Goal: Task Accomplishment & Management: Complete application form

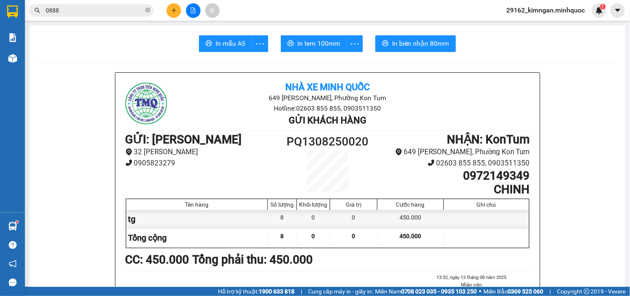
click at [171, 5] on button at bounding box center [173, 10] width 15 height 15
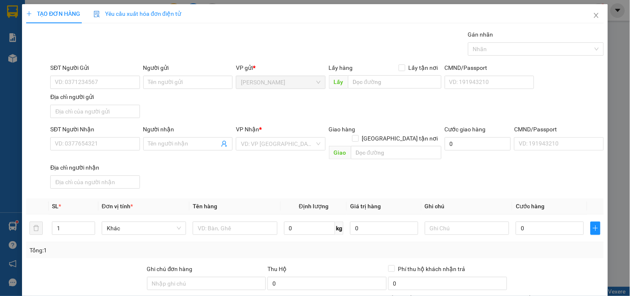
click at [114, 136] on div "SĐT Người Nhận" at bounding box center [94, 131] width 89 height 12
click at [113, 144] on input "SĐT Người Nhận" at bounding box center [94, 143] width 89 height 13
type input "0964985755"
click at [117, 154] on div "0964985755 - kiều" at bounding box center [96, 160] width 92 height 13
type input "kiều"
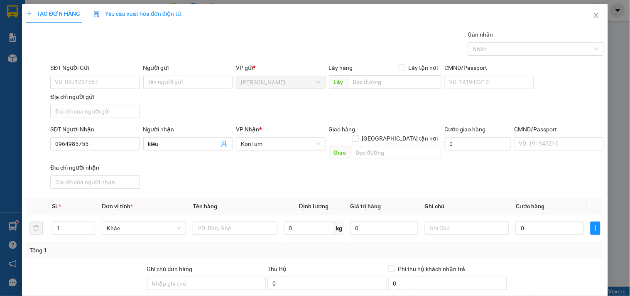
type input "0964985755"
click at [359, 135] on span at bounding box center [355, 138] width 7 height 7
click at [358, 135] on input "[GEOGRAPHIC_DATA] tận nơi" at bounding box center [355, 138] width 6 height 6
checkbox input "true"
click at [400, 146] on input "text" at bounding box center [396, 152] width 91 height 13
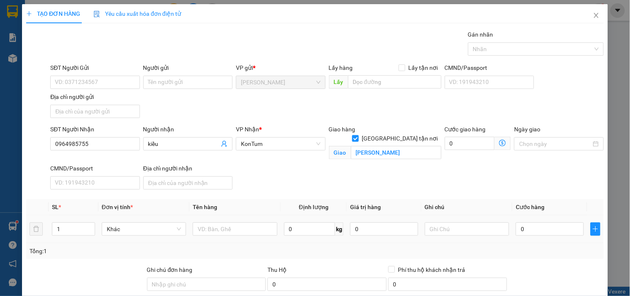
type input "[PERSON_NAME]"
click at [209, 229] on input "text" at bounding box center [235, 228] width 84 height 13
click at [249, 229] on input "6tg+7 thùng nhựa+1 valy+ kiện bàn" at bounding box center [235, 228] width 84 height 13
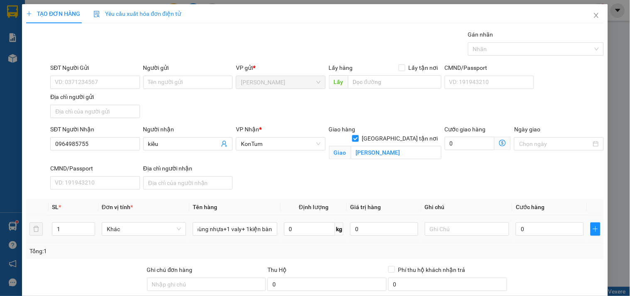
drag, startPoint x: 251, startPoint y: 229, endPoint x: 316, endPoint y: 229, distance: 64.8
click at [316, 229] on tr "1 Khác 6tg+7 thùng nhựa+1 valy+ 1kiện bàn 0 kg 0 0" at bounding box center [315, 229] width 578 height 28
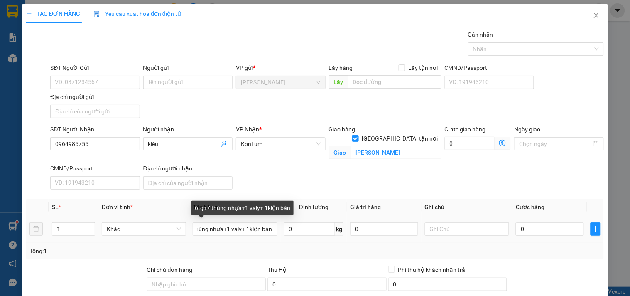
click at [268, 232] on input "6tg+7 thùng nhựa+1 valy+ 1kiện bàn" at bounding box center [235, 228] width 84 height 13
click at [272, 232] on input "6tg+7 thùng nhựa+1 valy+ 1kiện bàn" at bounding box center [235, 228] width 84 height 13
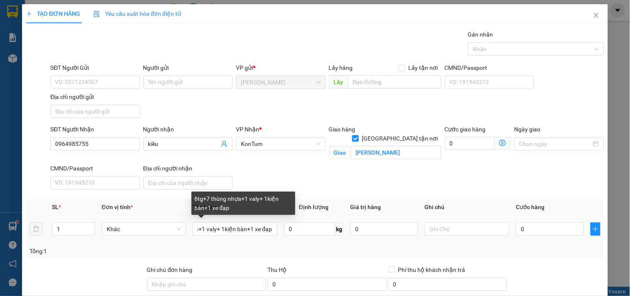
scroll to position [0, 48]
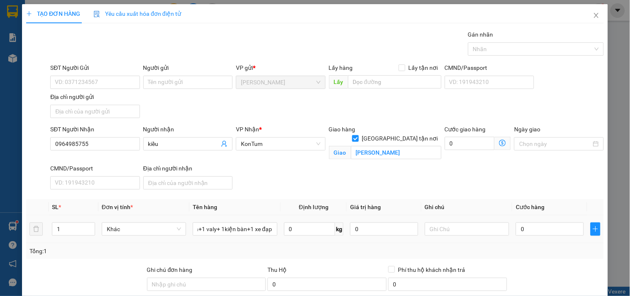
type input "6tg+7 thùng nhựa+1 valy+ 1kiện bàn+1 xe đạp"
click at [528, 228] on input "0" at bounding box center [550, 228] width 68 height 13
type input "1"
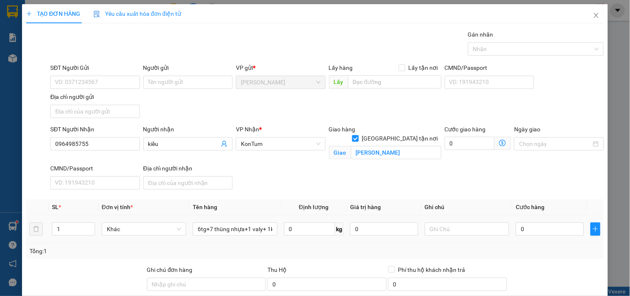
type input "1"
type input "17"
type input "170"
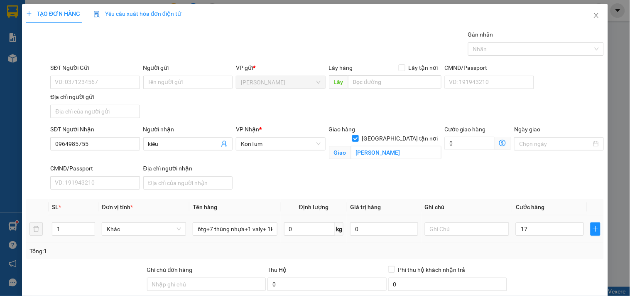
type input "170"
type input "1.700"
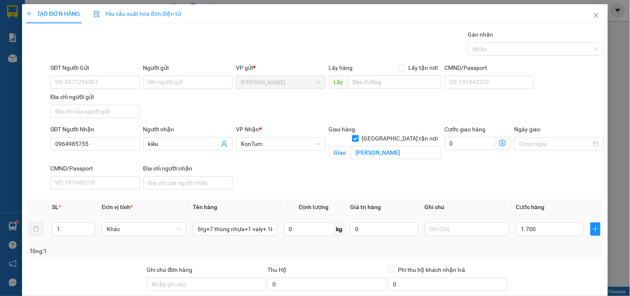
type input "1.700.000"
click at [545, 255] on div "Tổng: 1" at bounding box center [314, 250] width 571 height 9
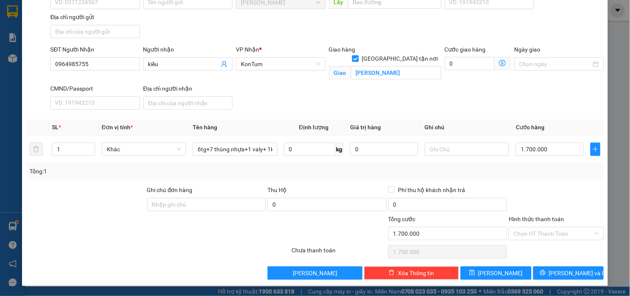
click at [560, 262] on div "Transit Pickup Surcharge Ids Transit Deliver Surcharge Ids Transit Deliver Surc…" at bounding box center [315, 114] width 578 height 329
click at [562, 272] on span "[PERSON_NAME] và In" at bounding box center [578, 272] width 58 height 9
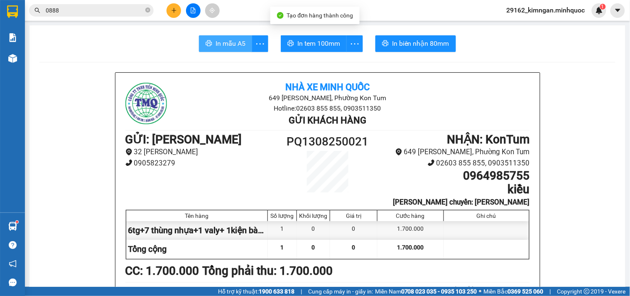
click at [233, 47] on span "In mẫu A5" at bounding box center [230, 43] width 30 height 10
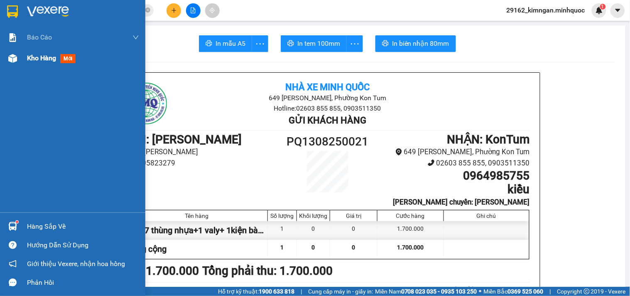
click at [19, 56] on div at bounding box center [12, 58] width 15 height 15
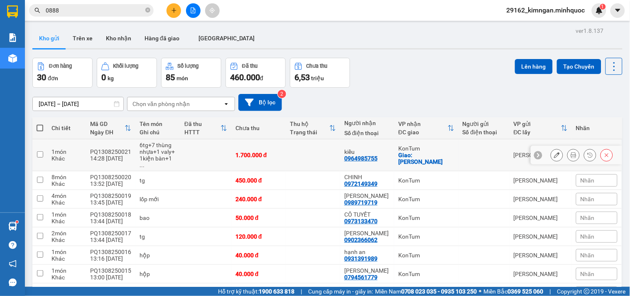
click at [554, 152] on icon at bounding box center [557, 155] width 6 height 6
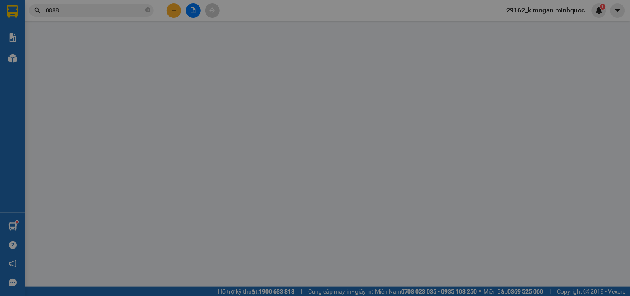
type input "0964985755"
type input "kiều"
checkbox input "true"
type input "[PERSON_NAME]"
type input "1.700.000"
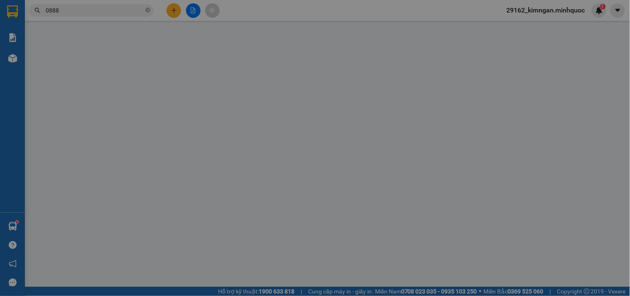
type input "1.700.000"
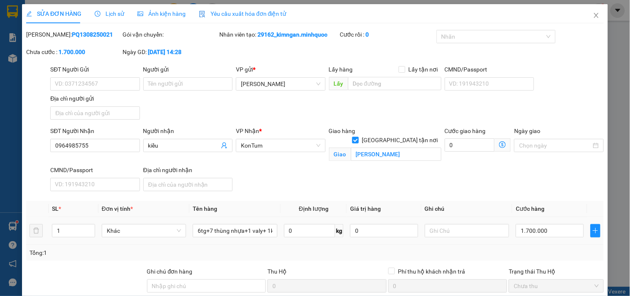
click at [73, 222] on div "1" at bounding box center [73, 230] width 43 height 17
click at [73, 227] on input "1" at bounding box center [73, 230] width 42 height 12
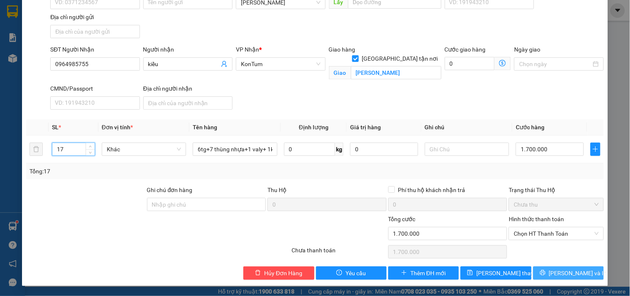
type input "17"
click at [546, 271] on icon "printer" at bounding box center [543, 272] width 6 height 6
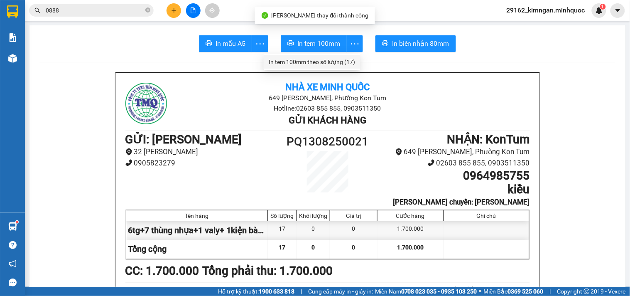
click at [347, 59] on div "In tem 100mm theo số lượng (17)" at bounding box center [312, 61] width 86 height 9
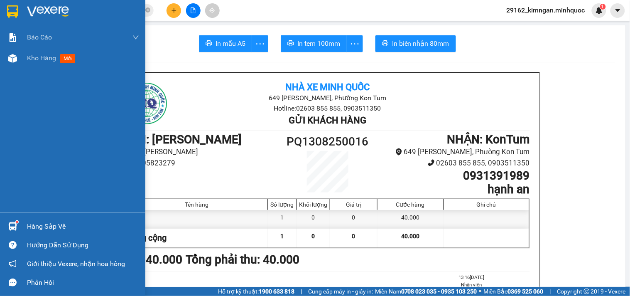
click at [18, 69] on div "Báo cáo Báo cáo dòng tiền (nhà xe) Báo cáo dòng tiền (nhân viên) Báo cáo dòng t…" at bounding box center [72, 119] width 145 height 185
click at [27, 61] on span "Kho hàng" at bounding box center [41, 58] width 29 height 8
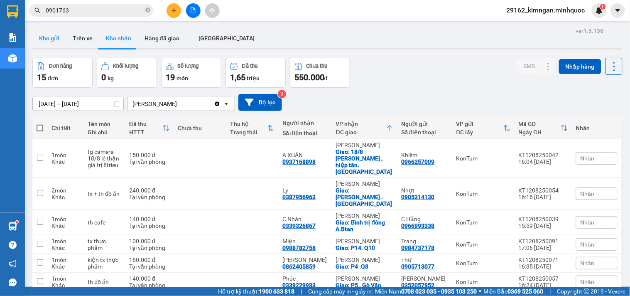
click at [37, 41] on button "Kho gửi" at bounding box center [49, 38] width 34 height 20
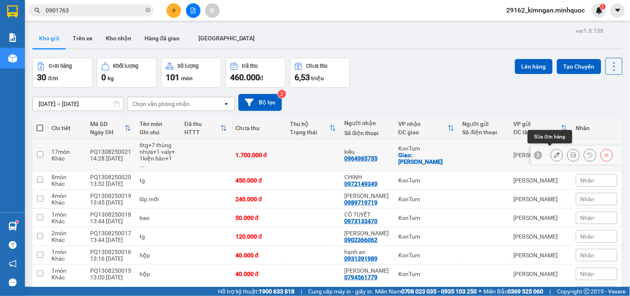
click at [554, 152] on icon at bounding box center [557, 155] width 6 height 6
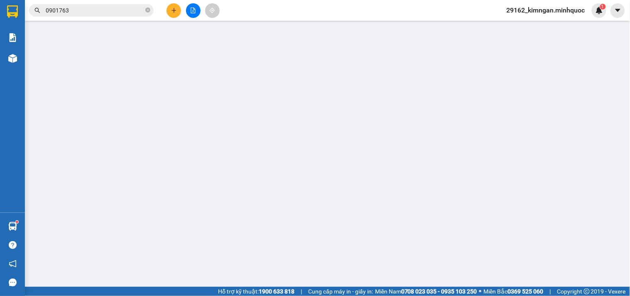
type input "0964985755"
type input "kiều"
checkbox input "true"
type input "[PERSON_NAME]"
type input "1.700.000"
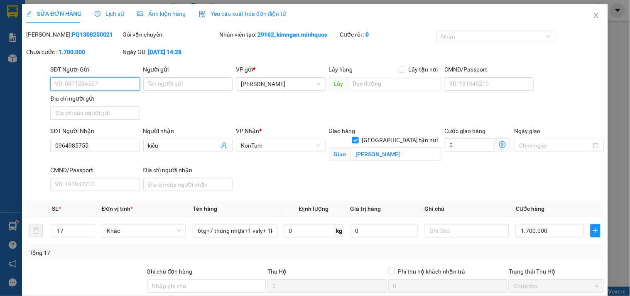
scroll to position [81, 0]
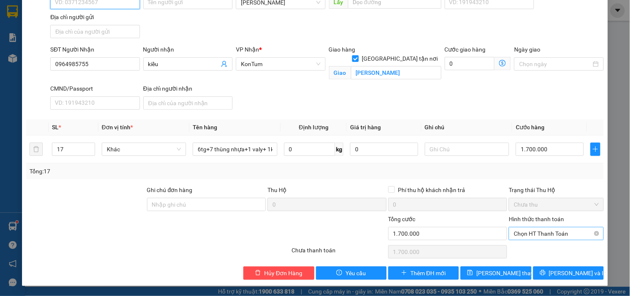
click at [547, 230] on span "Chọn HT Thanh Toán" at bounding box center [556, 233] width 85 height 12
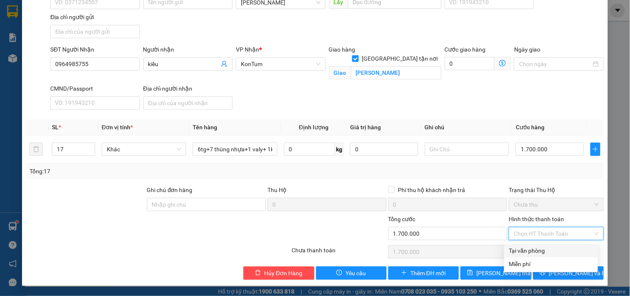
click at [546, 252] on div "Tại văn phòng" at bounding box center [551, 250] width 84 height 9
type input "0"
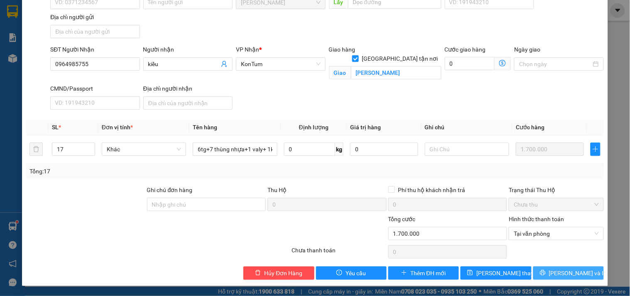
click at [574, 276] on span "[PERSON_NAME] và In" at bounding box center [578, 272] width 58 height 9
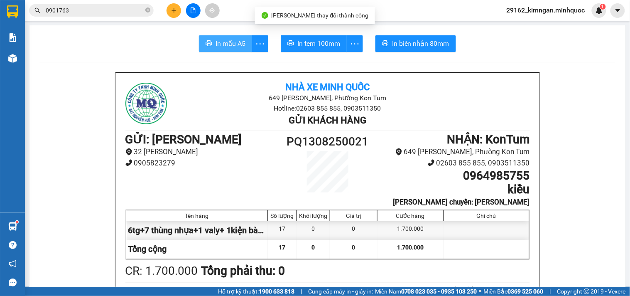
click at [225, 49] on button "In mẫu A5" at bounding box center [225, 43] width 53 height 17
click at [229, 45] on span "In mẫu A5" at bounding box center [230, 43] width 30 height 10
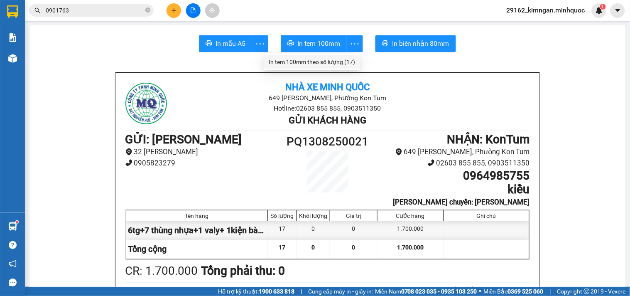
click at [335, 61] on div "In tem 100mm theo số lượng (17)" at bounding box center [312, 61] width 86 height 9
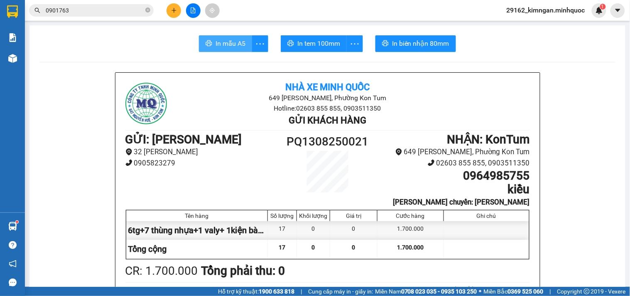
click at [208, 45] on icon "printer" at bounding box center [209, 43] width 7 height 7
click at [170, 13] on button at bounding box center [173, 10] width 15 height 15
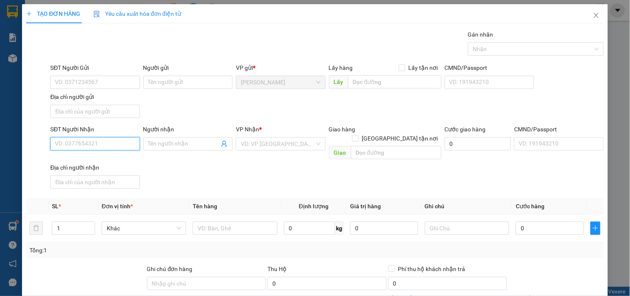
click at [90, 144] on input "SĐT Người Nhận" at bounding box center [94, 143] width 89 height 13
click at [65, 144] on input "039777643" at bounding box center [94, 143] width 89 height 13
click at [71, 144] on input "039777643" at bounding box center [94, 143] width 89 height 13
click at [88, 143] on input "039777643" at bounding box center [94, 143] width 89 height 13
click at [73, 144] on input "039777643" at bounding box center [94, 143] width 89 height 13
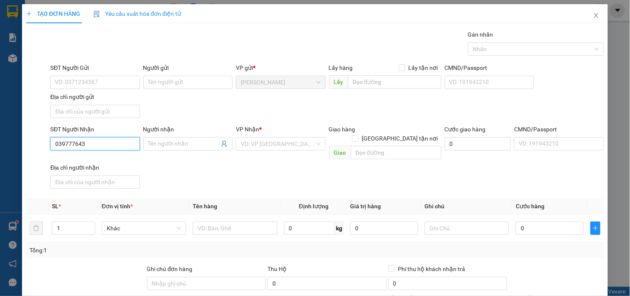
type input "0397779643"
click at [102, 162] on div "0397779643 - Quyên" at bounding box center [94, 160] width 78 height 9
type input "Quyên"
type input "0397779643"
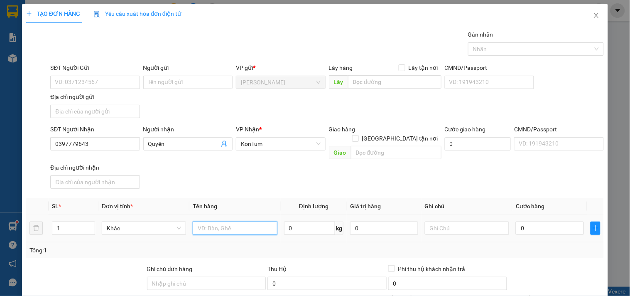
click at [229, 221] on input "text" at bounding box center [235, 227] width 84 height 13
type input "tg"
click at [526, 221] on input "0" at bounding box center [550, 227] width 68 height 13
type input "6"
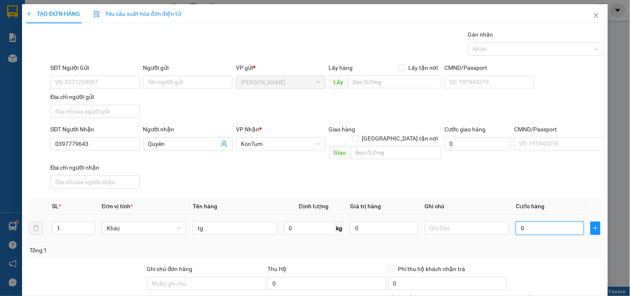
type input "6"
type input "60"
type input "60.000"
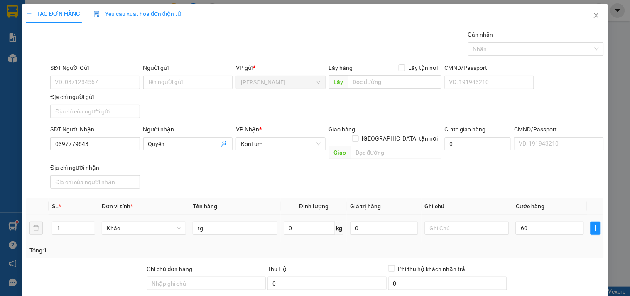
type input "60.000"
click at [511, 248] on div "Tổng: 1" at bounding box center [315, 250] width 578 height 16
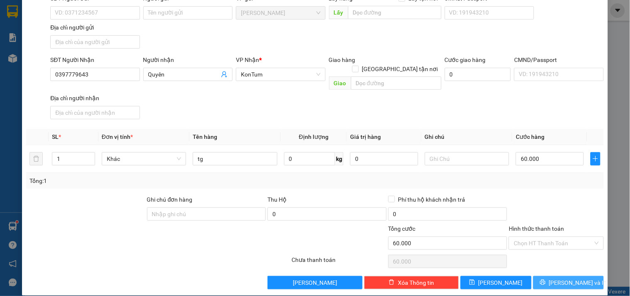
click at [558, 278] on span "[PERSON_NAME] và In" at bounding box center [578, 282] width 58 height 9
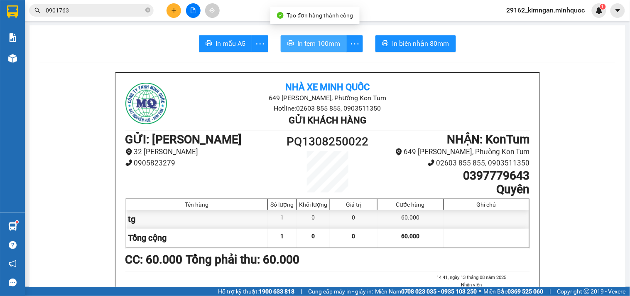
click at [320, 41] on span "In tem 100mm" at bounding box center [318, 43] width 43 height 10
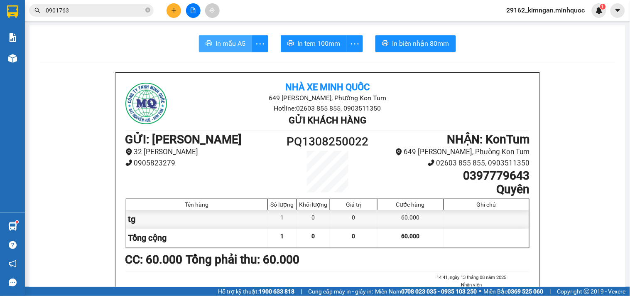
click at [231, 47] on span "In mẫu A5" at bounding box center [230, 43] width 30 height 10
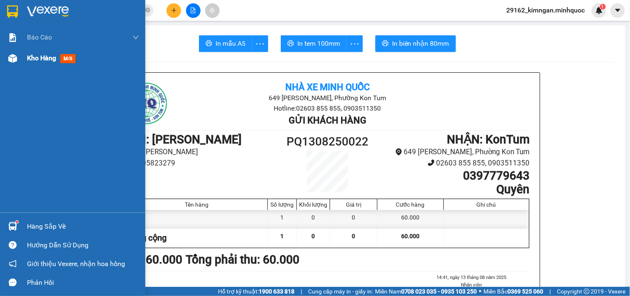
click at [34, 63] on div "Kho hàng mới" at bounding box center [53, 58] width 52 height 10
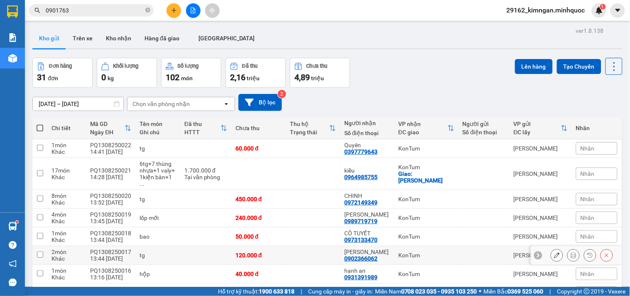
scroll to position [81, 0]
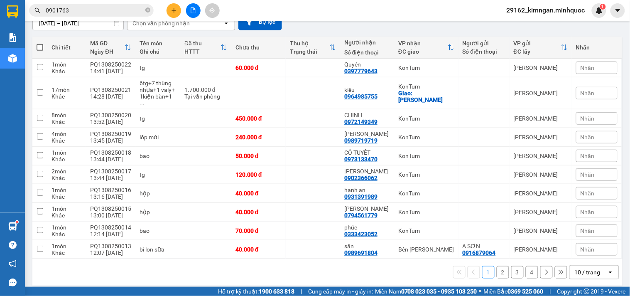
click at [579, 268] on div "10 / trang" at bounding box center [588, 272] width 26 height 8
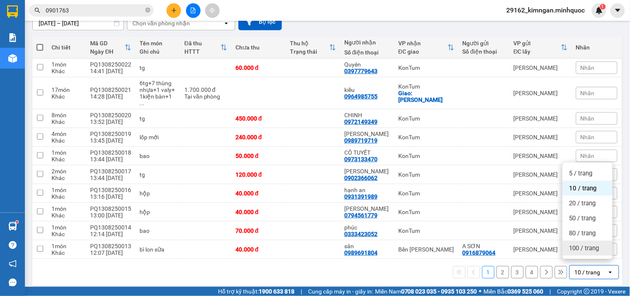
click at [585, 248] on span "100 / trang" at bounding box center [584, 248] width 30 height 8
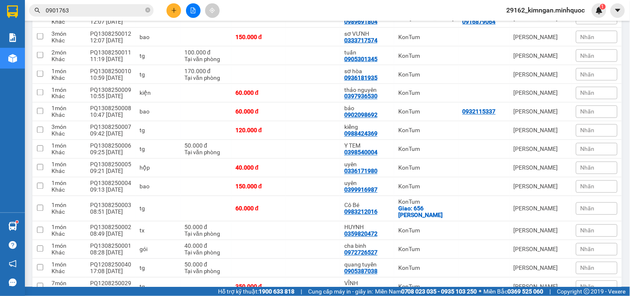
scroll to position [480, 0]
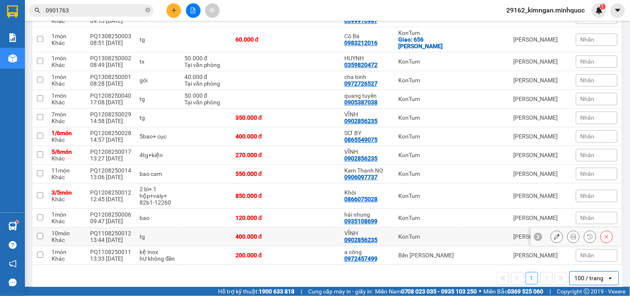
click at [198, 227] on td at bounding box center [205, 236] width 51 height 19
checkbox input "true"
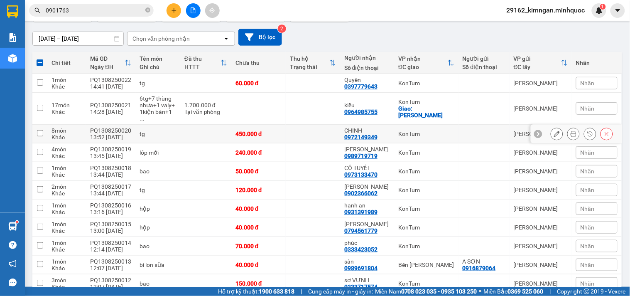
scroll to position [0, 0]
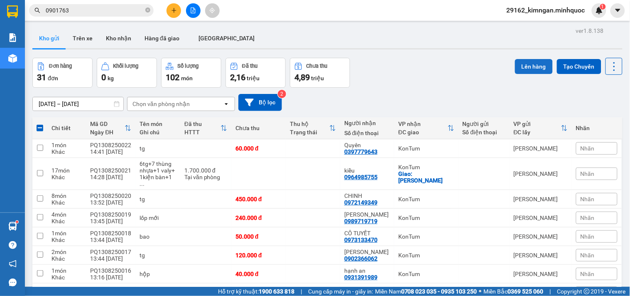
click at [517, 68] on button "Lên hàng" at bounding box center [534, 66] width 38 height 15
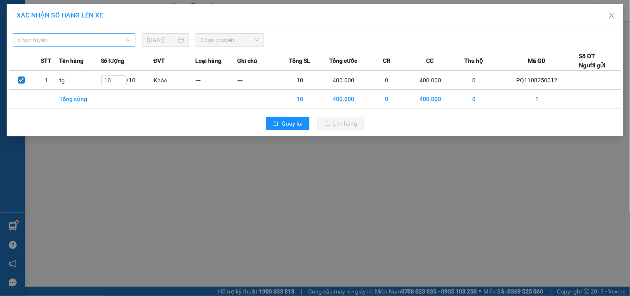
click at [71, 39] on span "Chọn tuyến" at bounding box center [74, 40] width 113 height 12
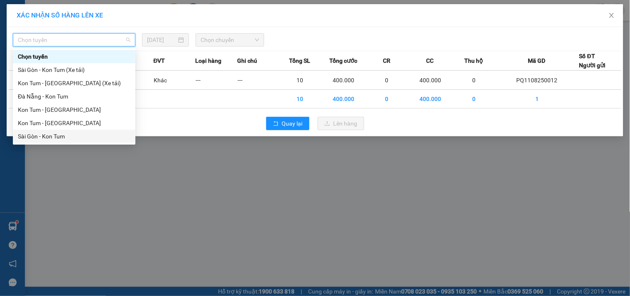
click at [56, 134] on div "Sài Gòn - Kon Tum" at bounding box center [74, 136] width 113 height 9
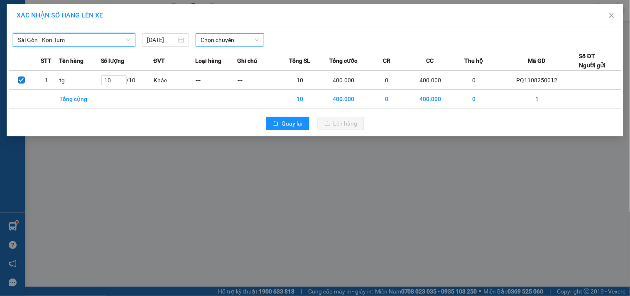
click at [232, 39] on span "Chọn chuyến" at bounding box center [230, 40] width 59 height 12
click at [158, 45] on div "[DATE]" at bounding box center [165, 39] width 47 height 13
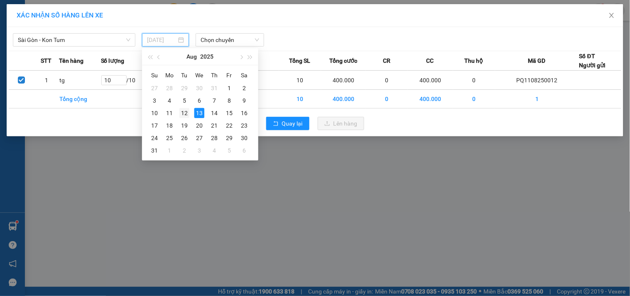
click at [182, 109] on div "12" at bounding box center [184, 113] width 10 height 10
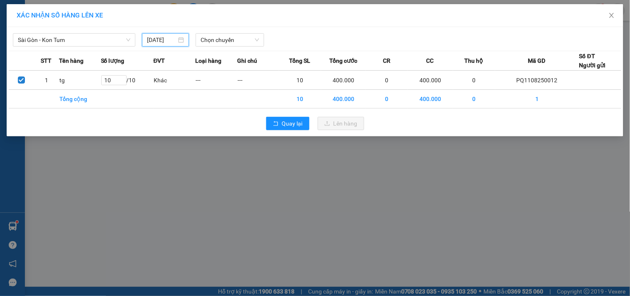
type input "[DATE]"
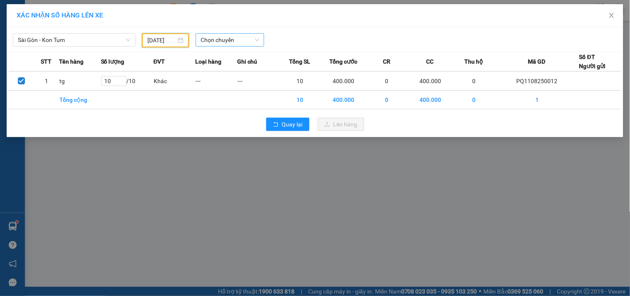
click at [237, 42] on span "Chọn chuyến" at bounding box center [230, 40] width 59 height 12
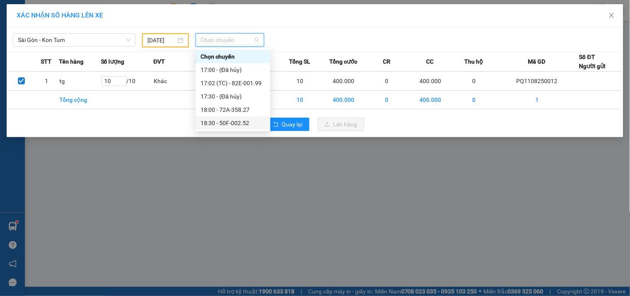
click at [248, 129] on div "18:30 - 50F-002.52" at bounding box center [233, 122] width 75 height 13
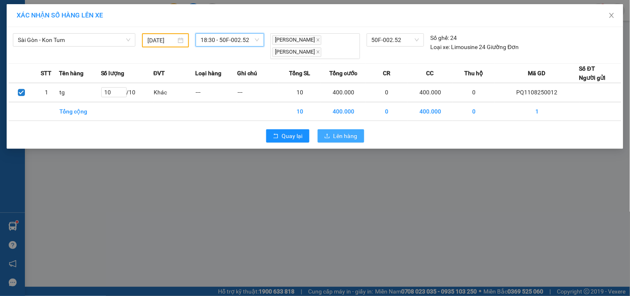
click at [352, 137] on span "Lên hàng" at bounding box center [345, 135] width 24 height 9
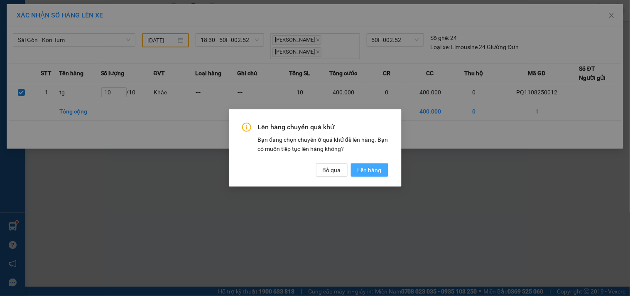
click at [374, 169] on span "Lên hàng" at bounding box center [369, 169] width 24 height 9
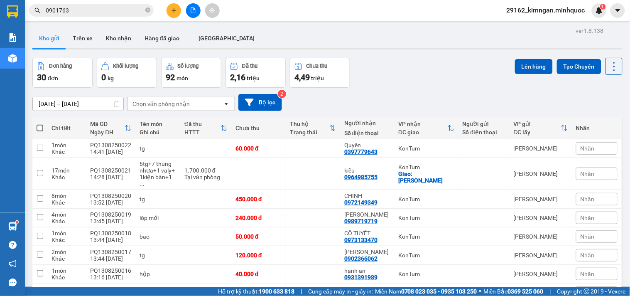
click at [175, 11] on icon "plus" at bounding box center [174, 10] width 6 height 6
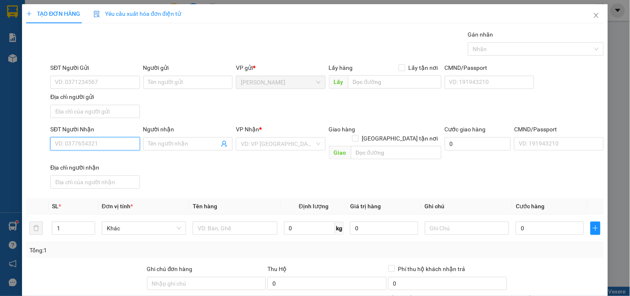
click at [112, 141] on input "SĐT Người Nhận" at bounding box center [94, 143] width 89 height 13
type input "0784424653"
click at [122, 155] on div "0784424653 - Trúc Khai" at bounding box center [94, 160] width 88 height 13
type input "Trúc Khai"
type input "0784424653"
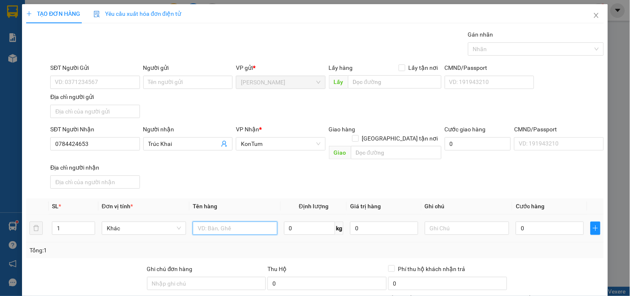
click at [216, 221] on input "text" at bounding box center [235, 227] width 84 height 13
type input "cục"
click at [550, 214] on td "0" at bounding box center [549, 228] width 75 height 28
click at [548, 221] on input "0" at bounding box center [550, 227] width 68 height 13
type input "4"
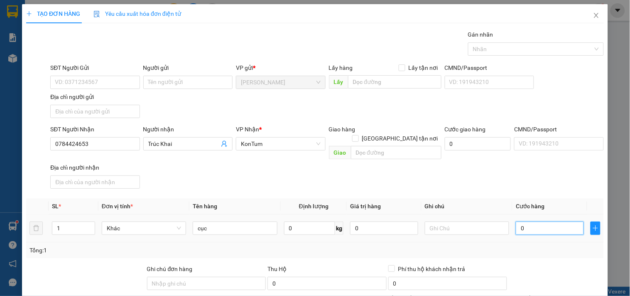
type input "4"
type input "40"
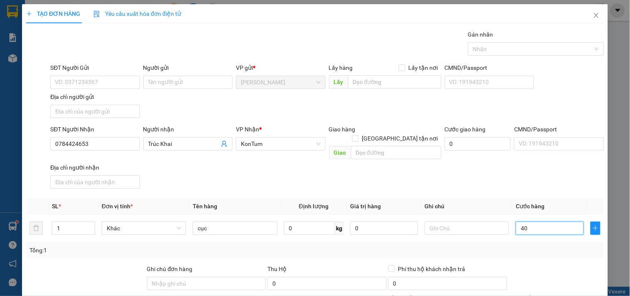
scroll to position [69, 0]
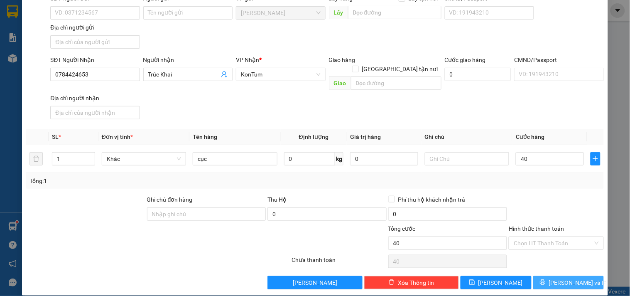
type input "40.000"
click at [571, 278] on span "[PERSON_NAME] và In" at bounding box center [578, 282] width 58 height 9
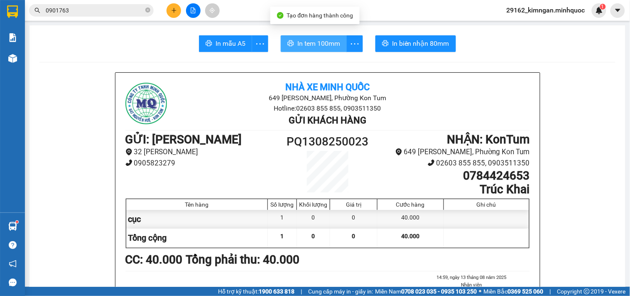
click at [303, 44] on span "In tem 100mm" at bounding box center [318, 43] width 43 height 10
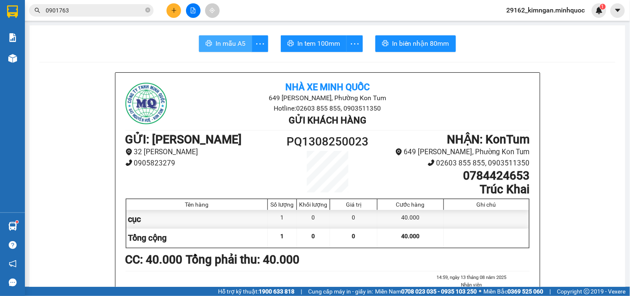
click at [217, 46] on span "In mẫu A5" at bounding box center [230, 43] width 30 height 10
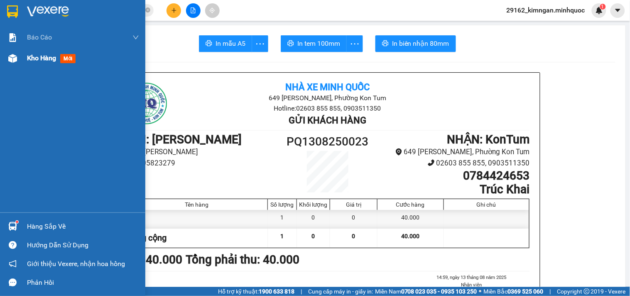
click at [40, 59] on span "Kho hàng" at bounding box center [41, 58] width 29 height 8
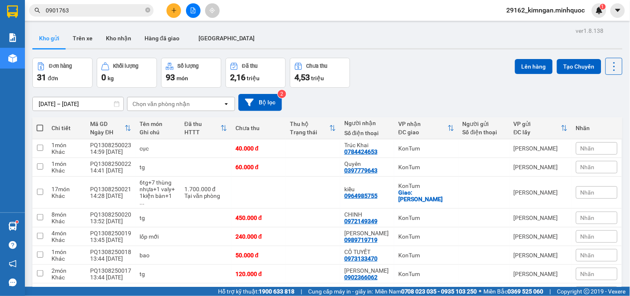
click at [178, 12] on button at bounding box center [173, 10] width 15 height 15
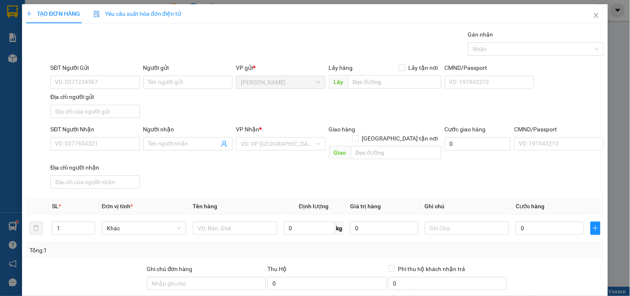
click at [110, 152] on div "SĐT Người Nhận VD: 0377654321" at bounding box center [94, 139] width 89 height 29
click at [110, 147] on input "SĐT Người Nhận" at bounding box center [94, 143] width 89 height 13
type input "0773579090"
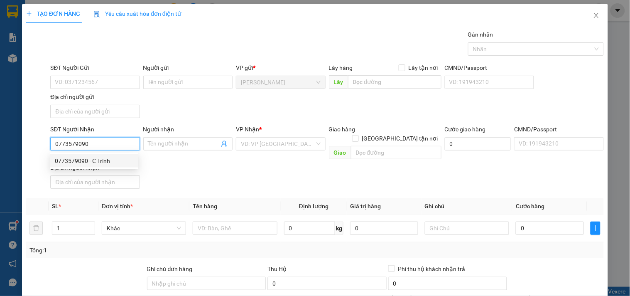
click at [75, 158] on div "0773579090 - C Trinh" at bounding box center [94, 160] width 78 height 9
type input "C Trinh"
type input "0773579090"
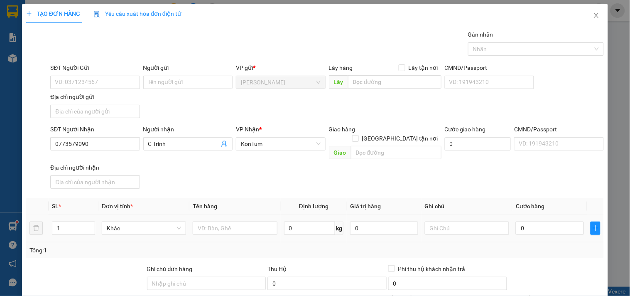
click at [96, 216] on td "1" at bounding box center [74, 228] width 50 height 28
click at [84, 221] on div "1" at bounding box center [73, 227] width 43 height 13
type input "2"
click at [86, 222] on span "Increase Value" at bounding box center [90, 225] width 9 height 7
click at [234, 221] on input "text" at bounding box center [235, 227] width 84 height 13
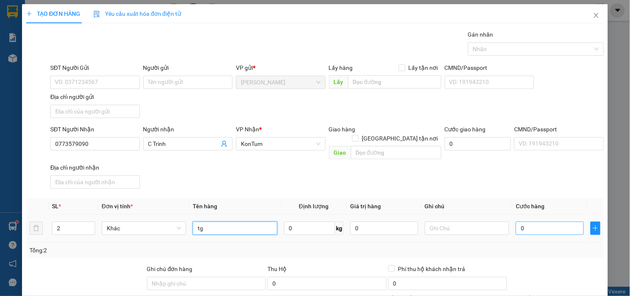
type input "tg"
click at [537, 222] on input "0" at bounding box center [550, 227] width 68 height 13
type input "1"
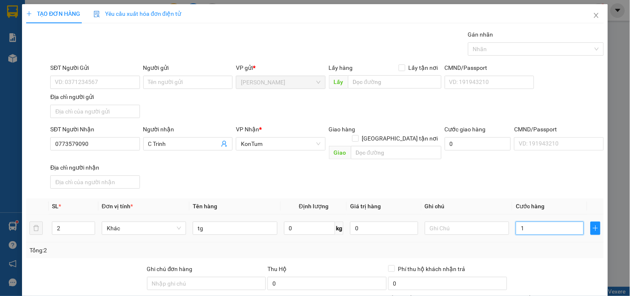
type input "10"
type input "100"
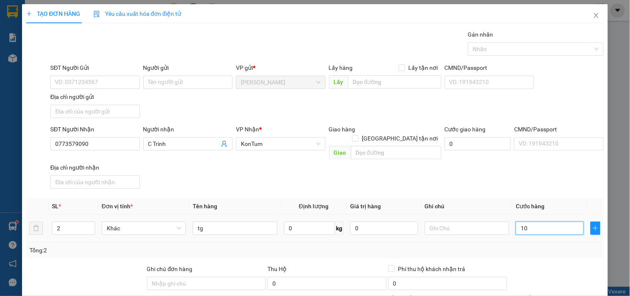
type input "100"
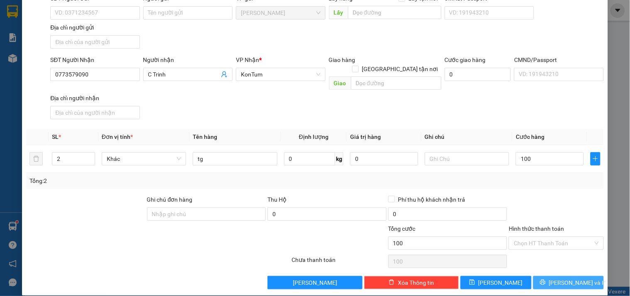
type input "100.000"
click at [555, 278] on span "[PERSON_NAME] và In" at bounding box center [578, 282] width 58 height 9
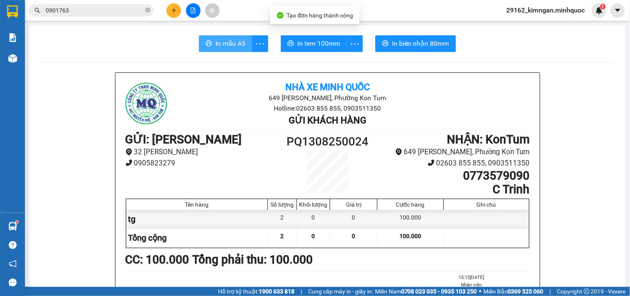
click at [210, 47] on button "In mẫu A5" at bounding box center [225, 43] width 53 height 17
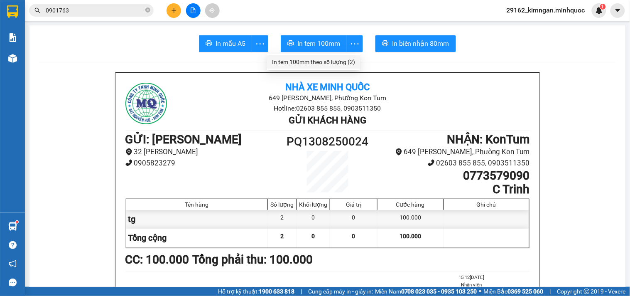
click at [344, 64] on div "In tem 100mm theo số lượng (2)" at bounding box center [313, 61] width 83 height 9
click at [172, 11] on icon "plus" at bounding box center [174, 10] width 6 height 6
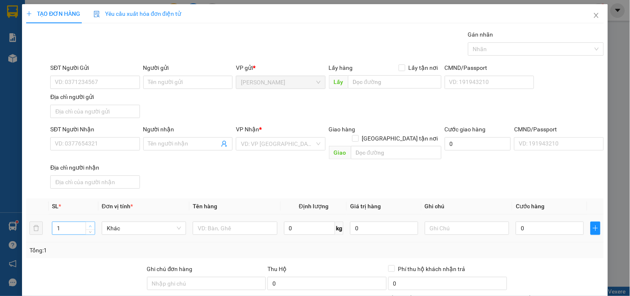
type input "2"
click at [88, 222] on span "Increase Value" at bounding box center [90, 225] width 9 height 7
click at [259, 225] on input "text" at bounding box center [235, 227] width 84 height 13
type input "tg"
click at [553, 221] on input "0" at bounding box center [550, 227] width 68 height 13
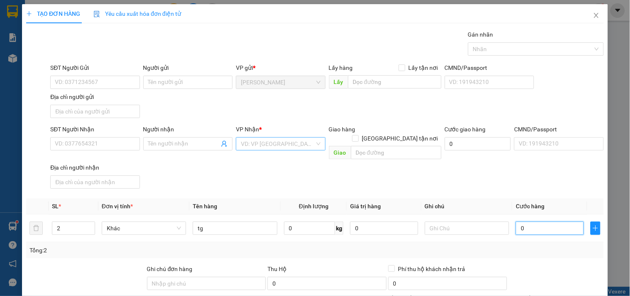
type input "1"
type input "12"
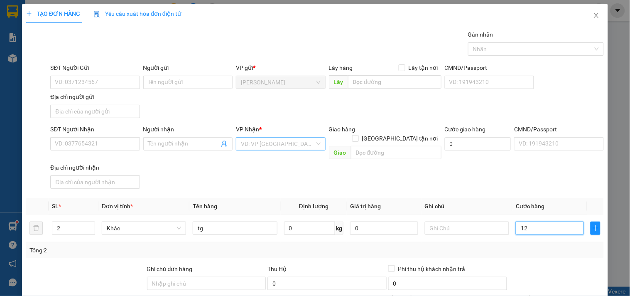
type input "12"
type input "120"
type input "120.000"
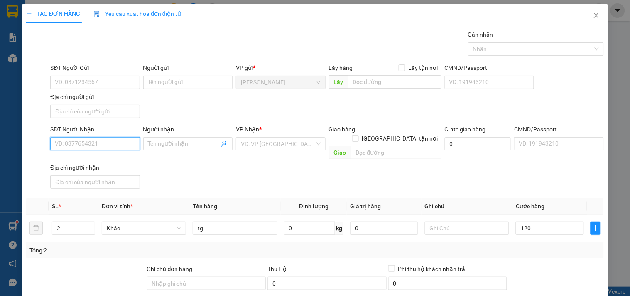
type input "120.000"
click at [83, 148] on input "SĐT Người Nhận" at bounding box center [94, 143] width 89 height 13
click at [90, 160] on div "0982771999 - Hiện" at bounding box center [94, 160] width 78 height 9
type input "0982771999"
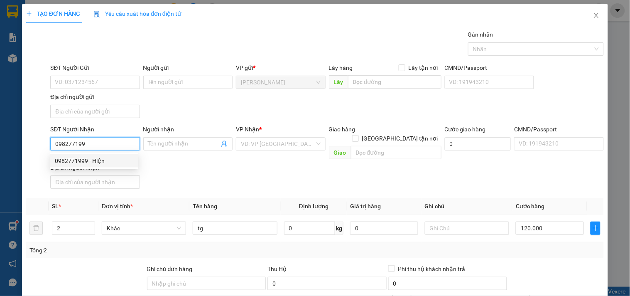
type input "Hiện"
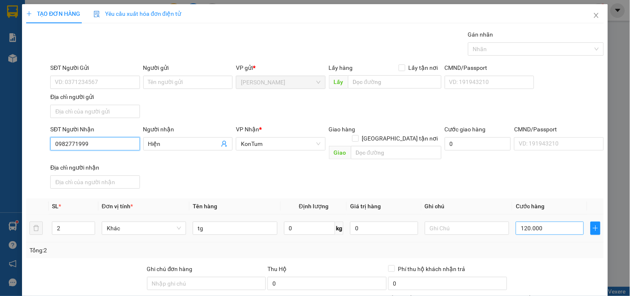
type input "0982771999"
click at [541, 221] on input "120.000" at bounding box center [550, 227] width 68 height 13
type input "1"
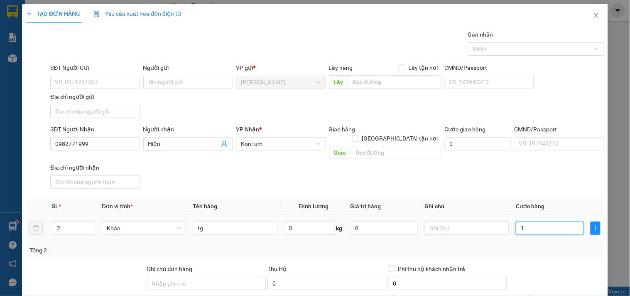
type input "10"
type input "100"
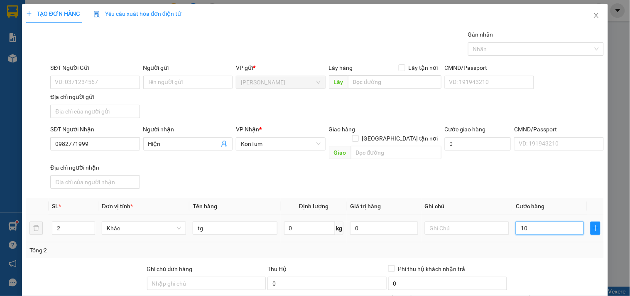
type input "100"
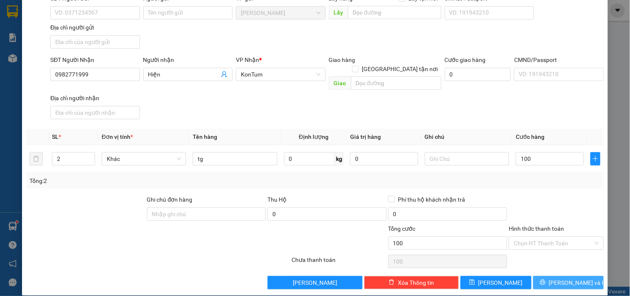
type input "100.000"
click at [558, 276] on button "[PERSON_NAME] và In" at bounding box center [568, 282] width 71 height 13
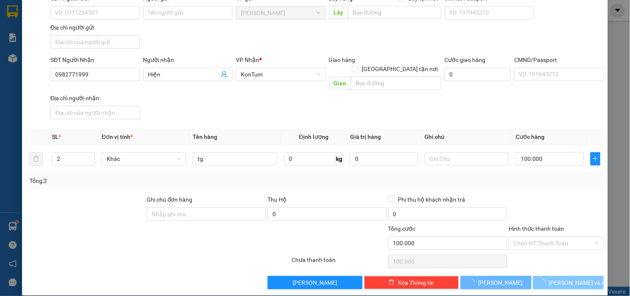
click at [559, 278] on span "[PERSON_NAME] và In" at bounding box center [578, 282] width 58 height 9
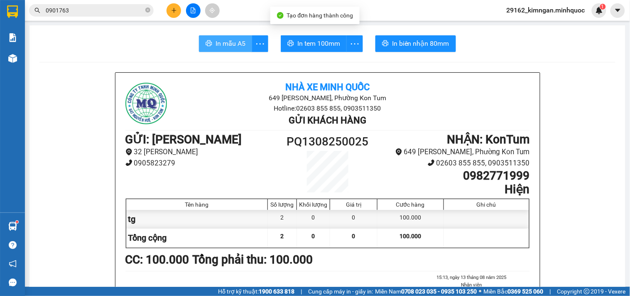
click at [229, 38] on button "In mẫu A5" at bounding box center [225, 43] width 53 height 17
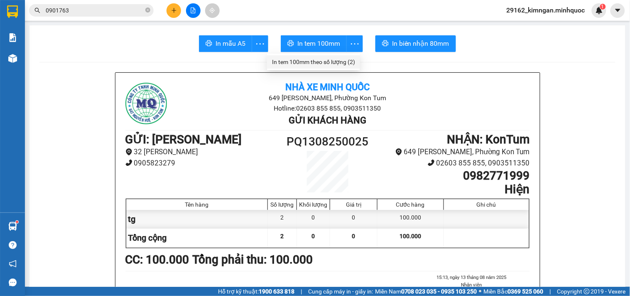
click at [344, 61] on div "In tem 100mm theo số lượng (2)" at bounding box center [313, 61] width 83 height 9
click at [179, 9] on button at bounding box center [173, 10] width 15 height 15
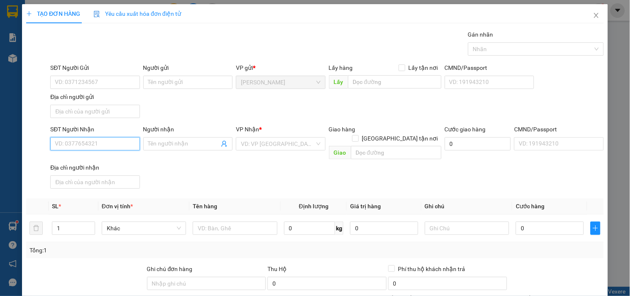
click at [91, 147] on input "SĐT Người Nhận" at bounding box center [94, 143] width 89 height 13
type input "0971313019"
click at [97, 160] on div "0971313019 - Lộc" at bounding box center [94, 160] width 78 height 9
type input "Lộc"
type input "0971313019"
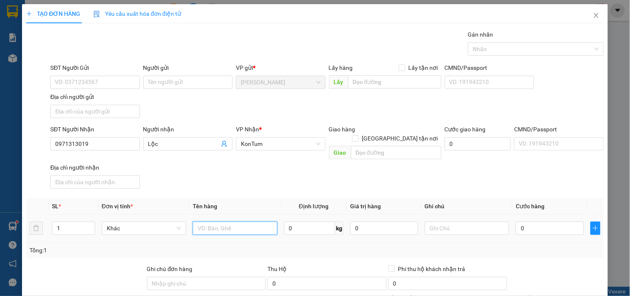
click at [225, 221] on input "text" at bounding box center [235, 227] width 84 height 13
type input "tg"
click at [549, 222] on input "0" at bounding box center [550, 227] width 68 height 13
type input "50"
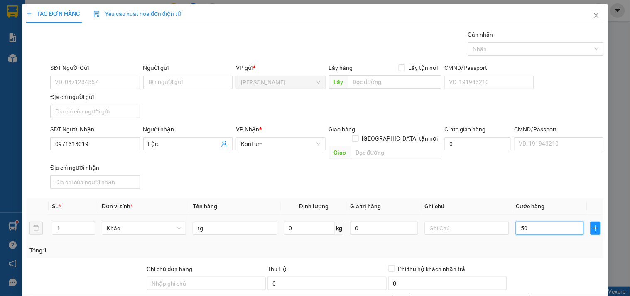
type input "50"
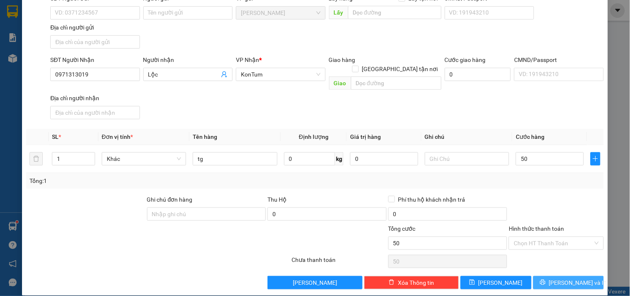
type input "50.000"
click at [569, 278] on span "[PERSON_NAME] và In" at bounding box center [578, 282] width 58 height 9
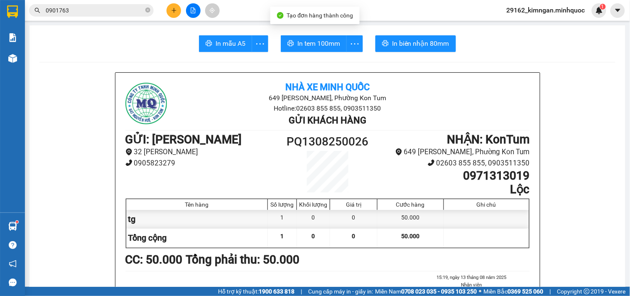
click at [292, 39] on button "In tem 100mm" at bounding box center [314, 43] width 66 height 17
click at [234, 46] on span "In mẫu A5" at bounding box center [230, 43] width 30 height 10
click at [168, 14] on button at bounding box center [173, 10] width 15 height 15
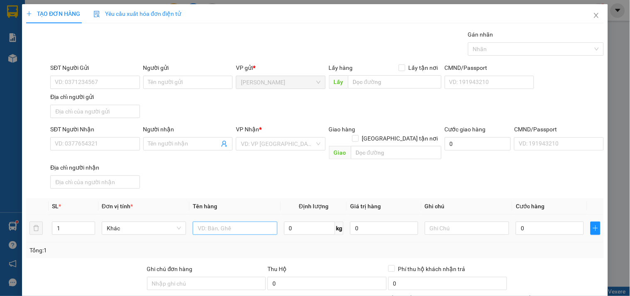
drag, startPoint x: 225, startPoint y: 210, endPoint x: 227, endPoint y: 220, distance: 10.9
click at [226, 214] on td at bounding box center [234, 228] width 91 height 28
click at [227, 221] on input "text" at bounding box center [235, 227] width 84 height 13
type input "tg"
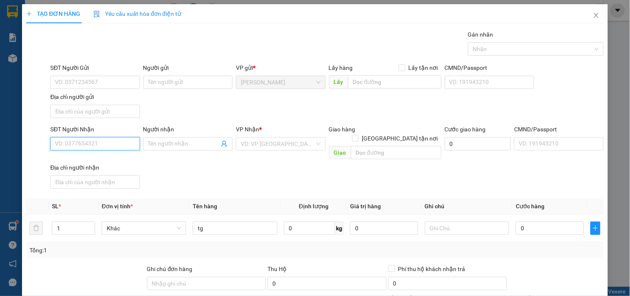
click at [97, 140] on input "SĐT Người Nhận" at bounding box center [94, 143] width 89 height 13
click at [98, 144] on input "SĐT Người Nhận" at bounding box center [94, 143] width 89 height 13
click at [100, 144] on input "SĐT Người Nhận" at bounding box center [94, 143] width 89 height 13
click at [525, 223] on input "0" at bounding box center [550, 227] width 68 height 13
type input "6"
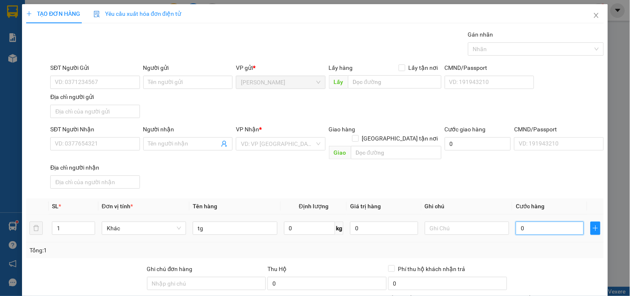
type input "6"
type input "60"
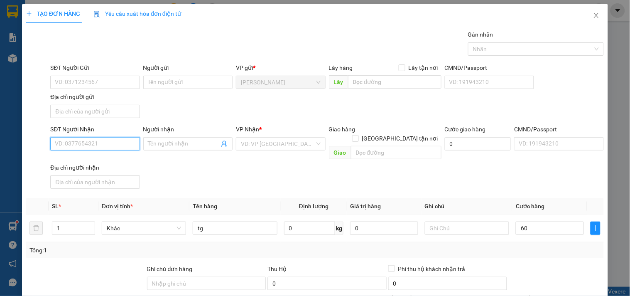
type input "60.000"
click at [88, 144] on input "SĐT Người Nhận" at bounding box center [94, 143] width 89 height 13
type input "0973313177"
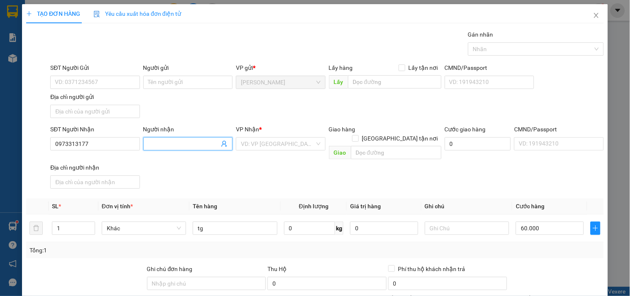
click at [161, 145] on input "Người nhận" at bounding box center [183, 143] width 71 height 9
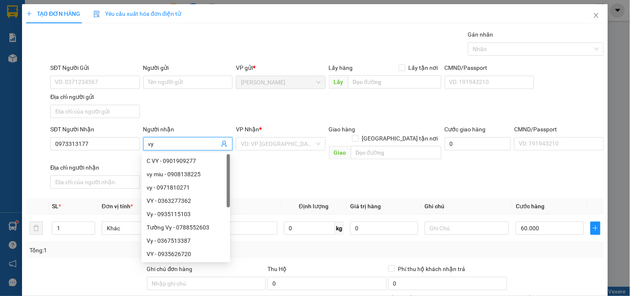
type input "vy"
drag, startPoint x: 255, startPoint y: 155, endPoint x: 264, endPoint y: 147, distance: 12.4
click at [255, 155] on div "SĐT Người Nhận 0973313177 Người nhận vy VP Nhận * VD: VP Sài Gòn Giao hàng Giao…" at bounding box center [327, 158] width 557 height 67
click at [265, 146] on input "search" at bounding box center [277, 143] width 73 height 12
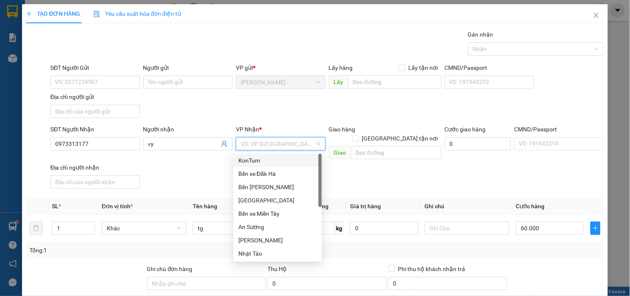
type input "k"
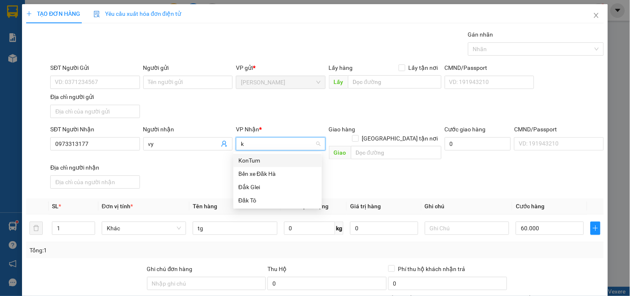
click at [252, 163] on div "KonTum" at bounding box center [277, 160] width 78 height 9
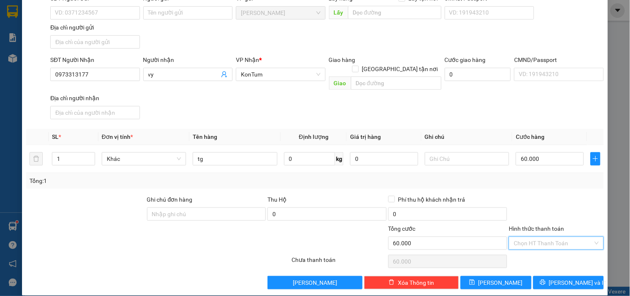
click at [546, 237] on input "Hình thức thanh toán" at bounding box center [553, 243] width 79 height 12
click at [546, 244] on div "Tại văn phòng" at bounding box center [551, 250] width 94 height 13
type input "0"
click at [558, 278] on span "[PERSON_NAME] và In" at bounding box center [578, 282] width 58 height 9
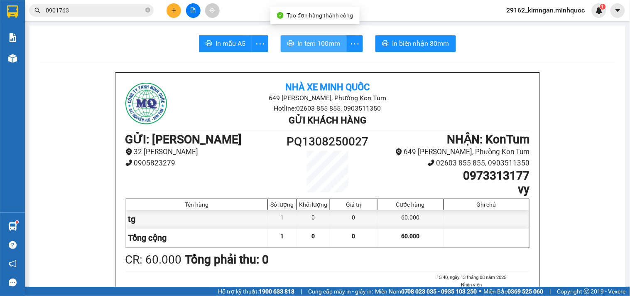
click at [302, 43] on span "In tem 100mm" at bounding box center [318, 43] width 43 height 10
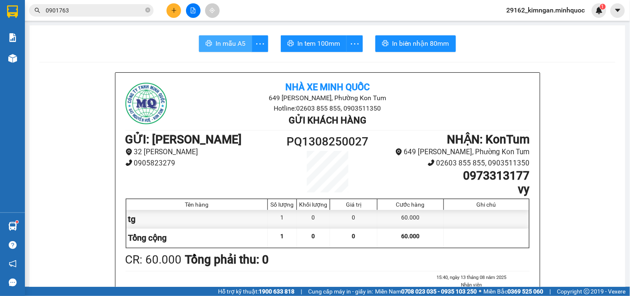
click at [233, 47] on span "In mẫu A5" at bounding box center [230, 43] width 30 height 10
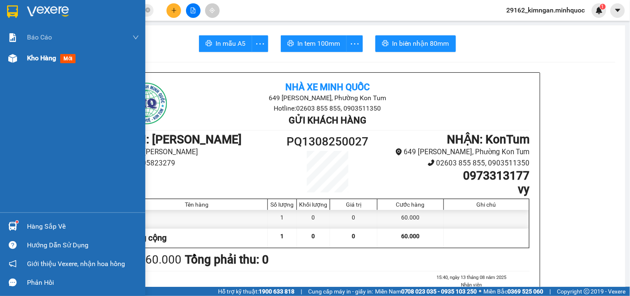
click at [22, 59] on div "Kho hàng mới" at bounding box center [72, 58] width 145 height 21
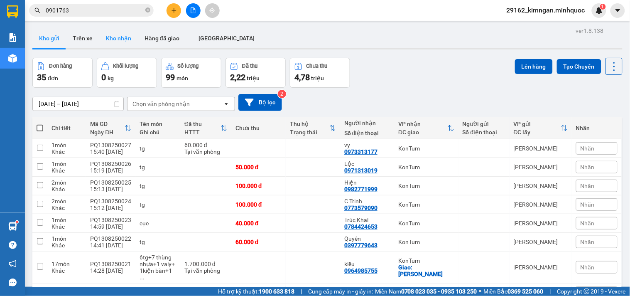
click at [105, 35] on button "Kho nhận" at bounding box center [118, 38] width 39 height 20
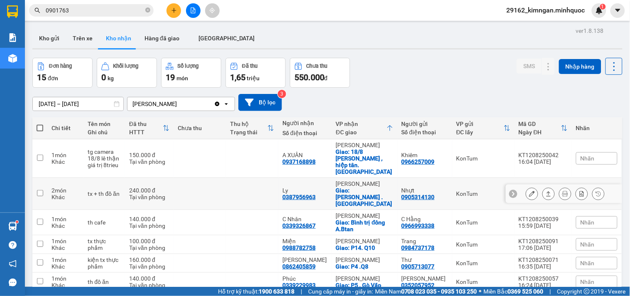
scroll to position [184, 0]
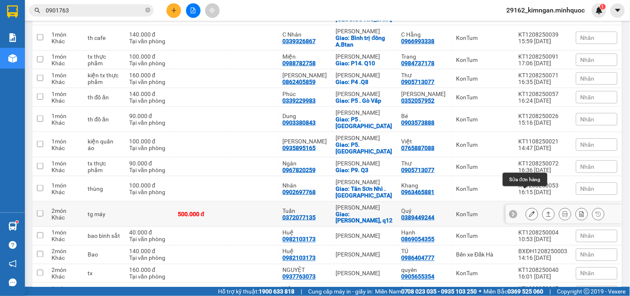
click at [529, 211] on icon at bounding box center [532, 214] width 6 height 6
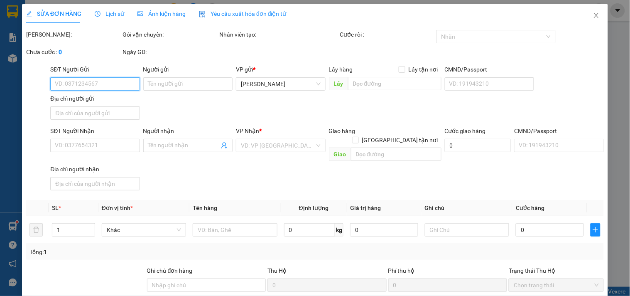
type input "0389449244"
type input "Quý"
type input "0372077135"
type input "Tuấn"
checkbox input "true"
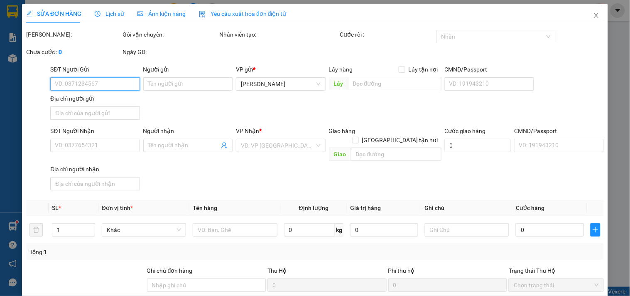
type input "p thạnh xuân, q12"
type input "500.000"
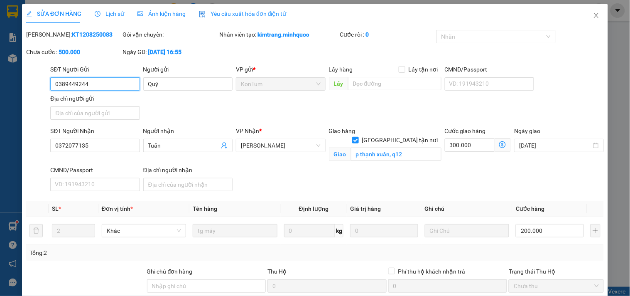
scroll to position [71, 0]
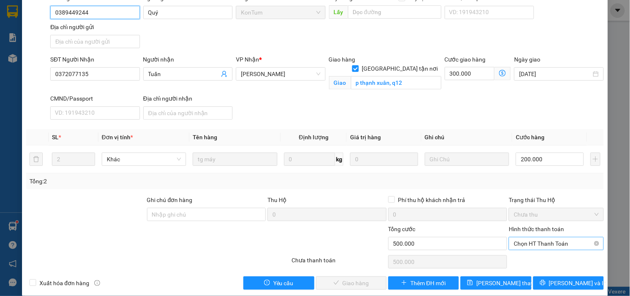
click at [539, 246] on span "Chọn HT Thanh Toán" at bounding box center [556, 243] width 85 height 12
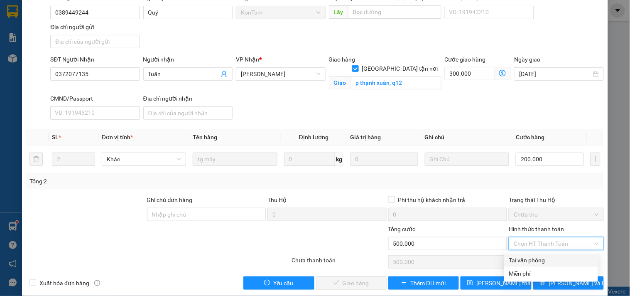
click at [541, 256] on div "Tại văn phòng" at bounding box center [551, 259] width 84 height 9
type input "0"
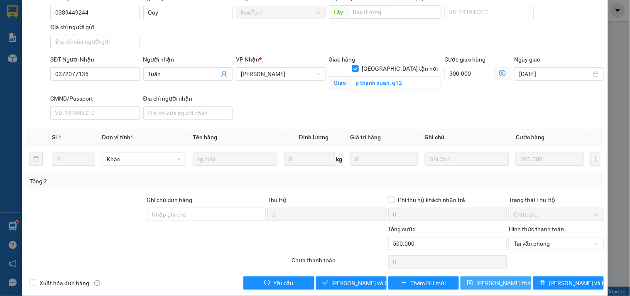
click at [492, 285] on span "[PERSON_NAME] thay đổi" at bounding box center [509, 282] width 66 height 9
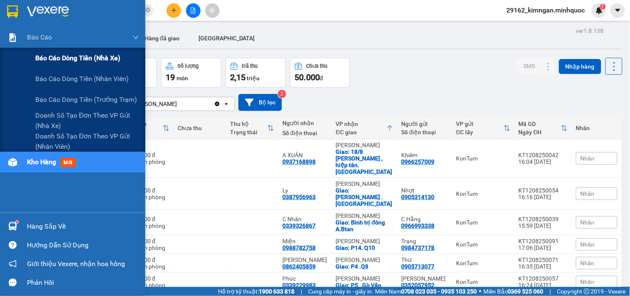
click at [106, 55] on span "Báo cáo dòng tiền (nhà xe)" at bounding box center [77, 58] width 85 height 10
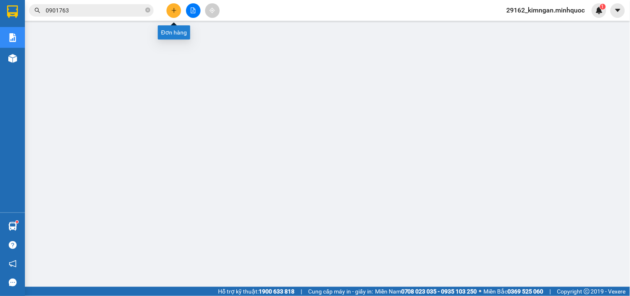
click at [175, 10] on icon "plus" at bounding box center [173, 10] width 5 height 0
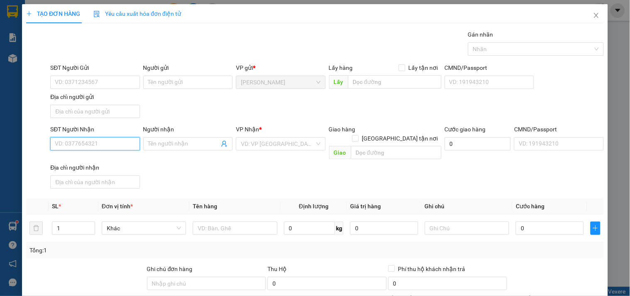
click at [123, 146] on input "SĐT Người Nhận" at bounding box center [94, 143] width 89 height 13
click at [247, 221] on input "text" at bounding box center [235, 227] width 84 height 13
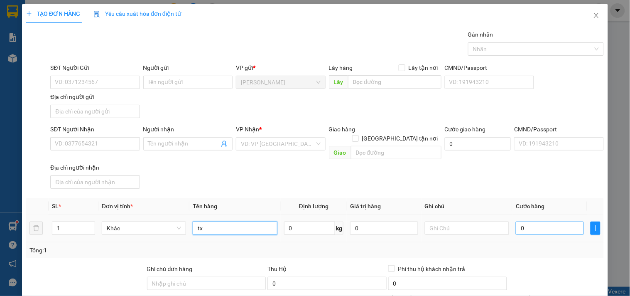
type input "tx"
click at [546, 221] on input "0" at bounding box center [550, 227] width 68 height 13
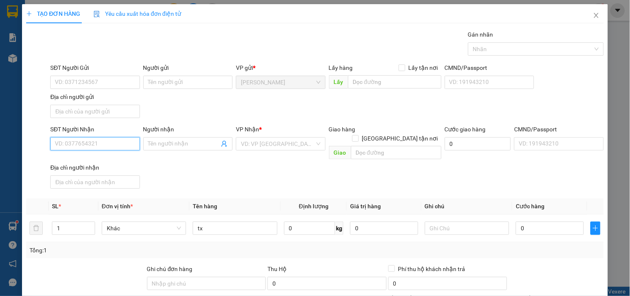
click at [87, 140] on input "SĐT Người Nhận" at bounding box center [94, 143] width 89 height 13
click at [90, 157] on div "0935073119 - Hiệp" at bounding box center [94, 160] width 78 height 9
type input "0935073119"
type input "Hiệp"
type input "0935073119"
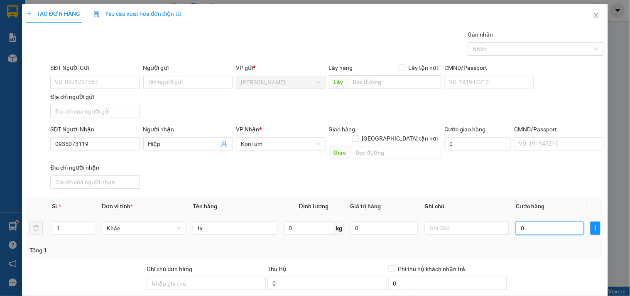
click at [524, 224] on input "0" at bounding box center [550, 227] width 68 height 13
type input "5"
type input "50"
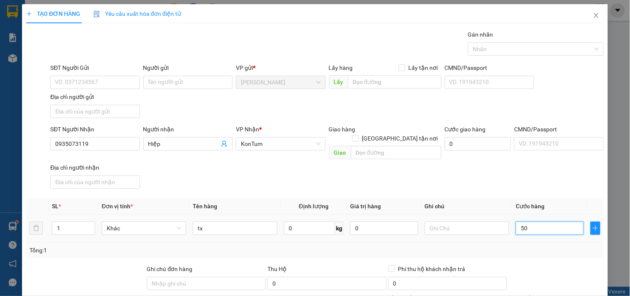
type input "50"
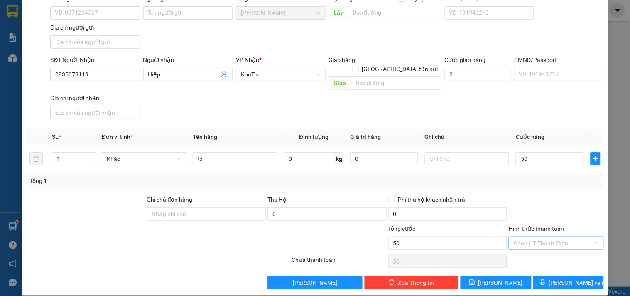
type input "50.000"
click at [562, 237] on input "Hình thức thanh toán" at bounding box center [553, 243] width 79 height 12
click at [546, 246] on div "Tại văn phòng" at bounding box center [551, 250] width 84 height 9
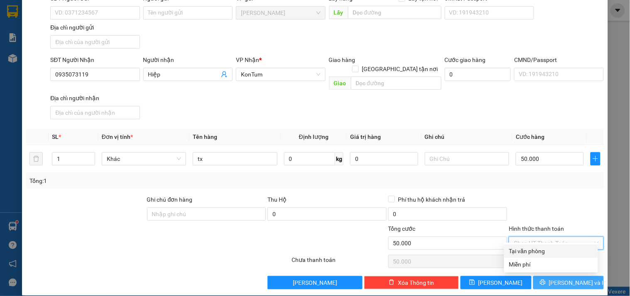
type input "0"
click at [565, 278] on span "[PERSON_NAME] và In" at bounding box center [578, 282] width 58 height 9
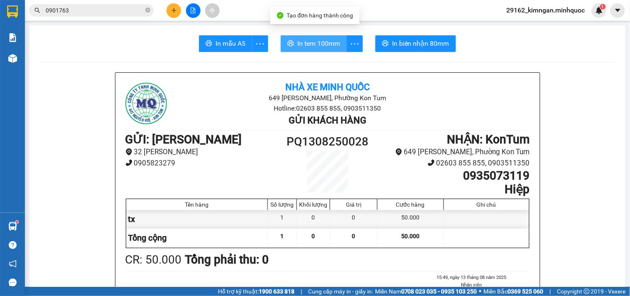
click at [322, 42] on span "In tem 100mm" at bounding box center [318, 43] width 43 height 10
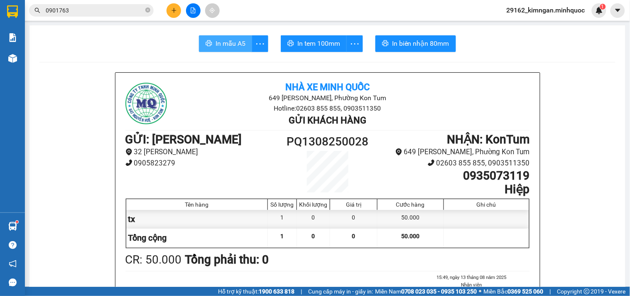
click at [220, 43] on span "In mẫu A5" at bounding box center [230, 43] width 30 height 10
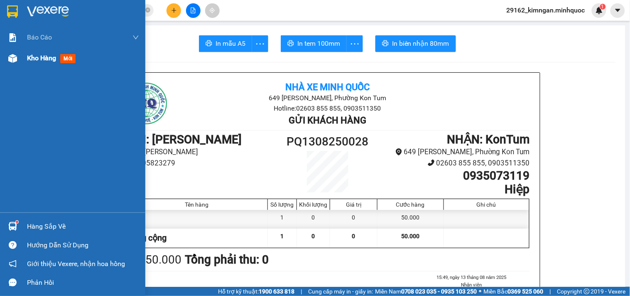
click at [15, 64] on div at bounding box center [12, 58] width 15 height 15
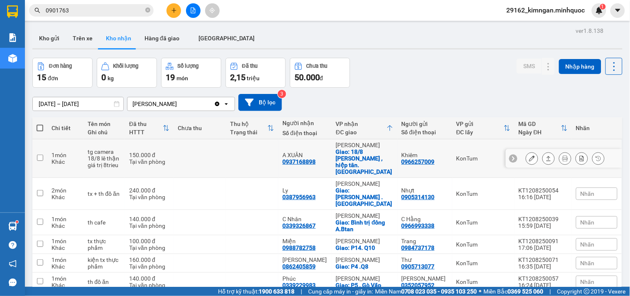
scroll to position [214, 0]
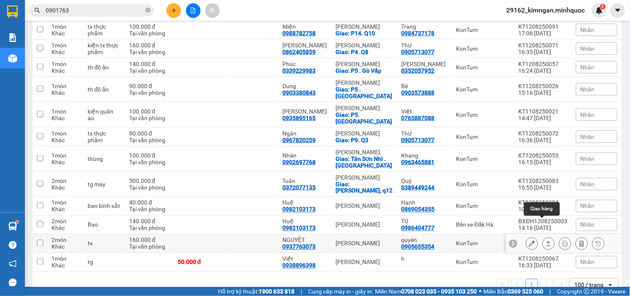
click at [545, 236] on button at bounding box center [549, 243] width 12 height 15
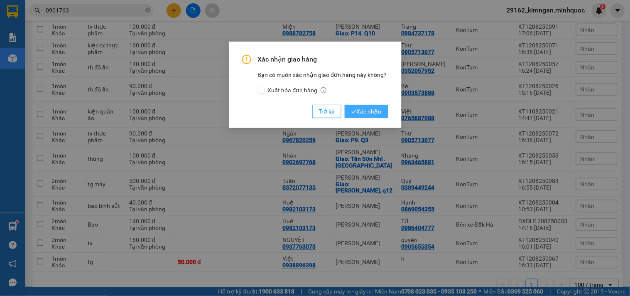
click at [367, 105] on button "Xác nhận" at bounding box center [367, 111] width 44 height 13
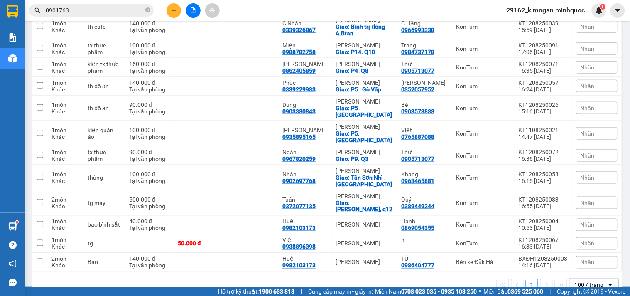
scroll to position [0, 0]
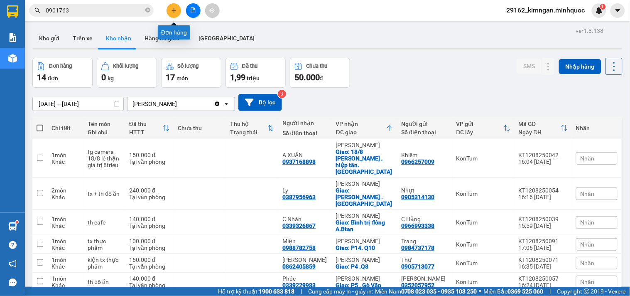
click at [171, 15] on button at bounding box center [173, 10] width 15 height 15
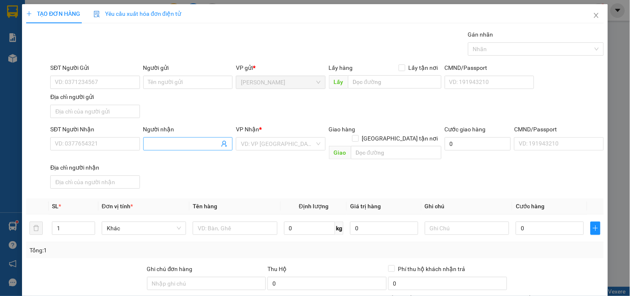
click at [181, 143] on input "Người nhận" at bounding box center [183, 143] width 71 height 9
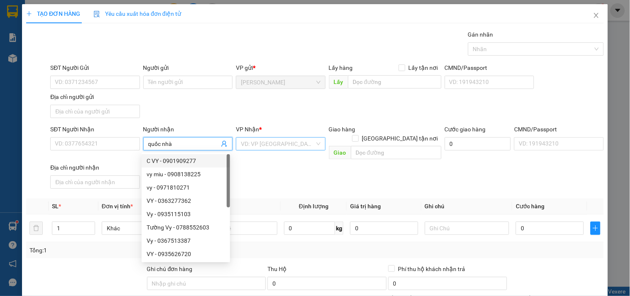
type input "quốc nhà"
click at [273, 144] on input "search" at bounding box center [277, 143] width 73 height 12
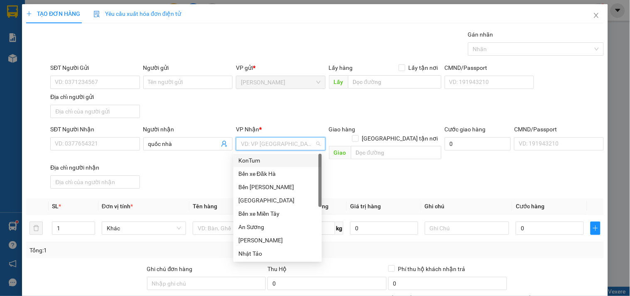
type input "k"
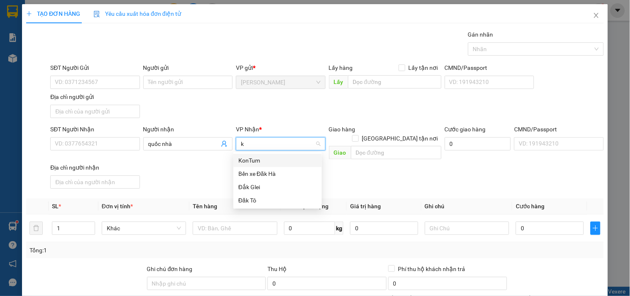
click at [273, 157] on div "KonTum" at bounding box center [277, 160] width 78 height 9
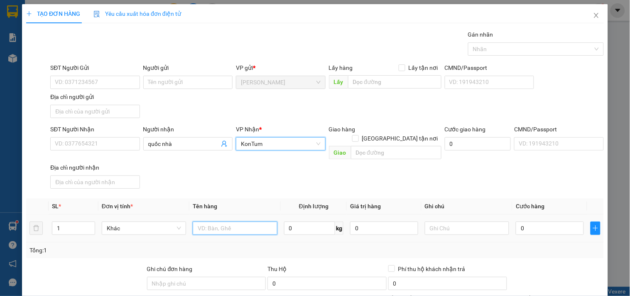
click at [239, 223] on input "text" at bounding box center [235, 227] width 84 height 13
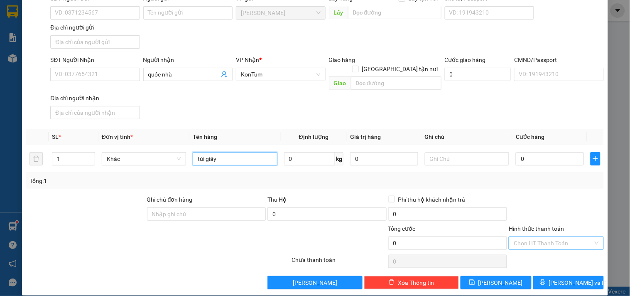
type input "túi giấy"
click at [529, 237] on input "Hình thức thanh toán" at bounding box center [553, 243] width 79 height 12
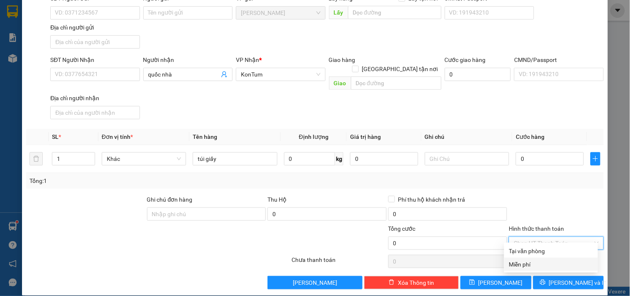
click at [536, 264] on div "Miễn phí" at bounding box center [551, 263] width 84 height 9
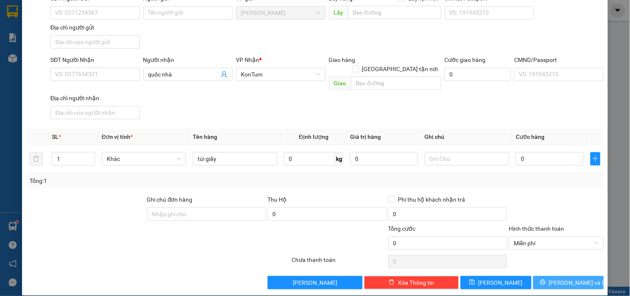
click at [561, 278] on span "[PERSON_NAME] và In" at bounding box center [578, 282] width 58 height 9
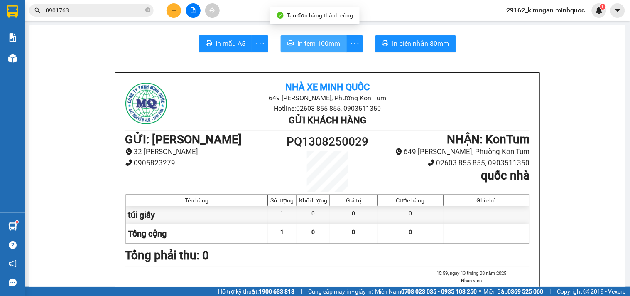
click at [324, 44] on span "In tem 100mm" at bounding box center [318, 43] width 43 height 10
click at [172, 16] on button at bounding box center [173, 10] width 15 height 15
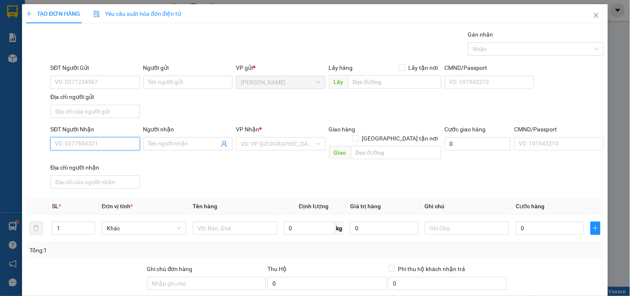
click at [115, 142] on input "SĐT Người Nhận" at bounding box center [94, 143] width 89 height 13
type input "0914010018"
click at [110, 140] on input "0914010018" at bounding box center [94, 143] width 89 height 13
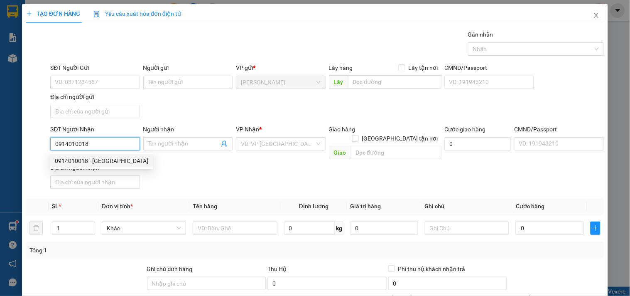
click at [109, 156] on div "0914010018 - Hà" at bounding box center [101, 160] width 93 height 9
type input "Hà"
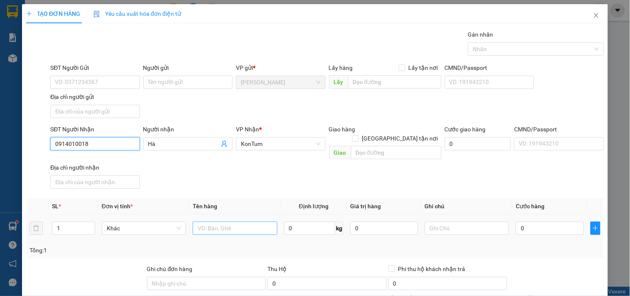
type input "0914010018"
click at [223, 221] on input "text" at bounding box center [235, 227] width 84 height 13
type input "tg"
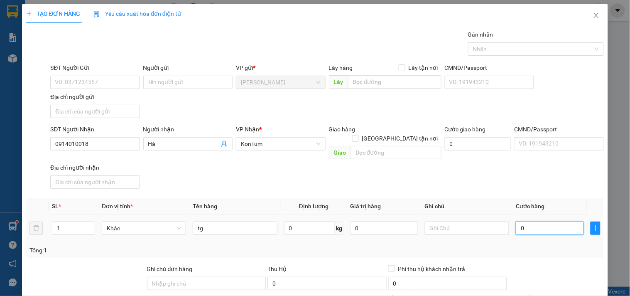
click at [538, 221] on input "0" at bounding box center [550, 227] width 68 height 13
type input "4"
type input "40"
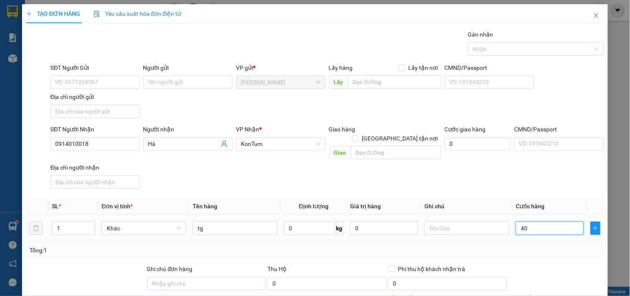
type input "40"
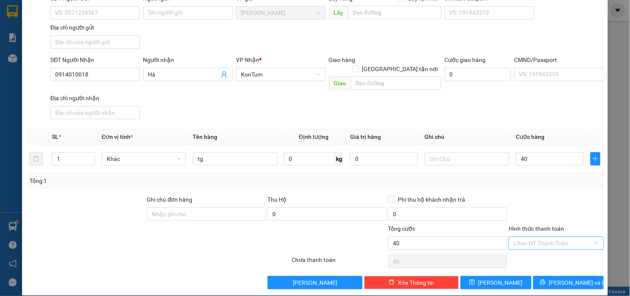
type input "40.000"
click at [571, 237] on input "Hình thức thanh toán" at bounding box center [553, 243] width 79 height 12
click at [570, 251] on div "Tại văn phòng" at bounding box center [551, 250] width 84 height 9
type input "0"
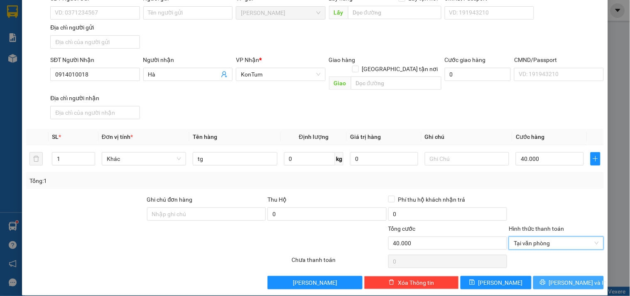
click at [569, 278] on span "[PERSON_NAME] và In" at bounding box center [578, 282] width 58 height 9
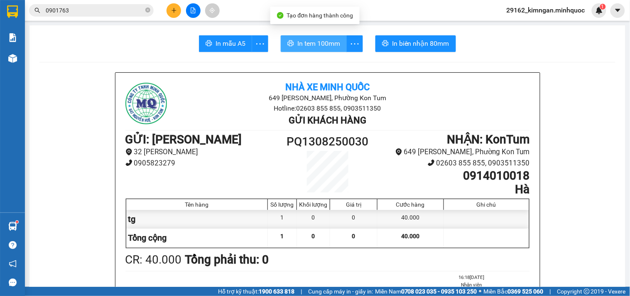
click at [291, 37] on button "In tem 100mm" at bounding box center [314, 43] width 66 height 17
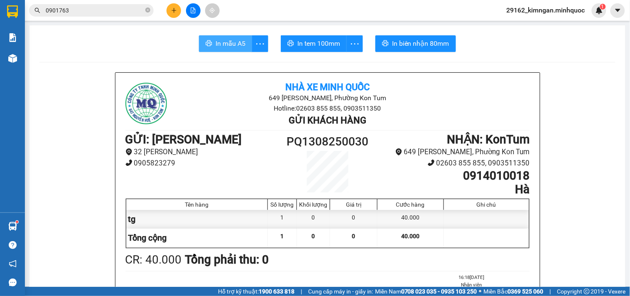
click at [229, 42] on span "In mẫu A5" at bounding box center [230, 43] width 30 height 10
click at [171, 7] on button at bounding box center [173, 10] width 15 height 15
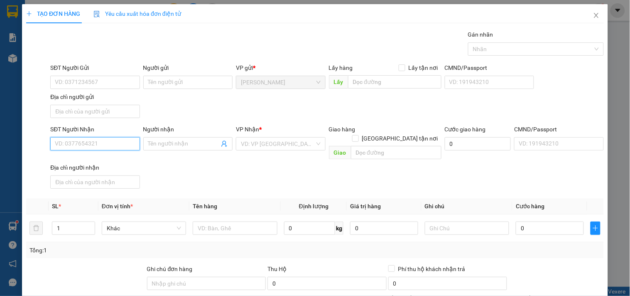
click at [65, 143] on input "SĐT Người Nhận" at bounding box center [94, 143] width 89 height 13
click at [98, 148] on input "SĐT Người Nhận" at bounding box center [94, 143] width 89 height 13
drag, startPoint x: 94, startPoint y: 141, endPoint x: 0, endPoint y: 98, distance: 103.7
click at [0, 99] on div "TẠO ĐƠN HÀNG Yêu cầu xuất hóa đơn điện tử Transit Pickup Surcharge Ids Transit …" at bounding box center [315, 148] width 630 height 296
click at [119, 164] on div "0905494565 - NHÂN" at bounding box center [94, 160] width 78 height 9
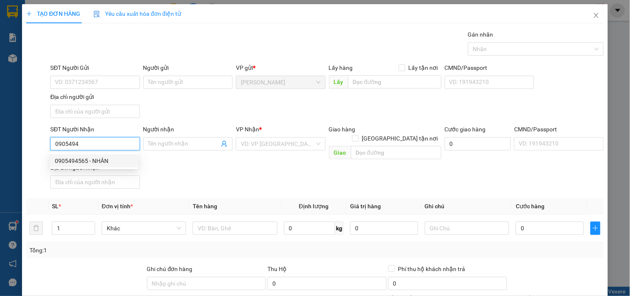
type input "0905494565"
type input "NHÂN"
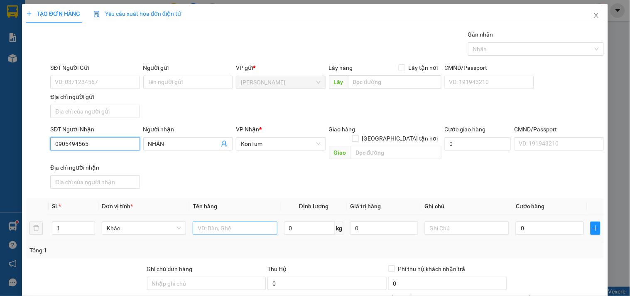
type input "0905494565"
click at [233, 223] on input "text" at bounding box center [235, 227] width 84 height 13
type input "tg"
drag, startPoint x: 508, startPoint y: 210, endPoint x: 525, endPoint y: 217, distance: 18.4
click at [513, 214] on td "0" at bounding box center [549, 228] width 75 height 28
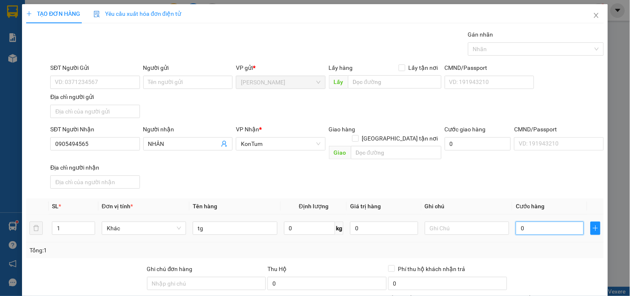
click at [525, 221] on input "0" at bounding box center [550, 227] width 68 height 13
type input "5"
type input "50"
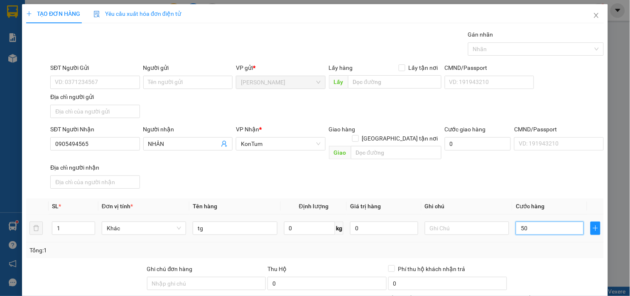
type input "50"
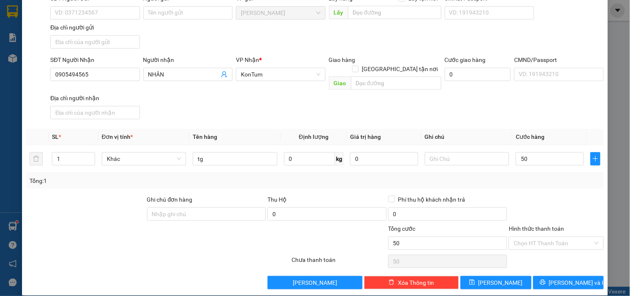
type input "50.000"
click at [558, 283] on div "TẠO ĐƠN HÀNG Yêu cầu xuất hóa đơn điện tử Transit Pickup Surcharge Ids Transit …" at bounding box center [315, 115] width 586 height 360
click at [562, 280] on div "TẠO ĐƠN HÀNG Yêu cầu xuất hóa đơn điện tử Transit Pickup Surcharge Ids Transit …" at bounding box center [315, 115] width 586 height 360
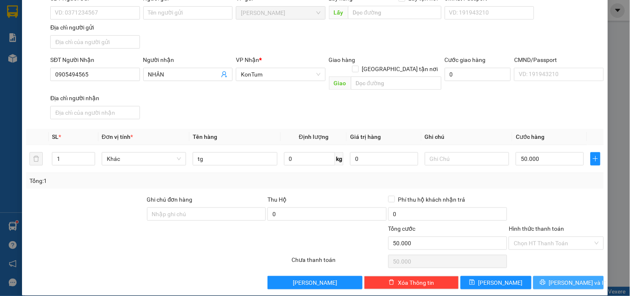
click at [568, 278] on span "[PERSON_NAME] và In" at bounding box center [578, 282] width 58 height 9
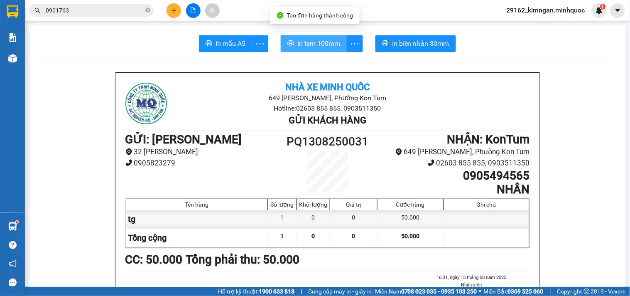
click at [303, 48] on span "In tem 100mm" at bounding box center [318, 43] width 43 height 10
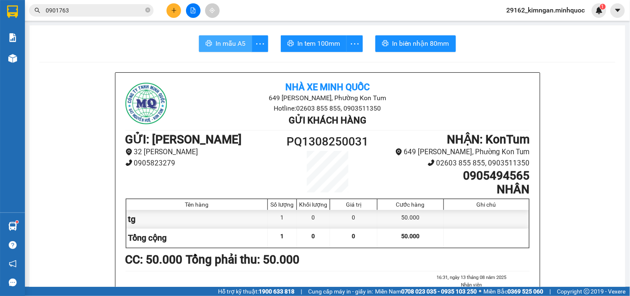
click at [218, 42] on span "In mẫu A5" at bounding box center [230, 43] width 30 height 10
click at [173, 9] on icon "plus" at bounding box center [174, 10] width 6 height 6
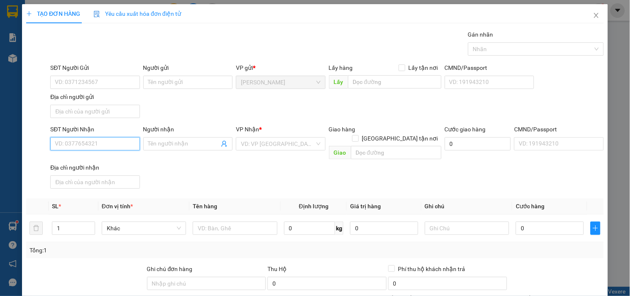
click at [80, 144] on input "SĐT Người Nhận" at bounding box center [94, 143] width 89 height 13
type input "0926111288"
click at [110, 159] on div "0926111288 - ÁNH" at bounding box center [94, 160] width 78 height 9
type input "ÁNH"
type input "0926111288"
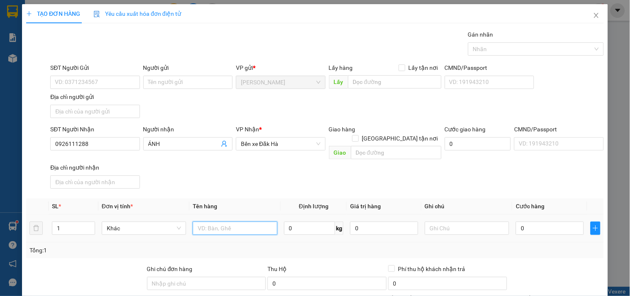
click at [230, 225] on input "text" at bounding box center [235, 227] width 84 height 13
type input "gói đen"
click at [531, 223] on input "0" at bounding box center [550, 227] width 68 height 13
type input "40"
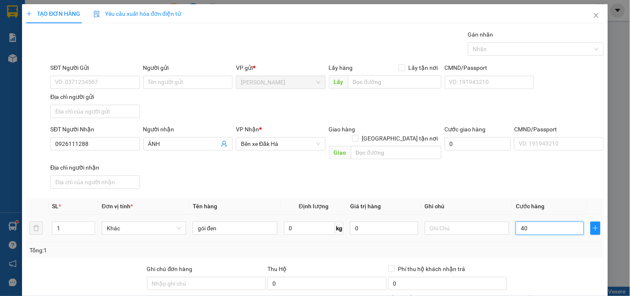
type input "40"
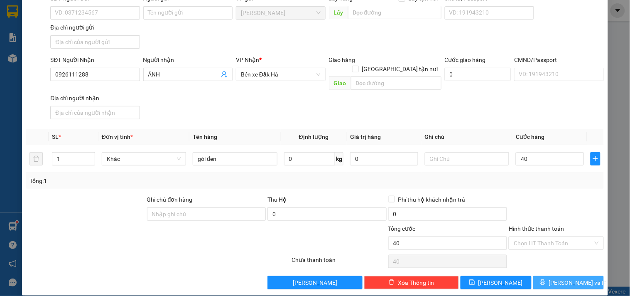
type input "40.000"
click at [546, 277] on button "[PERSON_NAME] và In" at bounding box center [568, 282] width 71 height 13
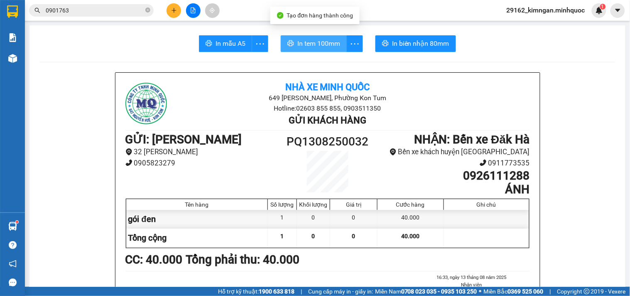
click at [312, 46] on span "In tem 100mm" at bounding box center [318, 43] width 43 height 10
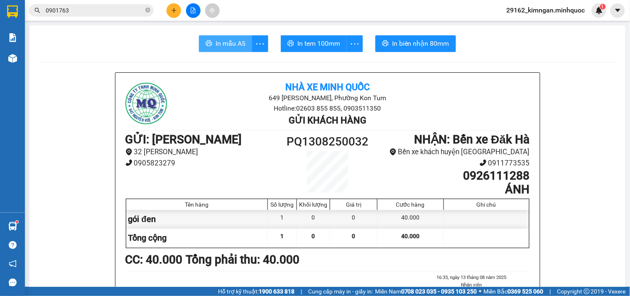
click at [238, 38] on span "In mẫu A5" at bounding box center [230, 43] width 30 height 10
click at [177, 15] on button at bounding box center [173, 10] width 15 height 15
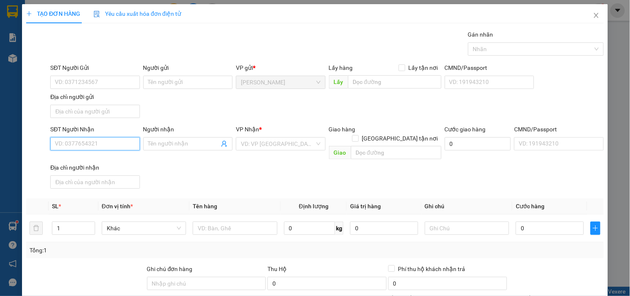
click at [115, 140] on input "SĐT Người Nhận" at bounding box center [94, 143] width 89 height 13
click at [122, 139] on input "082743309" at bounding box center [94, 143] width 89 height 13
type input "082743309"
click at [169, 142] on input "Người nhận" at bounding box center [183, 143] width 71 height 9
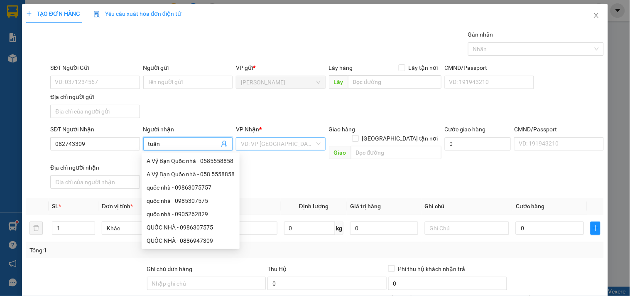
type input "tuấn"
click at [280, 140] on input "search" at bounding box center [277, 143] width 73 height 12
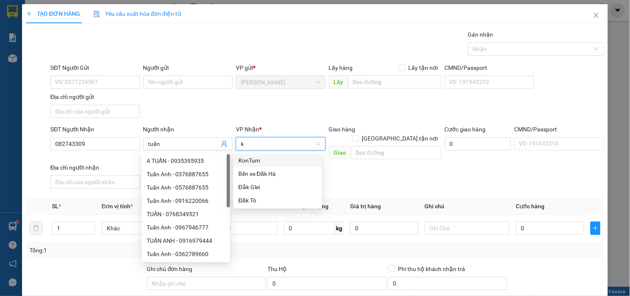
type input "k"
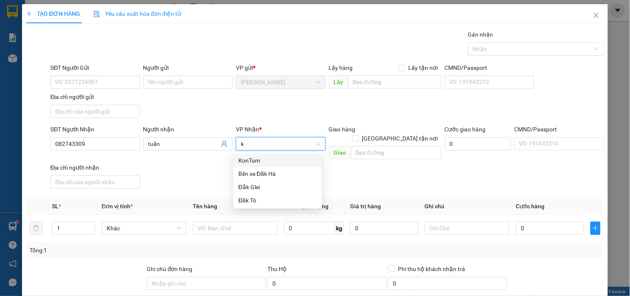
click at [281, 160] on div "KonTum" at bounding box center [277, 160] width 78 height 9
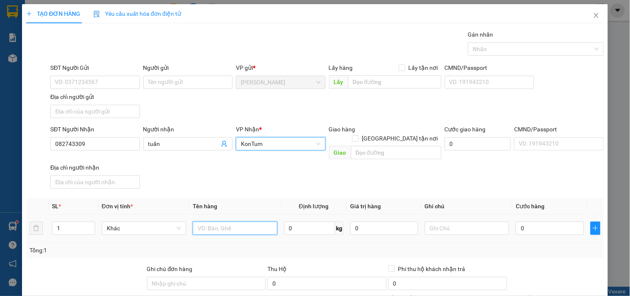
click at [237, 224] on input "text" at bounding box center [235, 227] width 84 height 13
type input "hs"
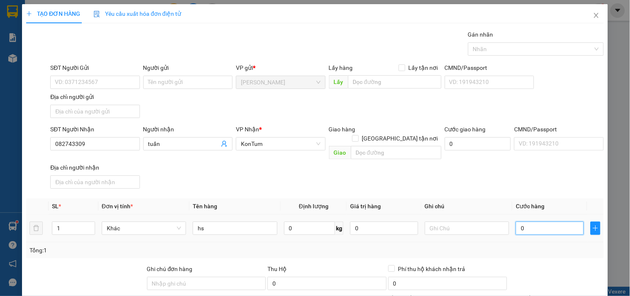
click at [538, 221] on input "0" at bounding box center [550, 227] width 68 height 13
type input "4"
type input "40"
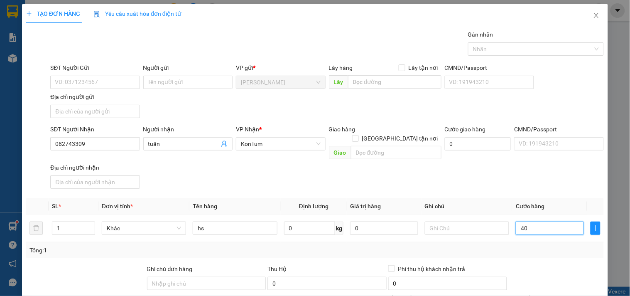
type input "40"
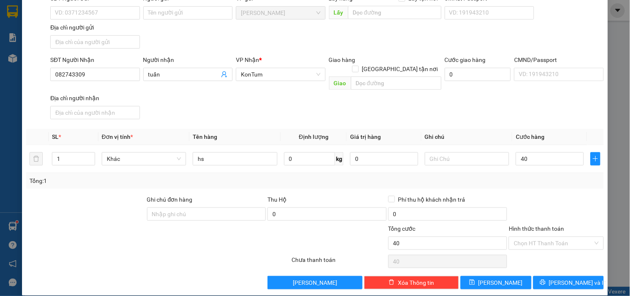
type input "40.000"
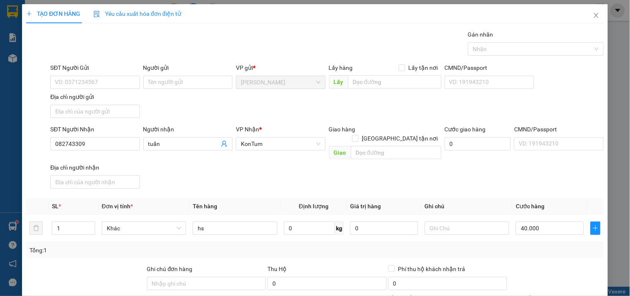
click at [103, 65] on div "SĐT Người Gửi" at bounding box center [94, 67] width 89 height 9
click at [103, 76] on input "SĐT Người Gửi" at bounding box center [94, 82] width 89 height 13
click at [105, 78] on input "SĐT Người Gửi" at bounding box center [94, 82] width 89 height 13
type input "0971476468"
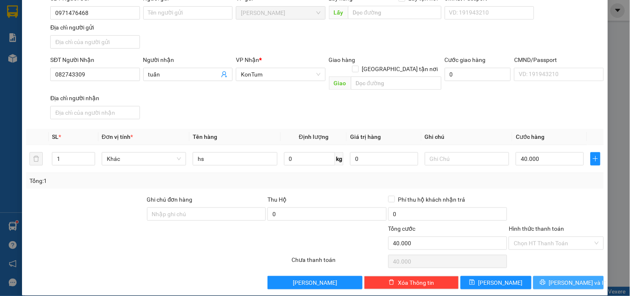
click at [557, 278] on span "[PERSON_NAME] và In" at bounding box center [578, 282] width 58 height 9
drag, startPoint x: 91, startPoint y: 76, endPoint x: 0, endPoint y: 54, distance: 93.2
click at [0, 54] on div "TẠO ĐƠN HÀNG Yêu cầu xuất hóa đơn điện tử Transit Pickup Surcharge Ids Transit …" at bounding box center [315, 148] width 630 height 296
drag, startPoint x: 92, startPoint y: 71, endPoint x: 0, endPoint y: 74, distance: 91.8
click at [7, 74] on div "TẠO ĐƠN HÀNG Yêu cầu xuất hóa đơn điện tử Transit Pickup Surcharge Ids Transit …" at bounding box center [315, 148] width 630 height 296
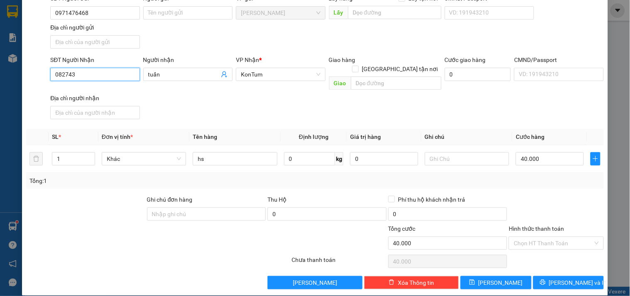
paste input "3369"
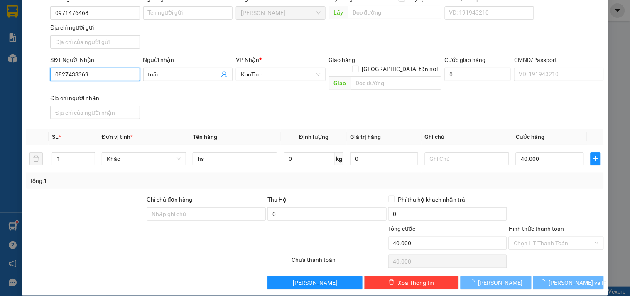
click at [105, 77] on input "0827433369" at bounding box center [94, 74] width 89 height 13
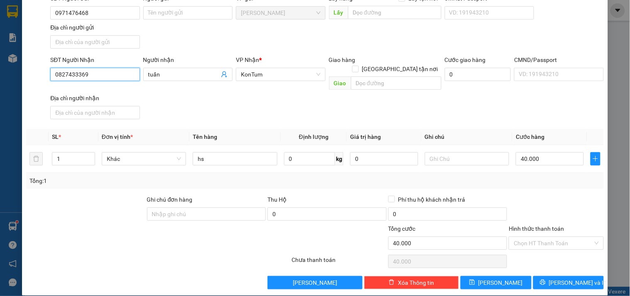
click at [76, 75] on input "0827433369" at bounding box center [94, 74] width 89 height 13
click at [68, 75] on input "0827433369" at bounding box center [94, 74] width 89 height 13
type input "0827433369"
click at [549, 237] on input "Hình thức thanh toán" at bounding box center [553, 243] width 79 height 12
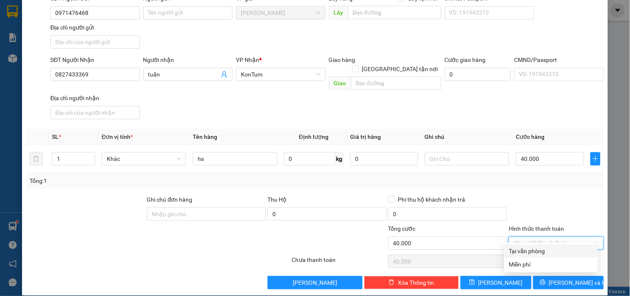
click at [551, 247] on div "Tại văn phòng" at bounding box center [551, 250] width 84 height 9
type input "0"
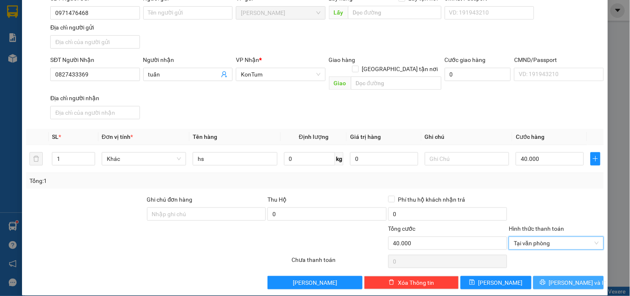
click at [558, 279] on button "[PERSON_NAME] và In" at bounding box center [568, 282] width 71 height 13
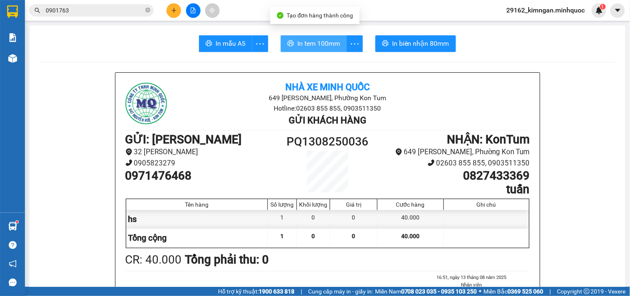
click at [310, 46] on span "In tem 100mm" at bounding box center [318, 43] width 43 height 10
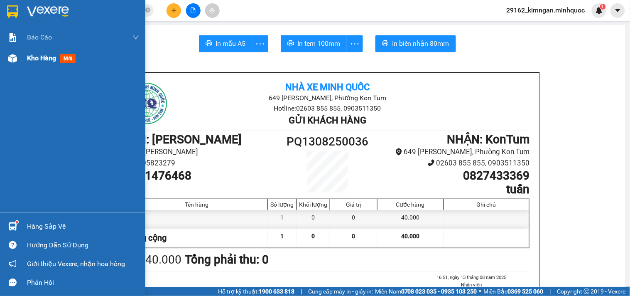
click at [20, 59] on div "Kho hàng mới" at bounding box center [72, 58] width 145 height 21
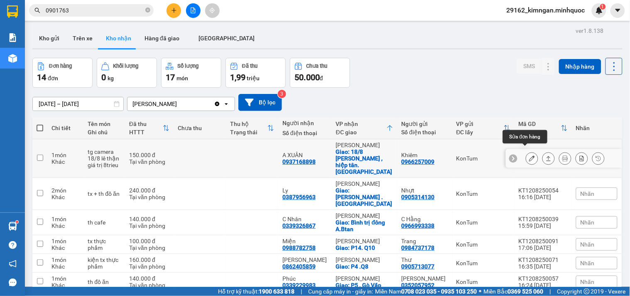
click at [528, 151] on button at bounding box center [532, 158] width 12 height 15
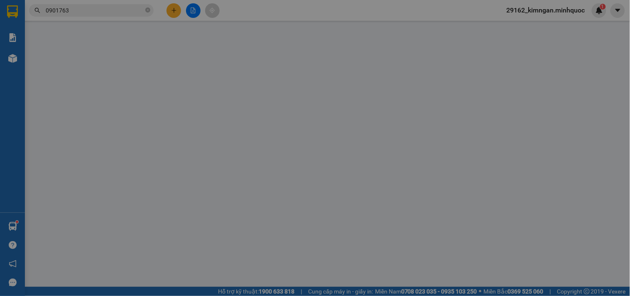
type input "0966257009"
type input "Khiêm"
type input "0937168898"
type input "A XUÂN"
checkbox input "true"
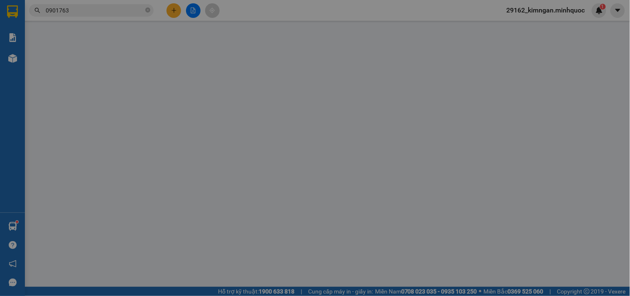
type input "18/8 [PERSON_NAME] , hiệp tân. [GEOGRAPHIC_DATA]"
type input "150.000"
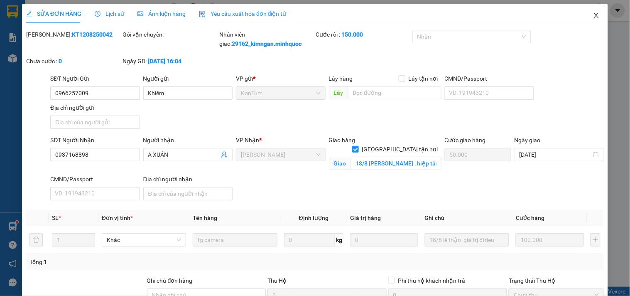
click at [585, 24] on span "Close" at bounding box center [596, 15] width 23 height 23
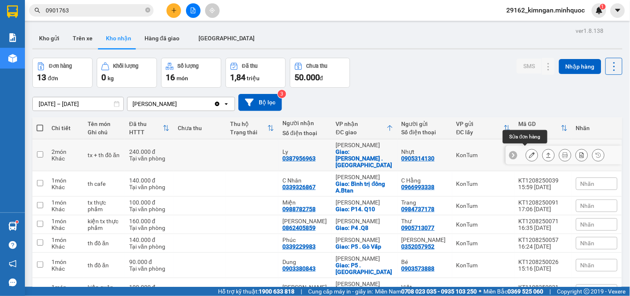
click at [529, 152] on icon at bounding box center [532, 155] width 6 height 6
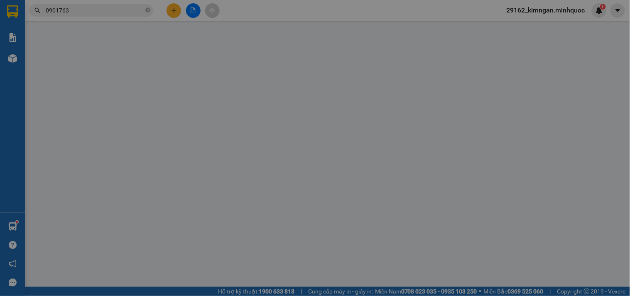
type input "0905314130"
type input "Nhựt"
type input "0387956963"
type input "Ly"
checkbox input "true"
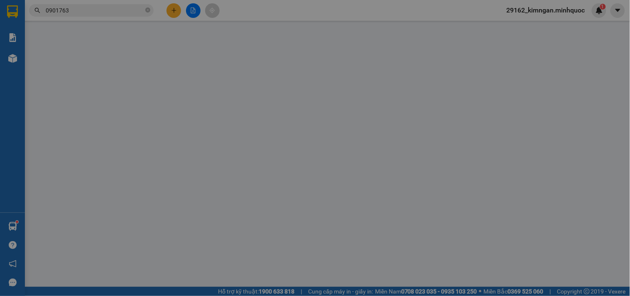
type input "[PERSON_NAME] . [GEOGRAPHIC_DATA]"
type input "240.000"
type input "0"
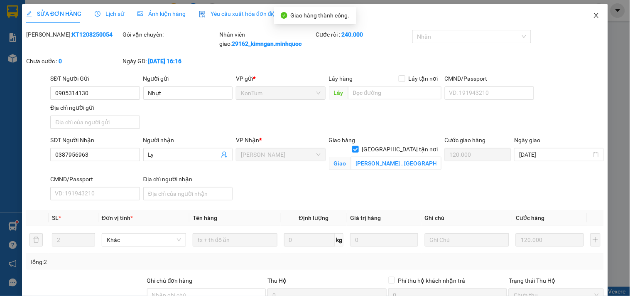
click at [593, 18] on icon "close" at bounding box center [596, 15] width 7 height 7
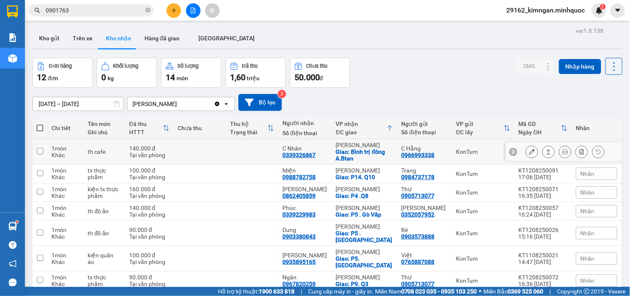
click at [528, 152] on button at bounding box center [532, 151] width 12 height 15
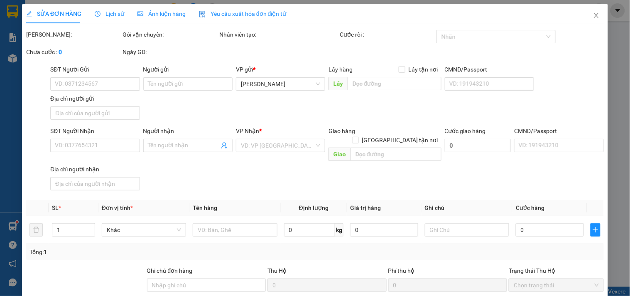
type input "0966993338"
type input "C Hằng"
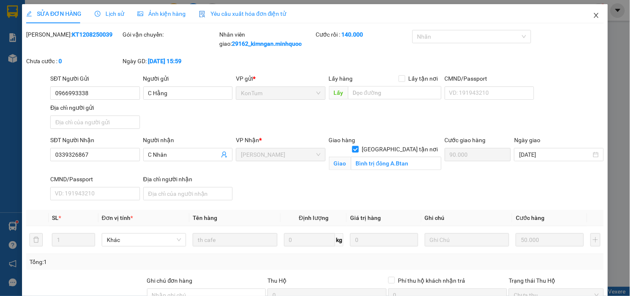
click at [585, 7] on span "Close" at bounding box center [596, 15] width 23 height 23
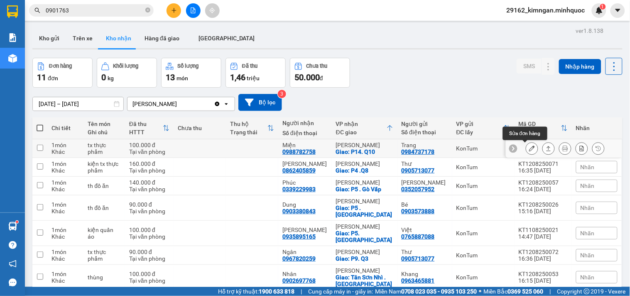
click at [526, 150] on button at bounding box center [532, 148] width 12 height 15
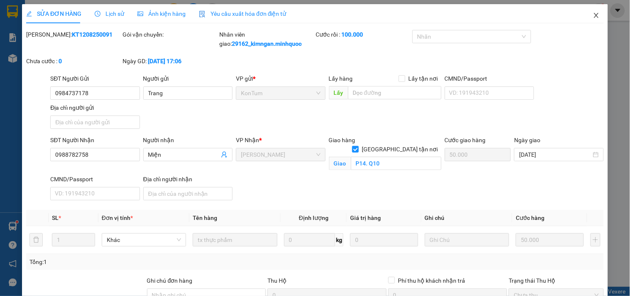
click at [585, 15] on span "Close" at bounding box center [596, 15] width 23 height 23
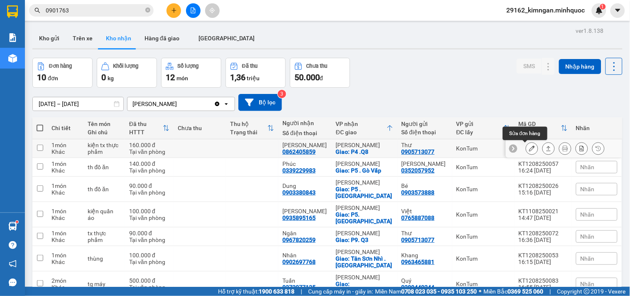
click at [529, 151] on icon at bounding box center [532, 148] width 6 height 6
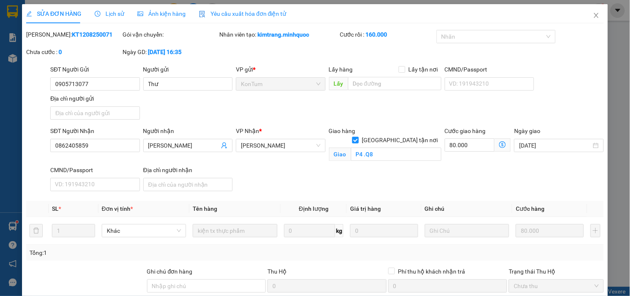
drag, startPoint x: 350, startPoint y: 264, endPoint x: 346, endPoint y: 272, distance: 9.1
click at [350, 264] on div "Total Paid Fee 160.000 Total UnPaid Fee 0 Cash Collection Total Fee Mã ĐH: KT12…" at bounding box center [315, 195] width 578 height 331
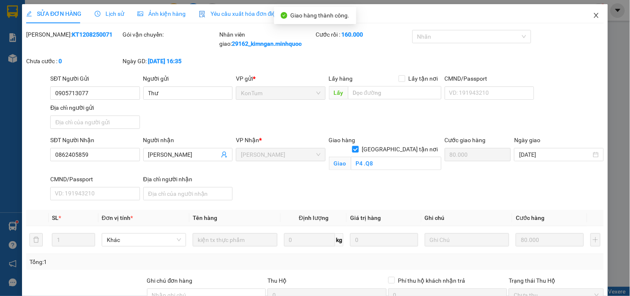
click at [593, 17] on icon "close" at bounding box center [596, 15] width 7 height 7
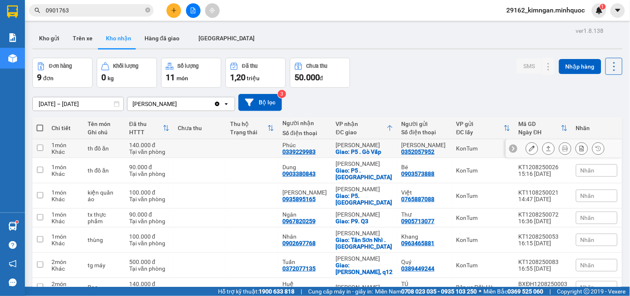
click at [529, 148] on icon at bounding box center [532, 148] width 6 height 6
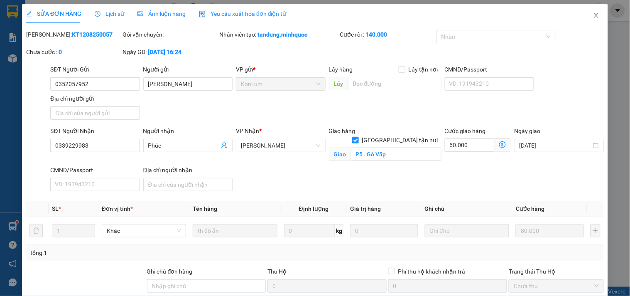
click at [585, 21] on span "Close" at bounding box center [596, 15] width 23 height 23
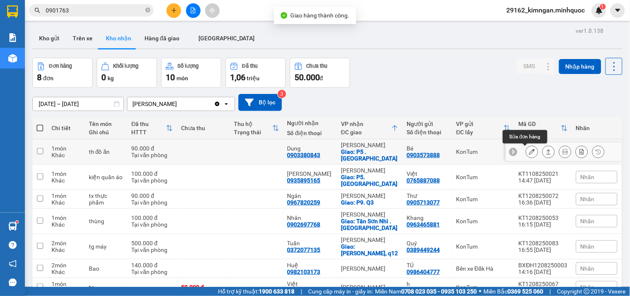
click at [526, 151] on button at bounding box center [532, 151] width 12 height 15
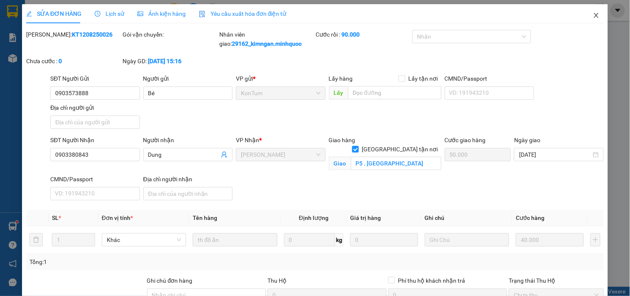
click at [599, 17] on span "Close" at bounding box center [596, 15] width 23 height 23
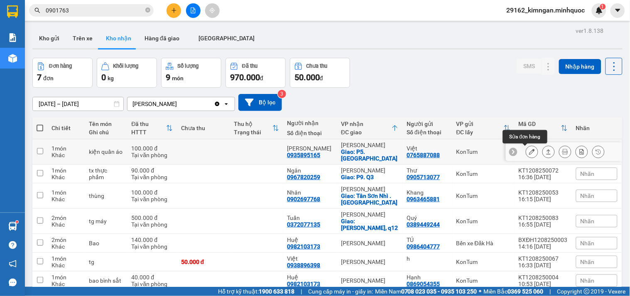
click at [529, 154] on icon at bounding box center [532, 152] width 6 height 6
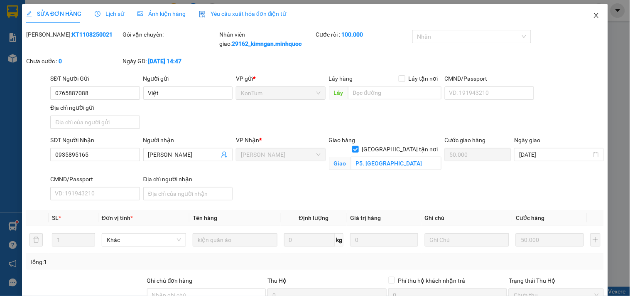
click at [595, 16] on span "Close" at bounding box center [596, 15] width 23 height 23
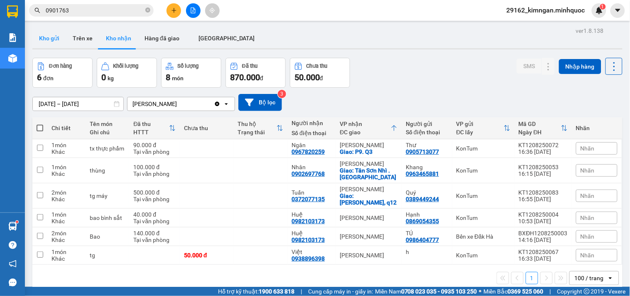
drag, startPoint x: 56, startPoint y: 30, endPoint x: 45, endPoint y: 38, distance: 13.7
click at [55, 30] on button "Kho gửi" at bounding box center [49, 38] width 34 height 20
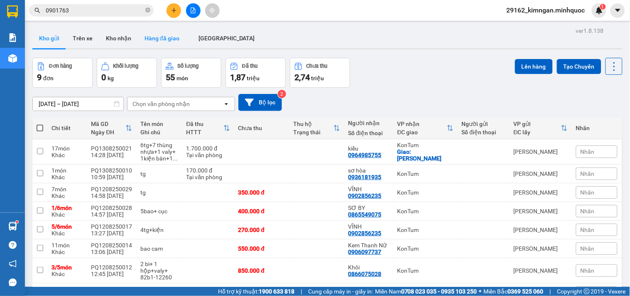
click at [140, 47] on button "Hàng đã giao" at bounding box center [162, 38] width 48 height 20
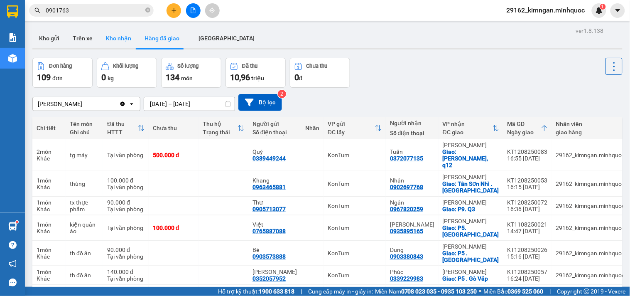
click at [121, 46] on button "Kho nhận" at bounding box center [118, 38] width 39 height 20
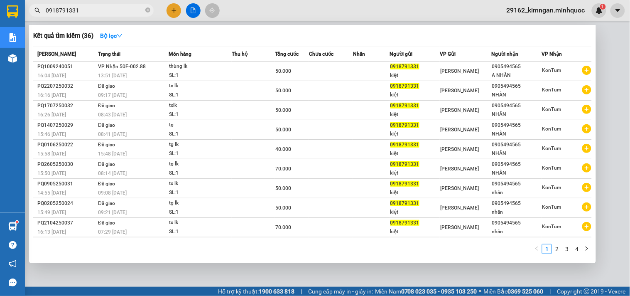
drag, startPoint x: 82, startPoint y: 6, endPoint x: 0, endPoint y: 2, distance: 81.9
click at [0, 2] on section "Kết quả tìm kiếm ( 36 ) Bộ lọc Mã ĐH Trạng thái Món hàng Thu hộ Tổng cước Chưa …" at bounding box center [315, 148] width 630 height 296
type input "0918791331"
click at [166, 11] on div at bounding box center [315, 148] width 630 height 296
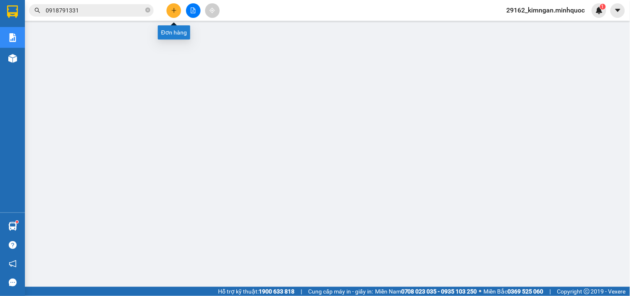
click at [171, 11] on icon "plus" at bounding box center [174, 10] width 6 height 6
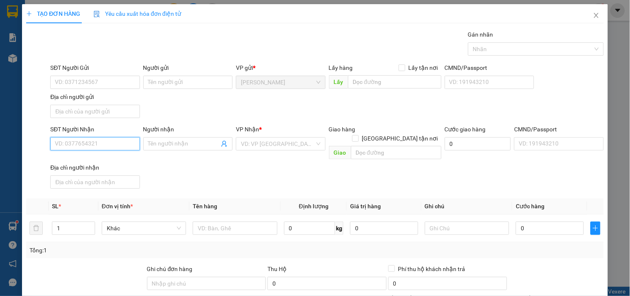
click at [76, 146] on input "SĐT Người Nhận" at bounding box center [94, 143] width 89 height 13
click at [178, 144] on input "Người nhận" at bounding box center [183, 143] width 71 height 9
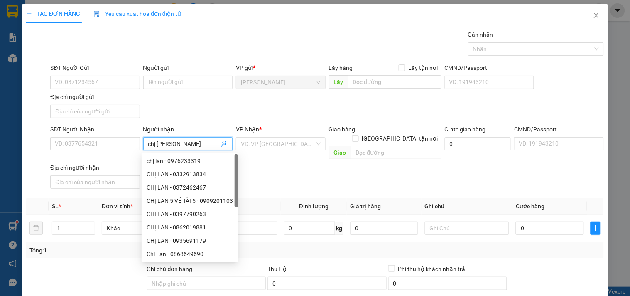
type input "chị lan a"
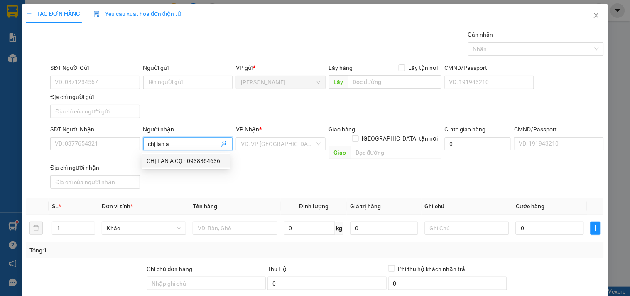
click at [187, 158] on div "CHỊ LAN A CỌ - 0938364636" at bounding box center [186, 160] width 78 height 9
type input "0938364636"
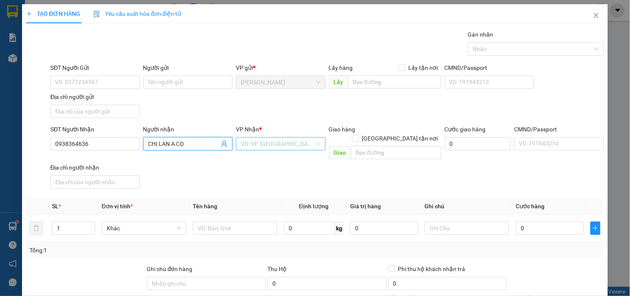
type input "CHỊ LAN A CỌ"
click at [269, 144] on input "search" at bounding box center [277, 143] width 73 height 12
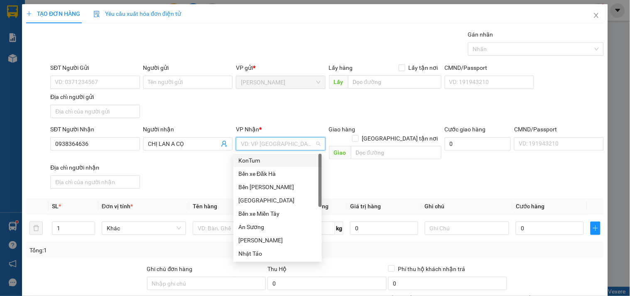
type input "k"
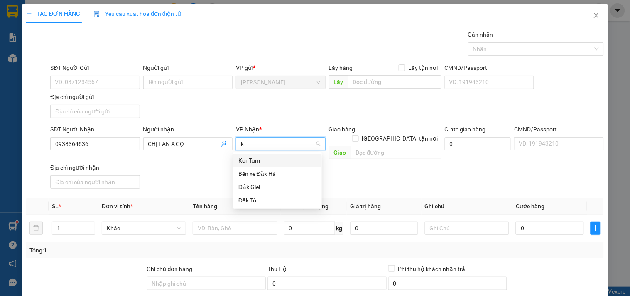
click at [275, 159] on div "KonTum" at bounding box center [277, 160] width 78 height 9
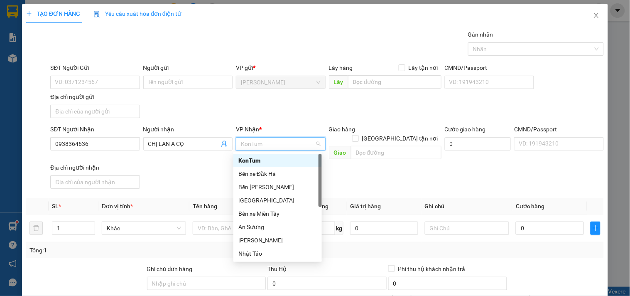
click at [270, 159] on div "KonTum" at bounding box center [277, 160] width 78 height 9
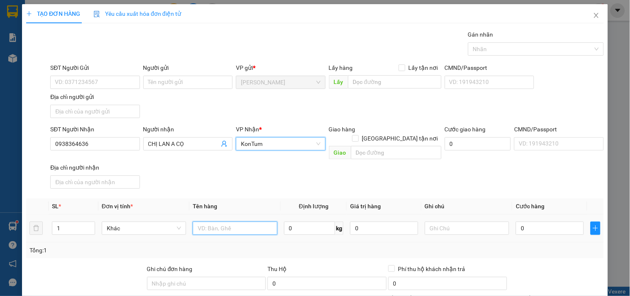
click at [235, 221] on input "text" at bounding box center [235, 227] width 84 height 13
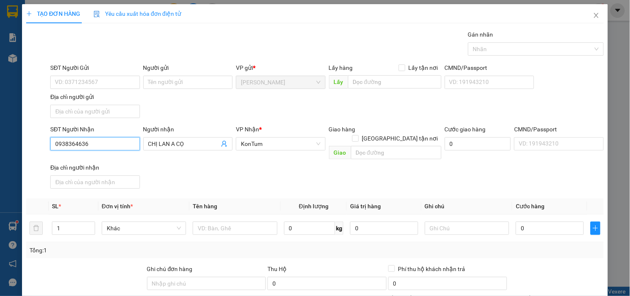
click at [102, 140] on input "0938364636" at bounding box center [94, 143] width 89 height 13
click at [102, 140] on input "093836463" at bounding box center [94, 143] width 89 height 13
click at [102, 159] on div "0938364636 - CHỊ LAN A CỌ" at bounding box center [94, 160] width 78 height 9
click at [95, 146] on input "0938364636" at bounding box center [94, 143] width 89 height 13
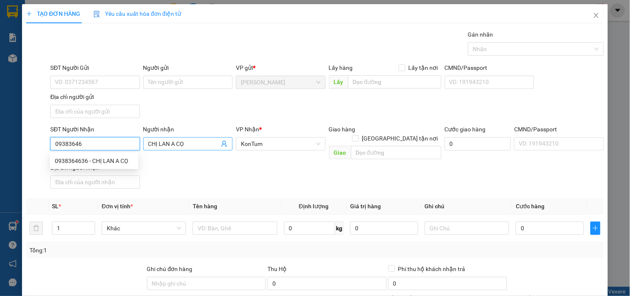
type input "09383646"
drag, startPoint x: 190, startPoint y: 144, endPoint x: 135, endPoint y: 144, distance: 55.2
click at [135, 144] on div "SĐT Người Nhận 09383646 Người nhận CHỊ LAN A CỌ CHỊ LAN A CỌ VP Nhận * KonTum G…" at bounding box center [327, 158] width 557 height 67
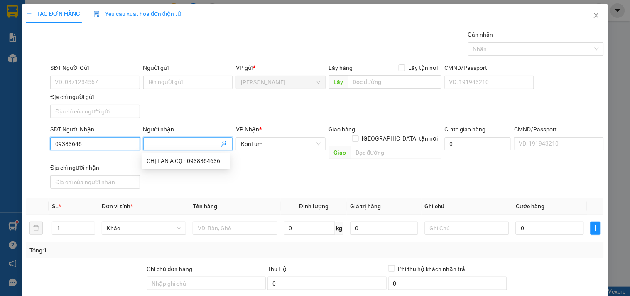
click at [108, 149] on input "09383646" at bounding box center [94, 143] width 89 height 13
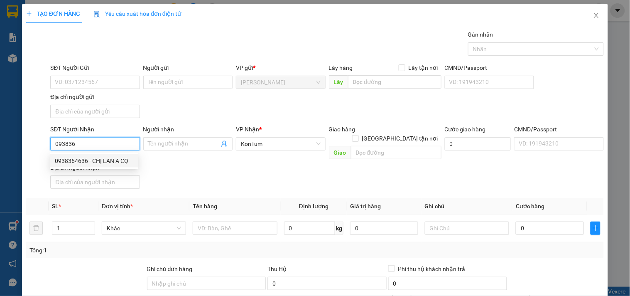
click at [100, 144] on input "093836" at bounding box center [94, 143] width 89 height 13
click at [100, 144] on input "09383" at bounding box center [94, 143] width 89 height 13
click at [102, 158] on div "0938364636 - CHỊ LAN A CỌ" at bounding box center [94, 160] width 78 height 9
type input "0938364636"
type input "CHỊ LAN A CỌ"
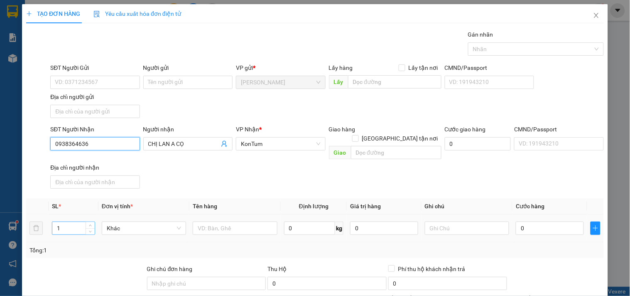
type input "0938364636"
click at [68, 222] on input "1" at bounding box center [73, 228] width 42 height 12
drag, startPoint x: 75, startPoint y: 216, endPoint x: 5, endPoint y: 216, distance: 69.3
click at [11, 216] on div "TẠO ĐƠN HÀNG Yêu cầu xuất hóa đơn điện tử Transit Pickup Surcharge Ids Transit …" at bounding box center [315, 148] width 630 height 296
type input "14"
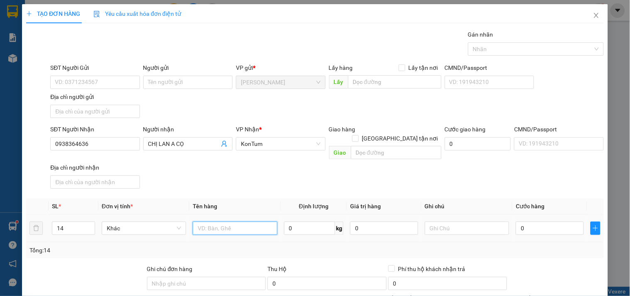
click at [242, 221] on input "text" at bounding box center [235, 227] width 84 height 13
type input "tg"
click at [524, 221] on input "0" at bounding box center [550, 227] width 68 height 13
type input "2"
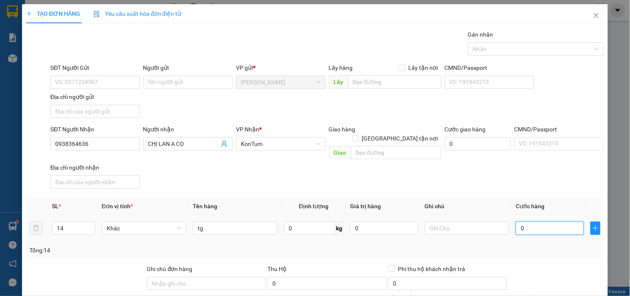
type input "2"
type input "20"
type input "200"
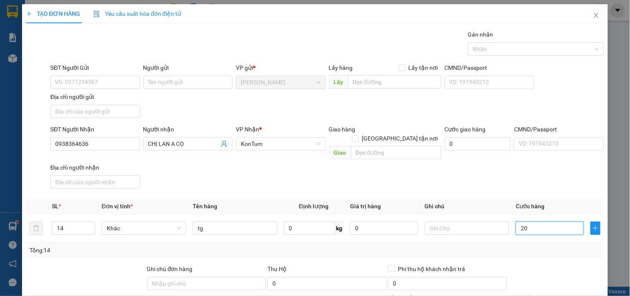
type input "200"
type input "2.000"
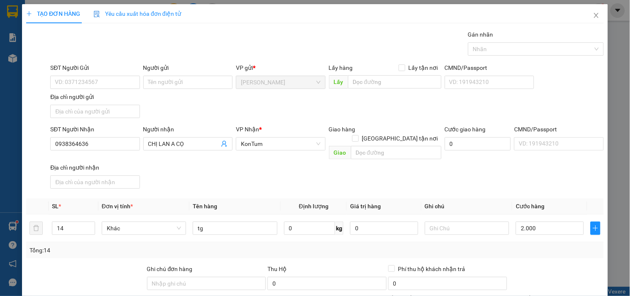
type input "2.000.000"
click at [522, 247] on div "Tổng: 14" at bounding box center [315, 250] width 578 height 16
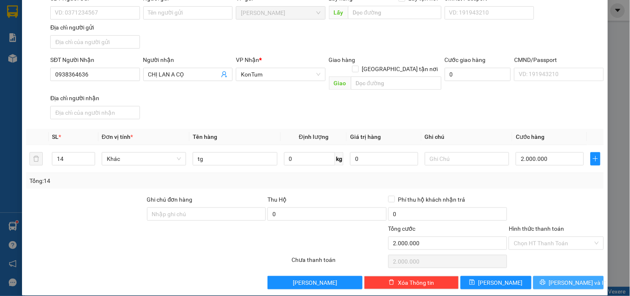
click at [545, 279] on icon "printer" at bounding box center [542, 281] width 5 height 5
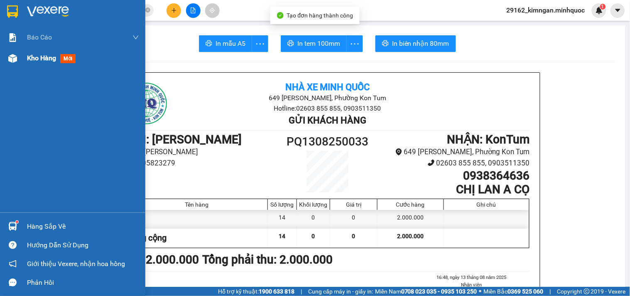
click at [14, 55] on img at bounding box center [12, 58] width 9 height 9
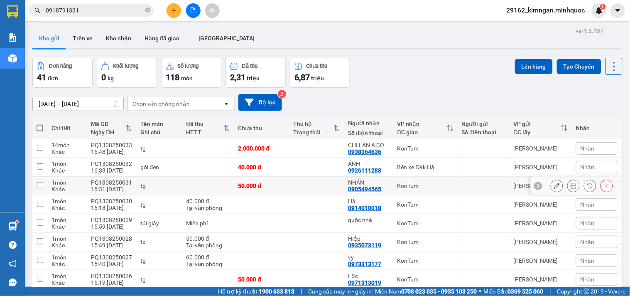
scroll to position [74, 0]
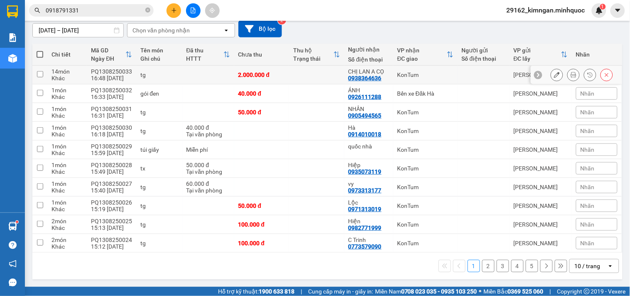
click at [344, 73] on td "CHỊ LAN A CỌ 0938364636" at bounding box center [368, 75] width 49 height 19
checkbox input "true"
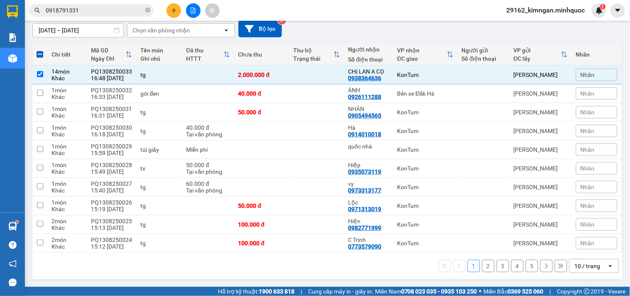
scroll to position [0, 0]
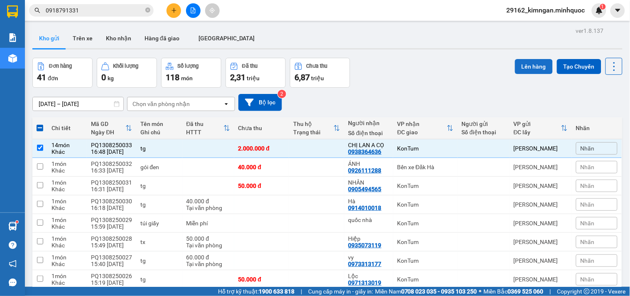
click at [541, 65] on button "Lên hàng" at bounding box center [534, 66] width 38 height 15
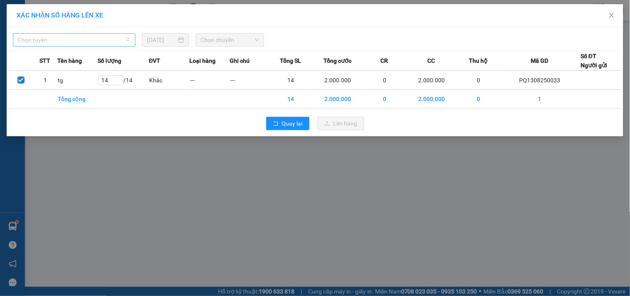
click at [71, 41] on span "Chọn tuyến" at bounding box center [74, 40] width 113 height 12
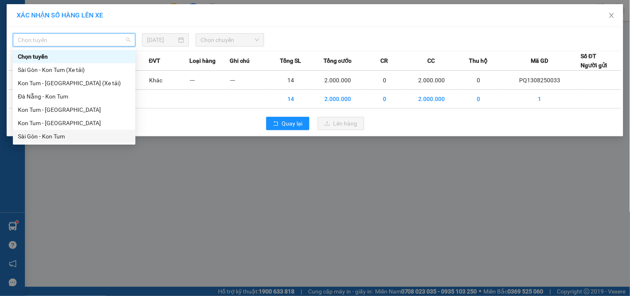
click at [46, 137] on div "Sài Gòn - Kon Tum" at bounding box center [74, 136] width 113 height 9
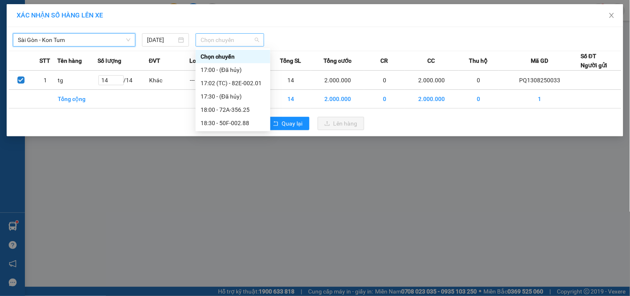
click at [242, 42] on span "Chọn chuyến" at bounding box center [230, 40] width 59 height 12
click at [249, 126] on div "18:30 - 50F-002.88" at bounding box center [233, 122] width 65 height 9
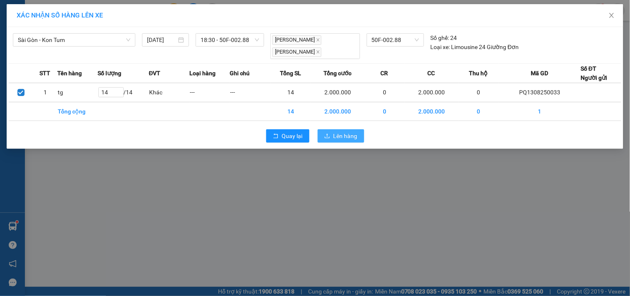
click at [343, 137] on span "Lên hàng" at bounding box center [345, 135] width 24 height 9
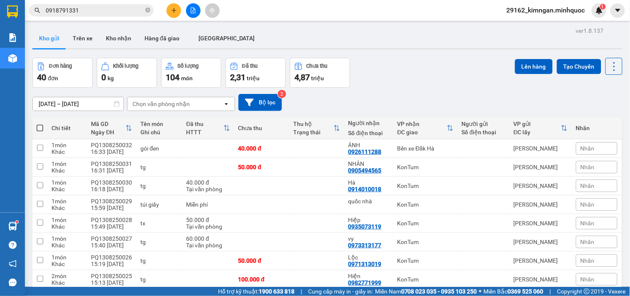
click at [169, 5] on button at bounding box center [173, 10] width 15 height 15
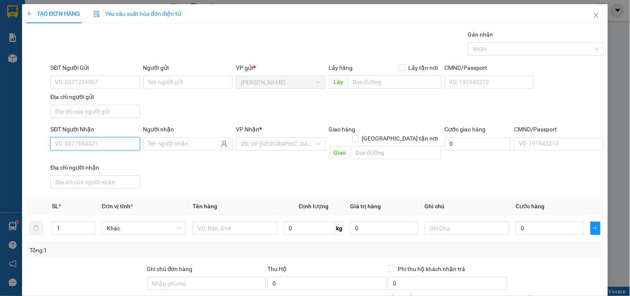
click at [88, 144] on input "SĐT Người Nhận" at bounding box center [94, 143] width 89 height 13
type input "0972149349"
click at [92, 158] on div "0972149349 - CHINH" at bounding box center [94, 160] width 78 height 9
type input "CHINH"
type input "0972149349"
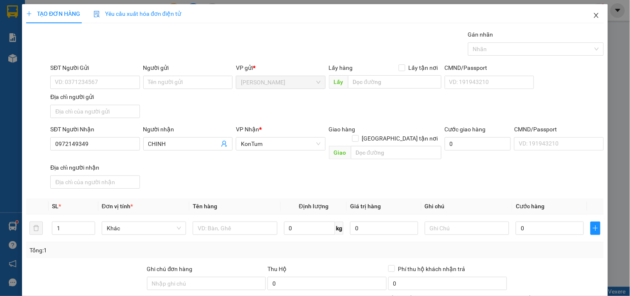
click at [594, 17] on icon "close" at bounding box center [596, 15] width 5 height 5
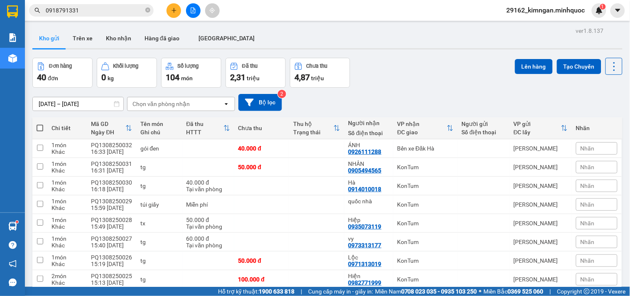
click at [175, 15] on button at bounding box center [173, 10] width 15 height 15
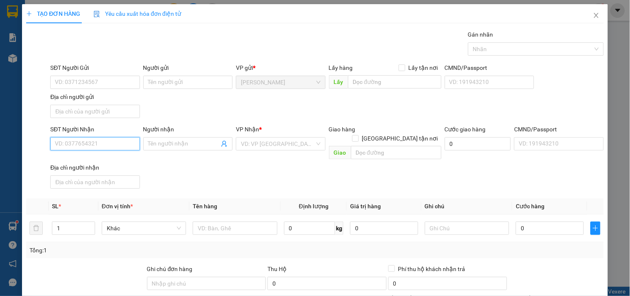
click at [114, 148] on input "SĐT Người Nhận" at bounding box center [94, 143] width 89 height 13
type input "0772277771"
click at [108, 162] on div "0772277771 - thịnh" at bounding box center [94, 160] width 78 height 9
type input "thịnh"
type input "0772277771"
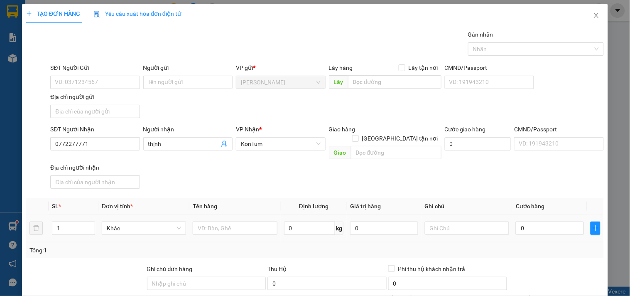
click at [250, 226] on div at bounding box center [235, 228] width 84 height 17
click at [252, 222] on input "text" at bounding box center [235, 227] width 84 height 13
type input "gói"
click at [531, 221] on input "0" at bounding box center [550, 227] width 68 height 13
type input "4"
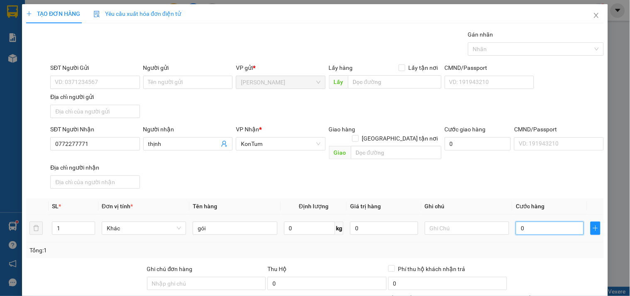
type input "4"
type input "40"
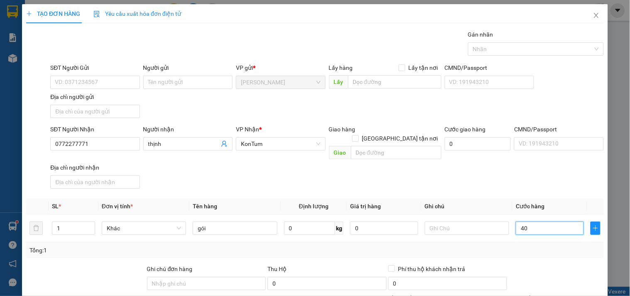
scroll to position [69, 0]
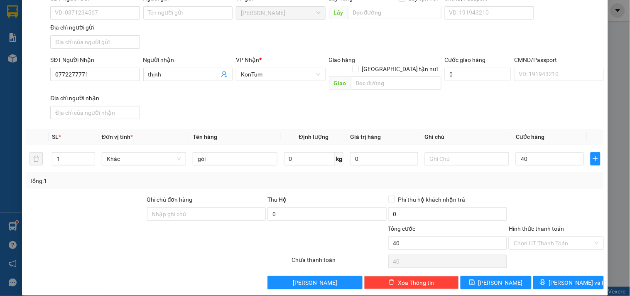
type input "40.000"
click at [567, 278] on span "[PERSON_NAME] và In" at bounding box center [578, 282] width 58 height 9
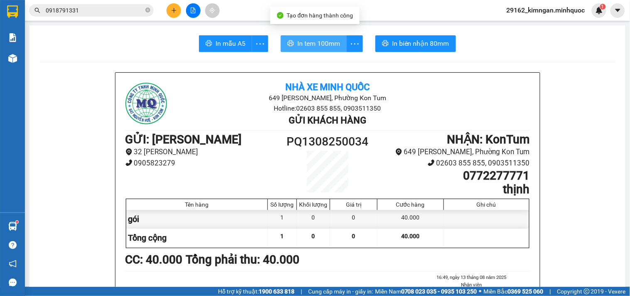
click at [308, 43] on span "In tem 100mm" at bounding box center [318, 43] width 43 height 10
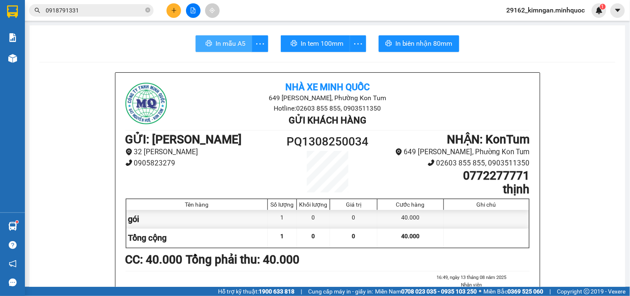
click at [233, 45] on span "In mẫu A5" at bounding box center [230, 43] width 30 height 10
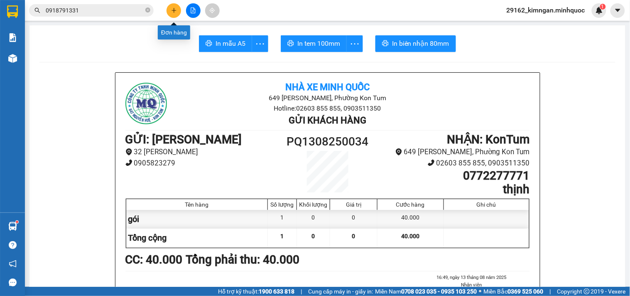
click at [175, 7] on button at bounding box center [173, 10] width 15 height 15
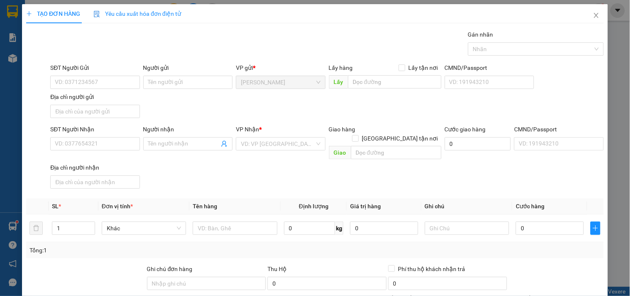
click at [108, 163] on div "Địa chỉ người nhận" at bounding box center [94, 167] width 89 height 9
click at [108, 175] on input "Địa chỉ người nhận" at bounding box center [94, 181] width 89 height 13
click at [110, 148] on input "SĐT Người Nhận" at bounding box center [94, 143] width 89 height 13
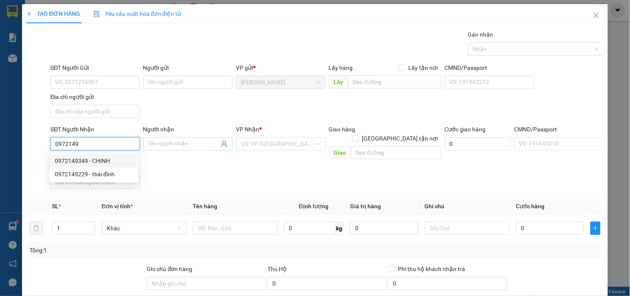
click at [110, 158] on div "0972149349 - CHINH" at bounding box center [94, 160] width 78 height 9
type input "0972149349"
type input "CHINH"
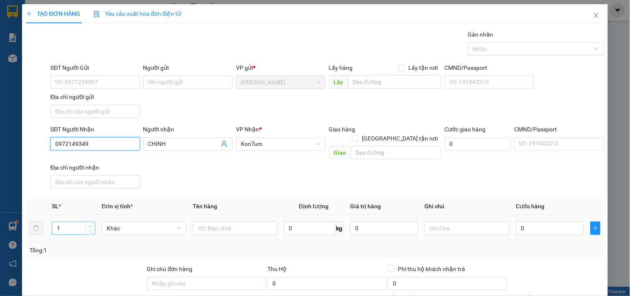
type input "0972149349"
click at [86, 222] on span "Increase Value" at bounding box center [90, 225] width 9 height 7
type input "3"
click at [86, 222] on span "Increase Value" at bounding box center [90, 225] width 9 height 7
click at [212, 223] on input "text" at bounding box center [235, 227] width 84 height 13
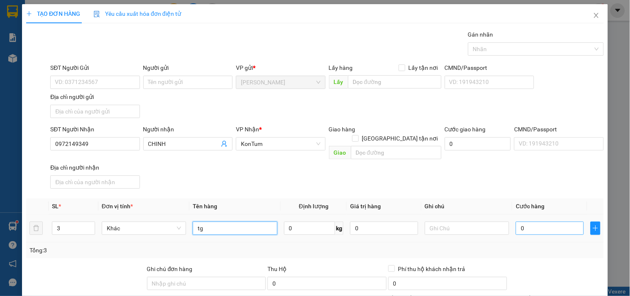
type input "tg"
click at [520, 221] on input "0" at bounding box center [550, 227] width 68 height 13
type input "1"
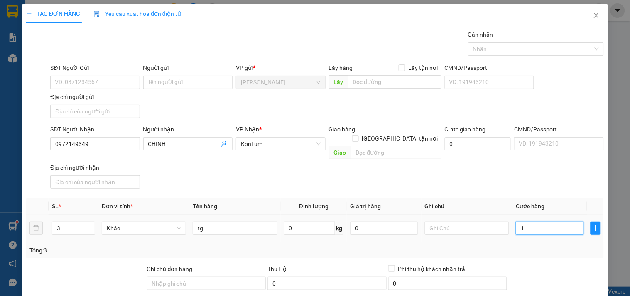
type input "12"
type input "120"
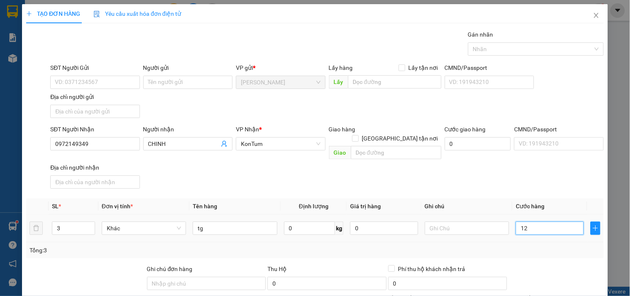
type input "120"
type input "120.000"
drag, startPoint x: 551, startPoint y: 239, endPoint x: 551, endPoint y: 243, distance: 4.2
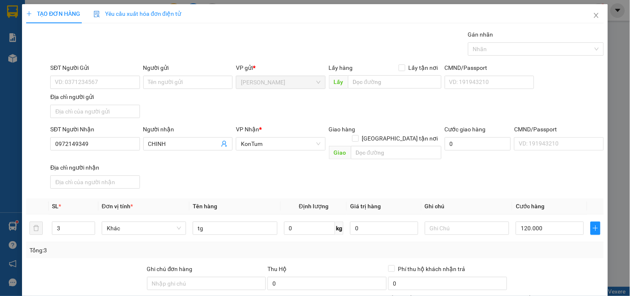
click at [551, 245] on div "Tổng: 3" at bounding box center [314, 249] width 571 height 9
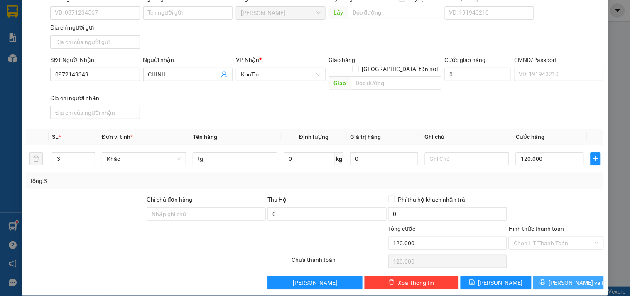
click at [555, 278] on span "[PERSON_NAME] và In" at bounding box center [578, 282] width 58 height 9
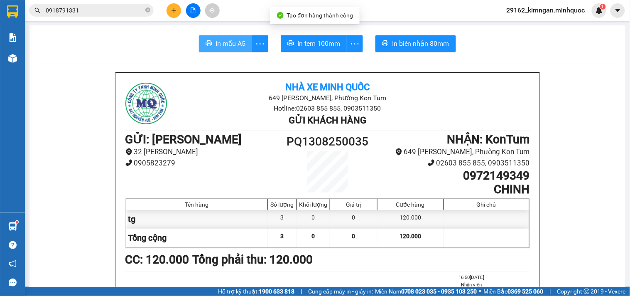
click at [211, 38] on button "In mẫu A5" at bounding box center [225, 43] width 53 height 17
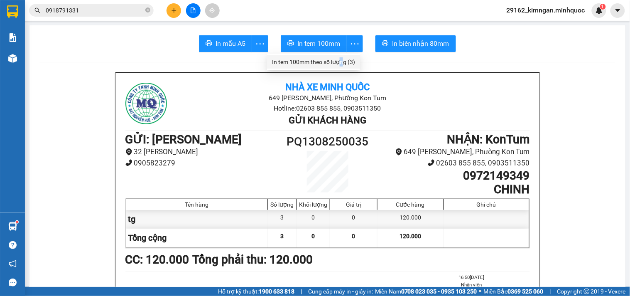
click at [338, 59] on div "In tem 100mm theo số lượng (3)" at bounding box center [313, 61] width 83 height 9
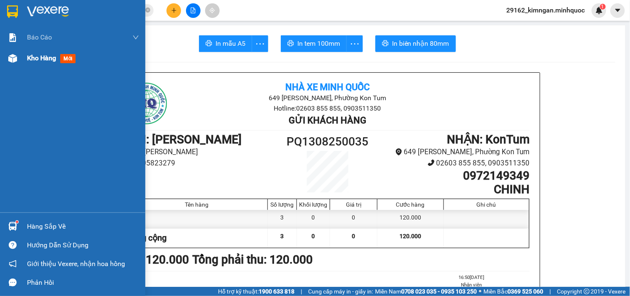
click at [12, 67] on div "Kho hàng mới" at bounding box center [72, 58] width 145 height 21
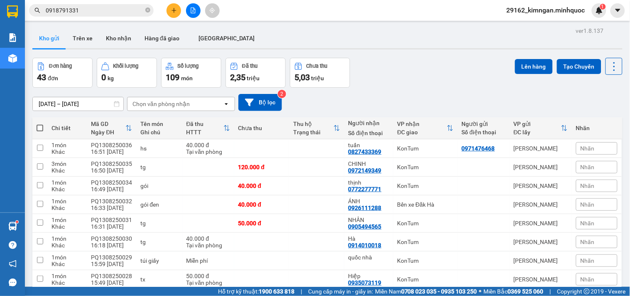
click at [34, 129] on th at bounding box center [39, 128] width 15 height 22
click at [36, 129] on th at bounding box center [39, 128] width 15 height 22
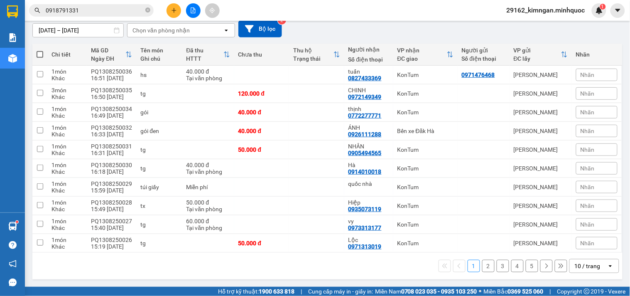
click at [585, 270] on div "10 / trang" at bounding box center [588, 265] width 37 height 13
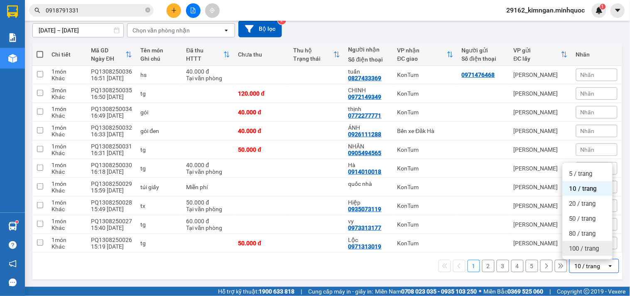
click at [583, 250] on span "100 / trang" at bounding box center [584, 248] width 30 height 8
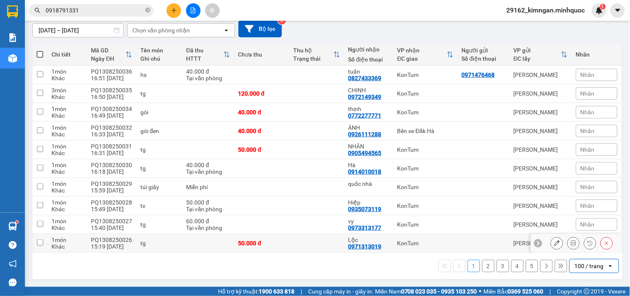
scroll to position [73, 0]
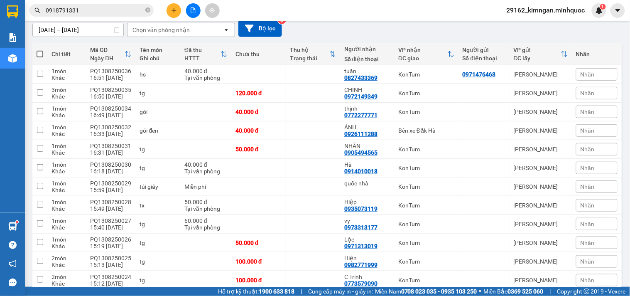
click at [38, 53] on span at bounding box center [40, 54] width 7 height 7
click at [40, 50] on input "checkbox" at bounding box center [40, 50] width 0 height 0
checkbox input "true"
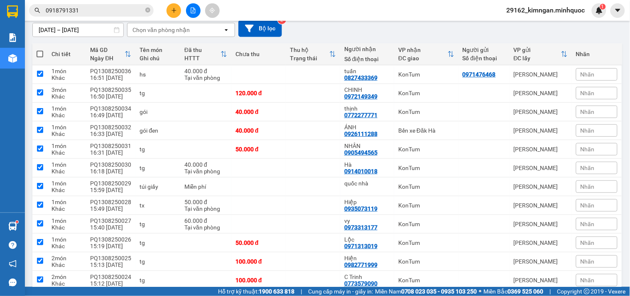
checkbox input "true"
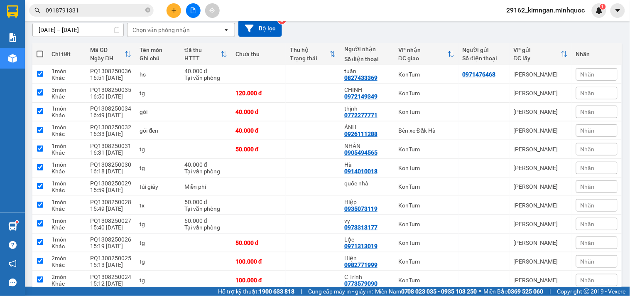
checkbox input "true"
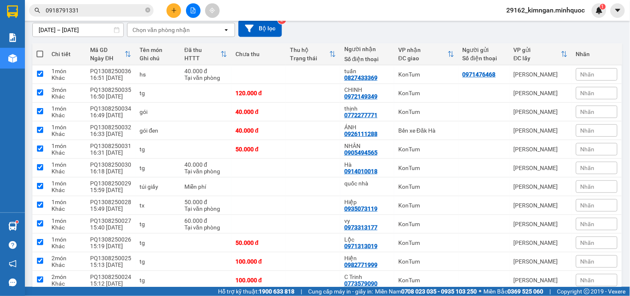
checkbox input "true"
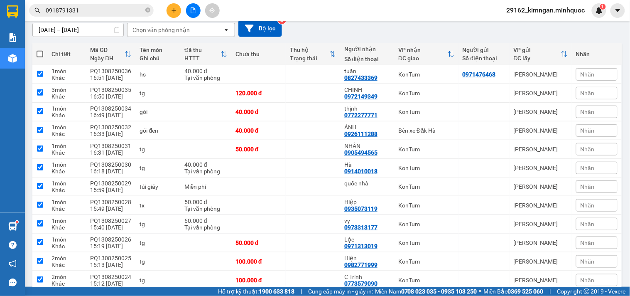
checkbox input "true"
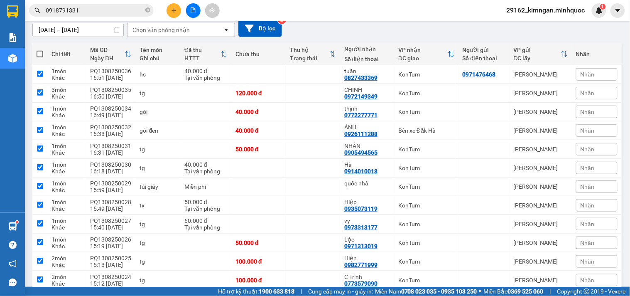
checkbox input "true"
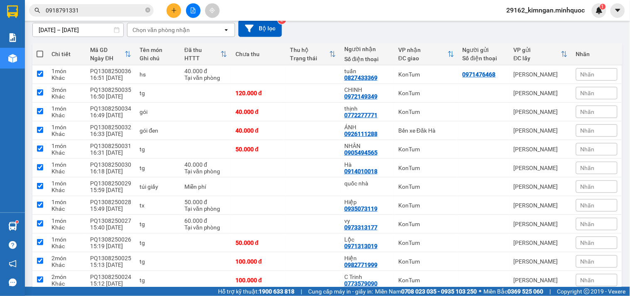
checkbox input "true"
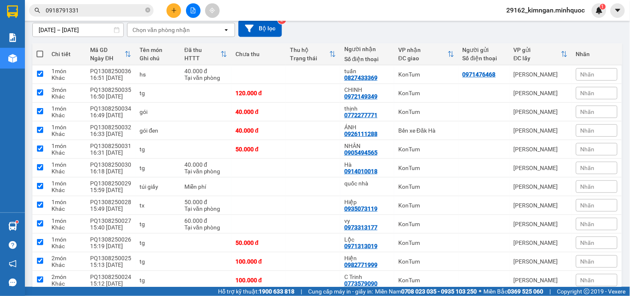
checkbox input "true"
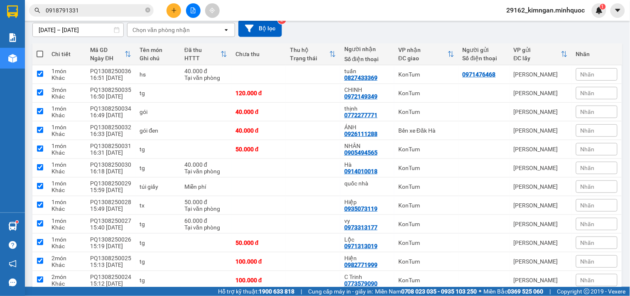
checkbox input "true"
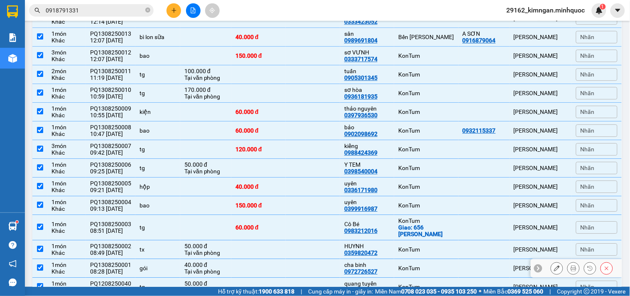
scroll to position [705, 0]
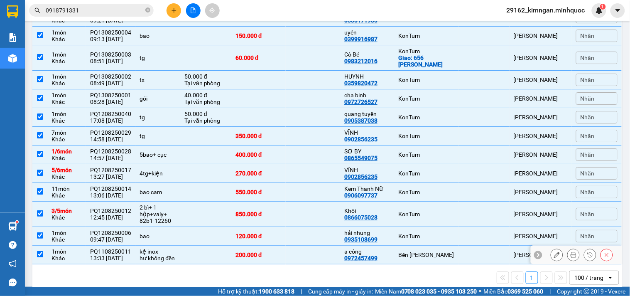
click at [194, 250] on td at bounding box center [205, 254] width 51 height 19
checkbox input "false"
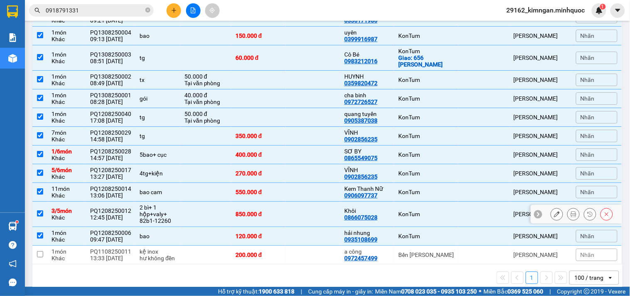
click at [204, 206] on td at bounding box center [205, 213] width 51 height 25
checkbox input "false"
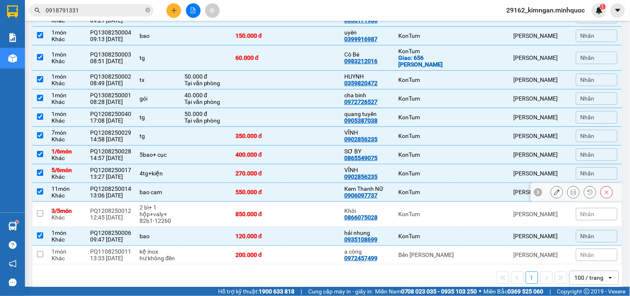
click at [203, 184] on td at bounding box center [205, 192] width 51 height 19
checkbox input "false"
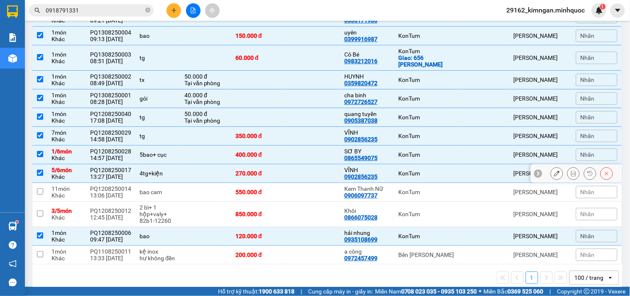
click at [207, 167] on td at bounding box center [205, 173] width 51 height 19
checkbox input "false"
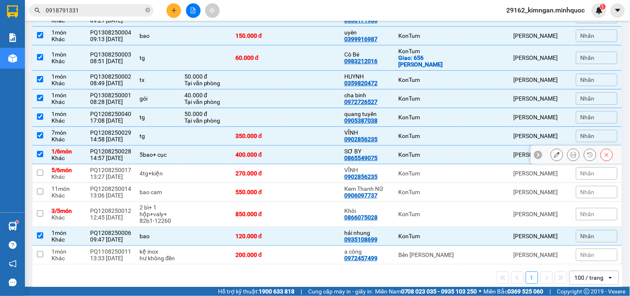
click at [214, 145] on td at bounding box center [205, 154] width 51 height 19
checkbox input "false"
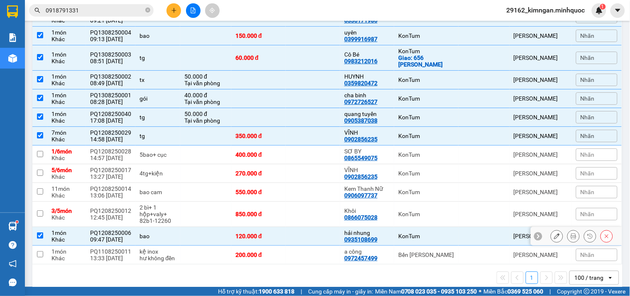
click at [185, 227] on td at bounding box center [205, 236] width 51 height 19
checkbox input "false"
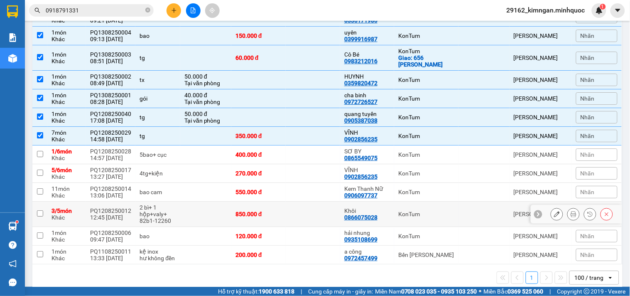
scroll to position [659, 0]
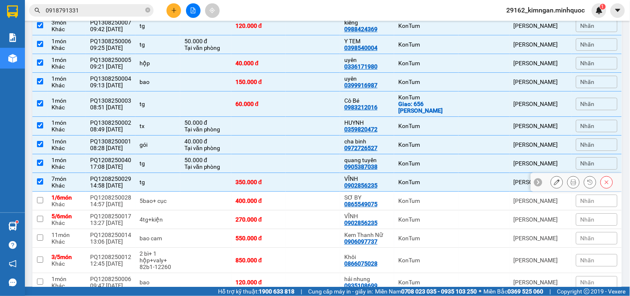
click at [189, 173] on td at bounding box center [205, 182] width 51 height 19
checkbox input "false"
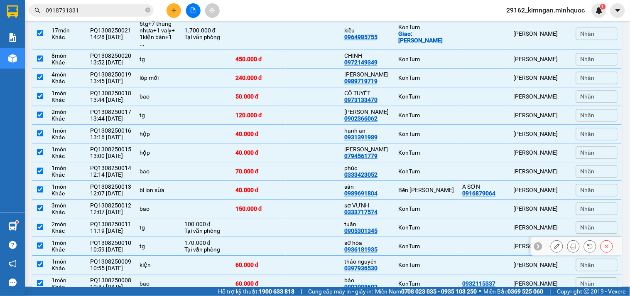
scroll to position [290, 0]
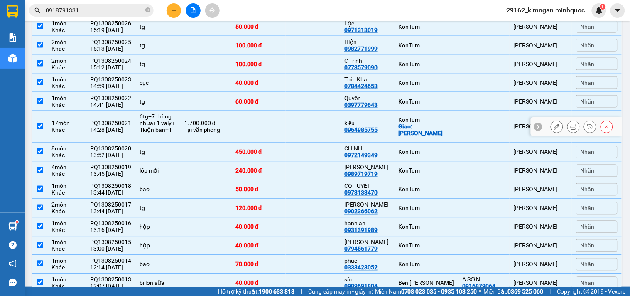
click at [272, 118] on td at bounding box center [258, 127] width 54 height 32
checkbox input "false"
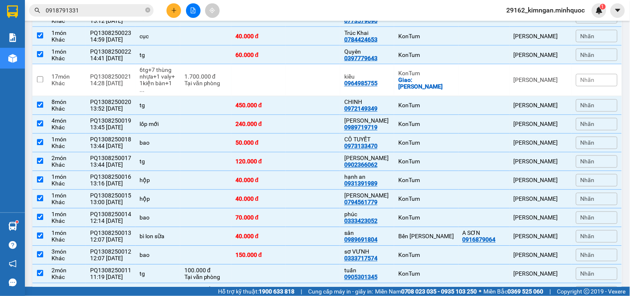
scroll to position [428, 0]
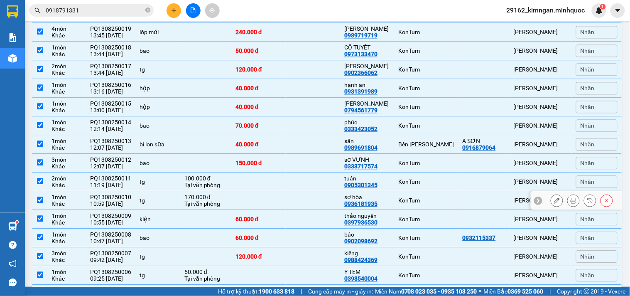
click at [295, 200] on td at bounding box center [313, 200] width 54 height 19
checkbox input "false"
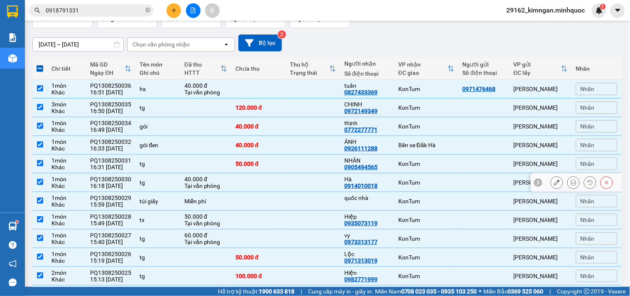
scroll to position [0, 0]
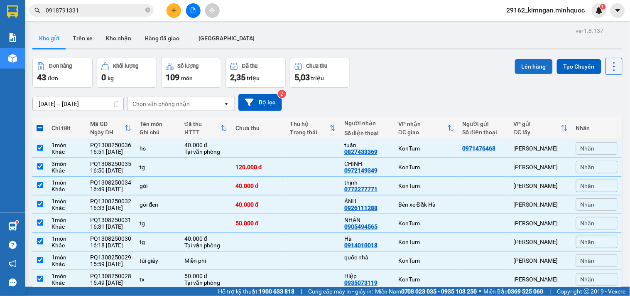
click at [516, 68] on button "Lên hàng" at bounding box center [534, 66] width 38 height 15
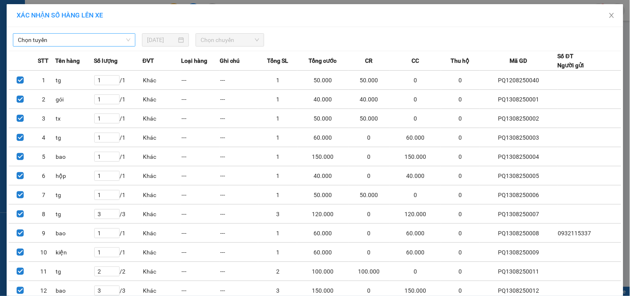
click at [63, 34] on span "Chọn tuyến" at bounding box center [74, 40] width 113 height 12
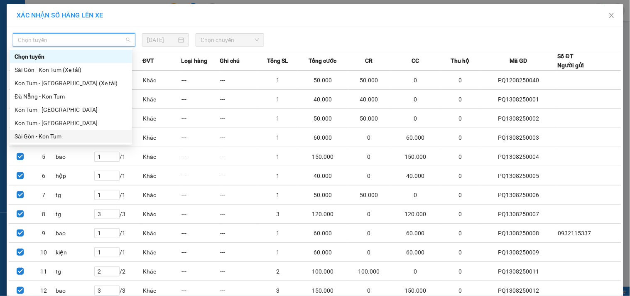
click at [65, 140] on div "Sài Gòn - Kon Tum" at bounding box center [71, 136] width 113 height 9
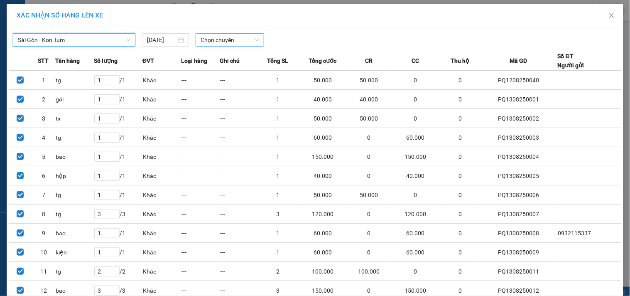
click at [242, 39] on span "Chọn chuyến" at bounding box center [230, 40] width 59 height 12
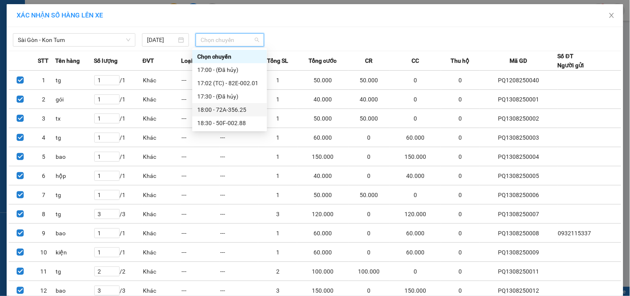
click at [250, 111] on div "18:00 - 72A-356.25" at bounding box center [229, 109] width 65 height 9
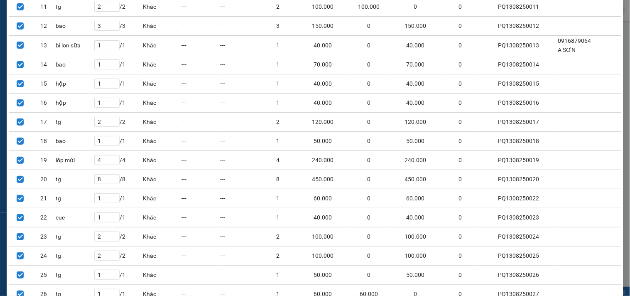
scroll to position [495, 0]
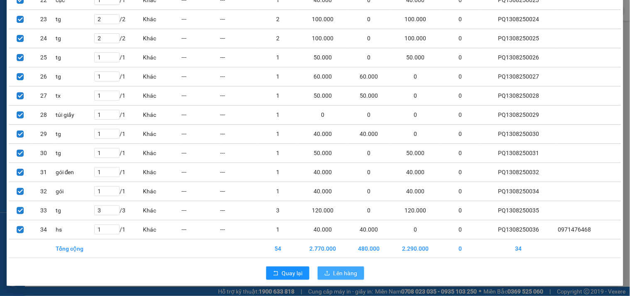
click at [338, 275] on span "Lên hàng" at bounding box center [345, 272] width 24 height 9
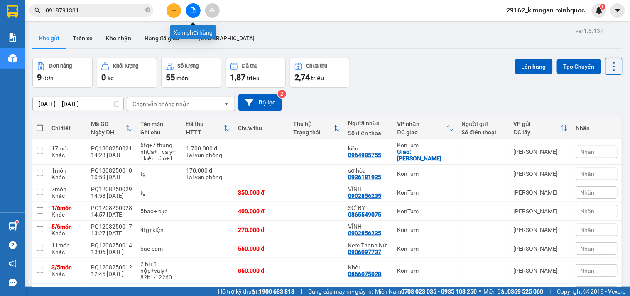
click at [193, 11] on icon "file-add" at bounding box center [193, 10] width 6 height 6
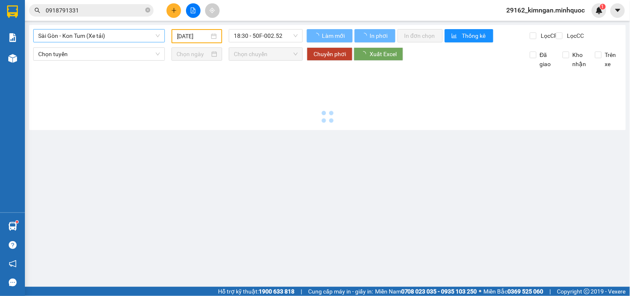
click at [137, 40] on span "Sài Gòn - Kon Tum (Xe tải)" at bounding box center [99, 35] width 122 height 12
type input "[DATE]"
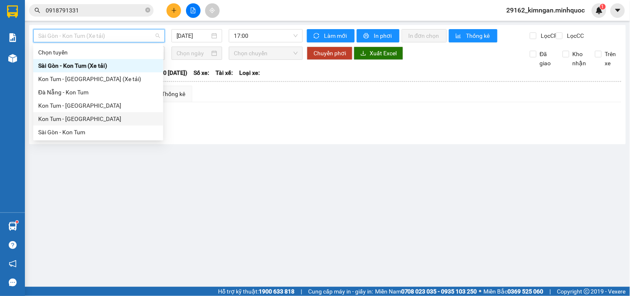
click at [90, 119] on div "Kon Tum - [GEOGRAPHIC_DATA]" at bounding box center [98, 118] width 120 height 9
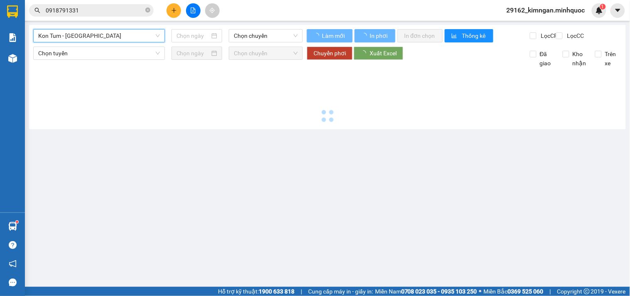
type input "[DATE]"
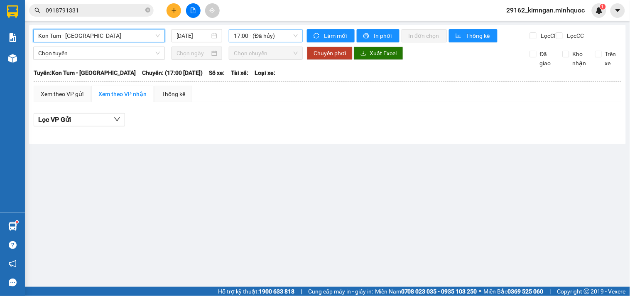
click at [255, 38] on span "17:00 - (Đã hủy)" at bounding box center [266, 35] width 64 height 12
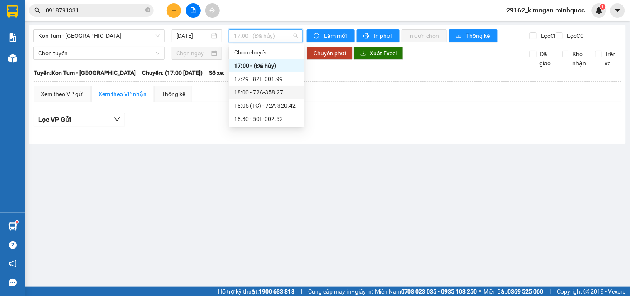
click at [298, 95] on div "18:00 - 72A-358.27" at bounding box center [266, 92] width 65 height 9
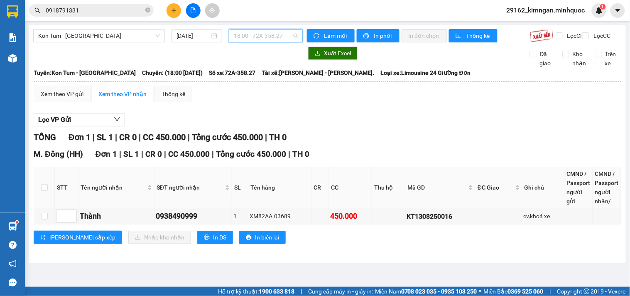
click at [282, 37] on span "18:00 - 72A-358.27" at bounding box center [266, 35] width 64 height 12
click at [379, 119] on div "Lọc VP Gửi TỔNG Đơn 1 | SL 1 | CR 0 | CC 450.000 | Tổng cước 450.000 | TH 0 M.…" at bounding box center [327, 181] width 587 height 145
click at [86, 34] on span "Kon Tum - [GEOGRAPHIC_DATA]" at bounding box center [99, 35] width 122 height 12
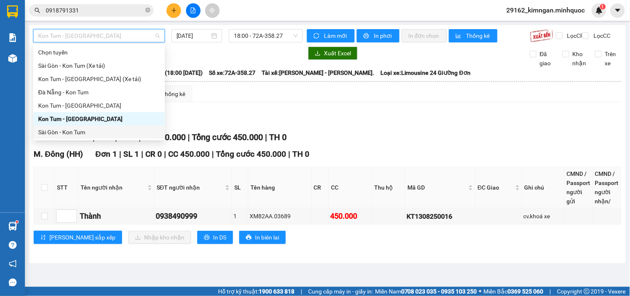
click at [69, 130] on div "Sài Gòn - Kon Tum" at bounding box center [99, 131] width 122 height 9
type input "[DATE]"
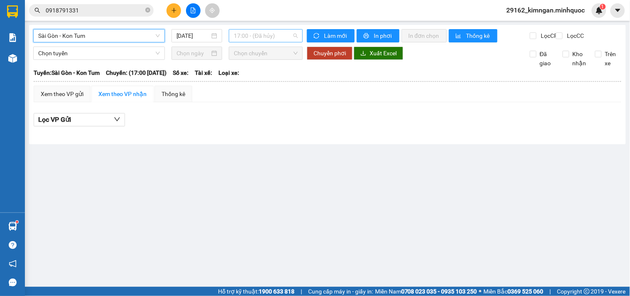
click at [255, 31] on span "17:00 - (Đã hủy)" at bounding box center [266, 35] width 64 height 12
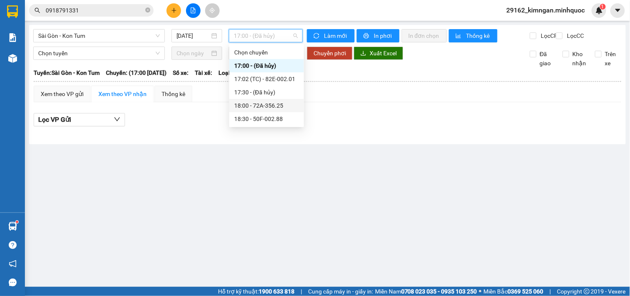
click at [274, 105] on div "18:00 - 72A-356.25" at bounding box center [266, 105] width 65 height 9
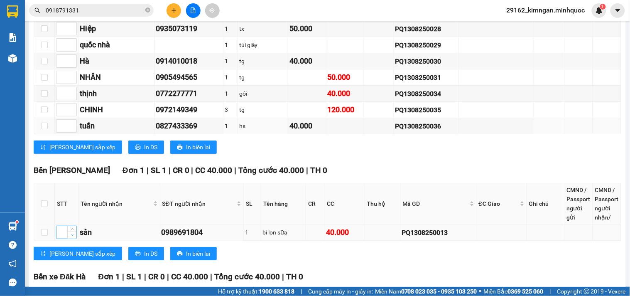
scroll to position [853, 0]
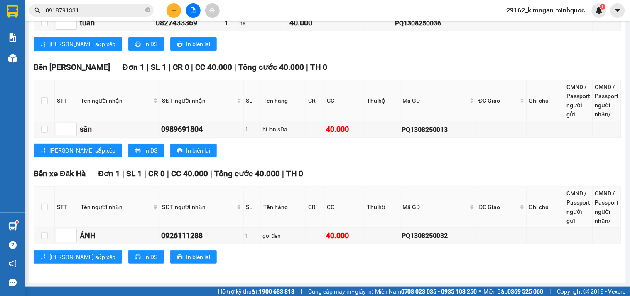
click at [48, 203] on th at bounding box center [44, 206] width 21 height 41
click at [45, 206] on input "checkbox" at bounding box center [44, 206] width 7 height 7
checkbox input "true"
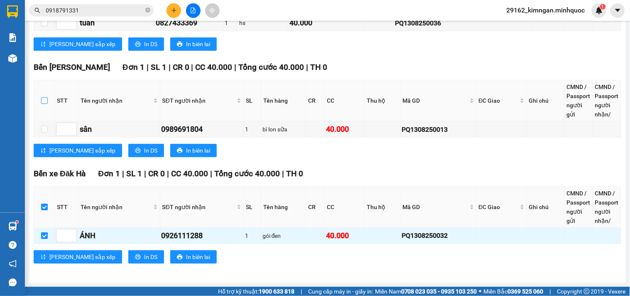
click at [44, 100] on input "checkbox" at bounding box center [44, 100] width 7 height 7
checkbox input "true"
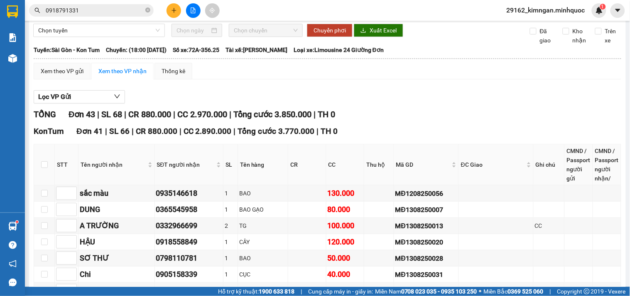
scroll to position [0, 0]
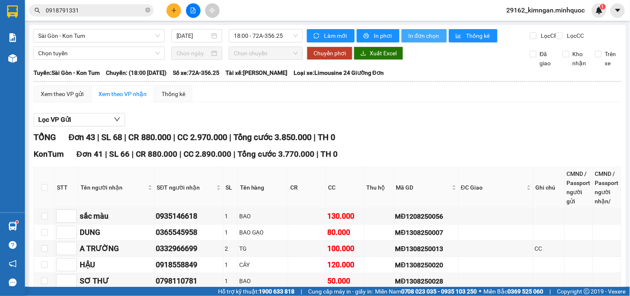
click at [421, 39] on span "In đơn chọn" at bounding box center [424, 35] width 32 height 9
click at [382, 36] on span "In phơi" at bounding box center [383, 35] width 19 height 9
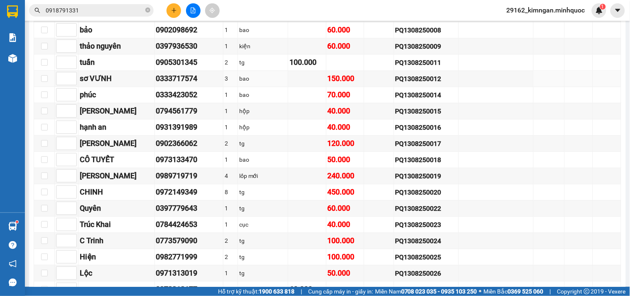
scroll to position [738, 0]
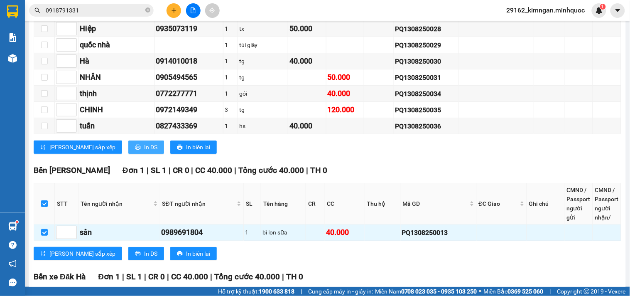
click at [128, 154] on button "In DS" at bounding box center [146, 146] width 36 height 13
click at [180, 9] on button at bounding box center [173, 10] width 15 height 15
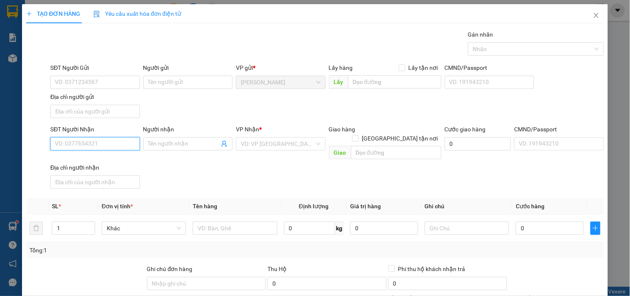
click at [133, 147] on input "SĐT Người Nhận" at bounding box center [94, 143] width 89 height 13
type input "0915579126"
click at [117, 163] on div "0915579126 - nk gia đình" at bounding box center [94, 160] width 78 height 9
type input "nk gia đình"
type input "0915579126"
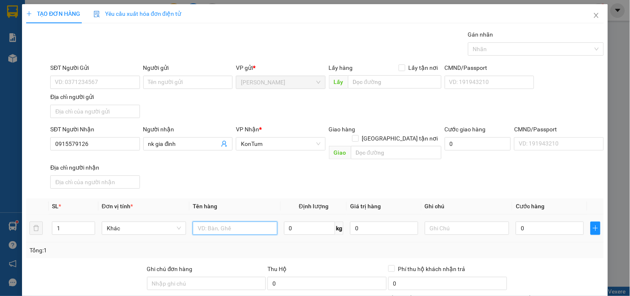
click at [218, 221] on input "text" at bounding box center [235, 227] width 84 height 13
type input "hộp"
click at [524, 223] on input "0" at bounding box center [550, 227] width 68 height 13
type input "4"
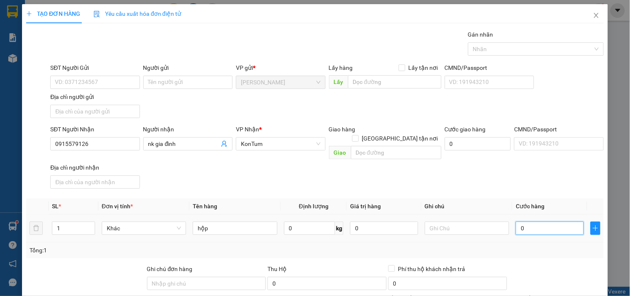
type input "4"
type input "40"
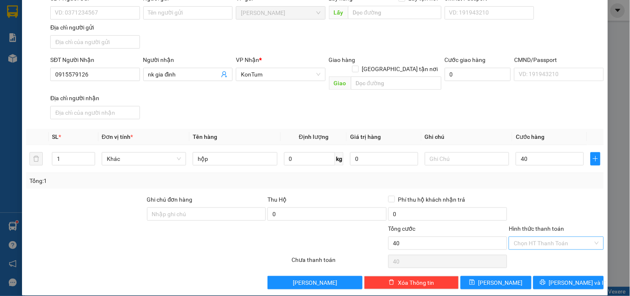
type input "40.000"
click at [533, 237] on input "Hình thức thanh toán" at bounding box center [553, 243] width 79 height 12
click at [532, 248] on div "Tại văn phòng" at bounding box center [551, 250] width 84 height 9
type input "0"
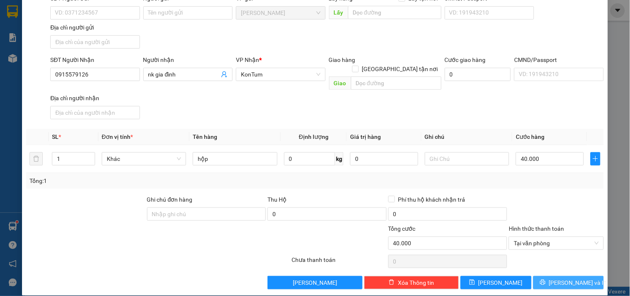
click at [540, 276] on button "[PERSON_NAME] và In" at bounding box center [568, 282] width 71 height 13
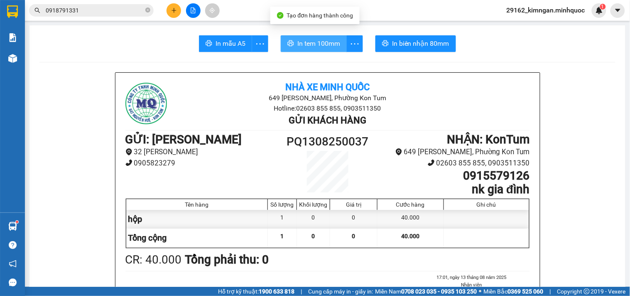
click at [317, 48] on span "In tem 100mm" at bounding box center [318, 43] width 43 height 10
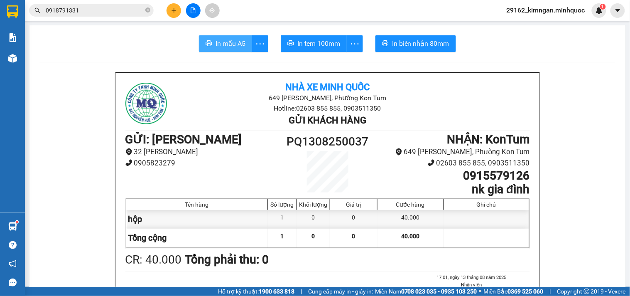
click at [222, 47] on span "In mẫu A5" at bounding box center [230, 43] width 30 height 10
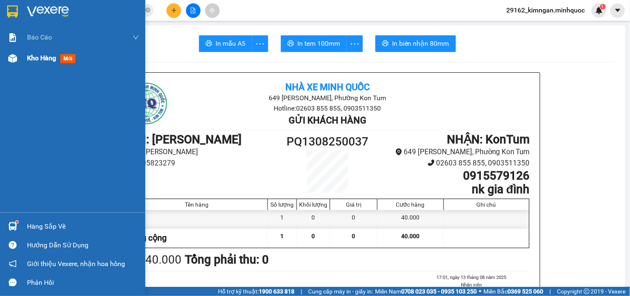
drag, startPoint x: 0, startPoint y: 59, endPoint x: 7, endPoint y: 61, distance: 7.5
click at [0, 59] on div "Kho hàng mới" at bounding box center [72, 58] width 145 height 21
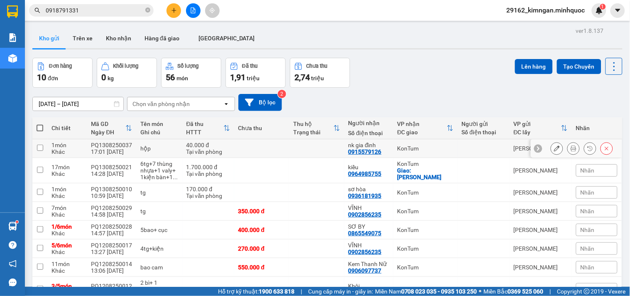
click at [262, 146] on td at bounding box center [261, 148] width 55 height 19
checkbox input "true"
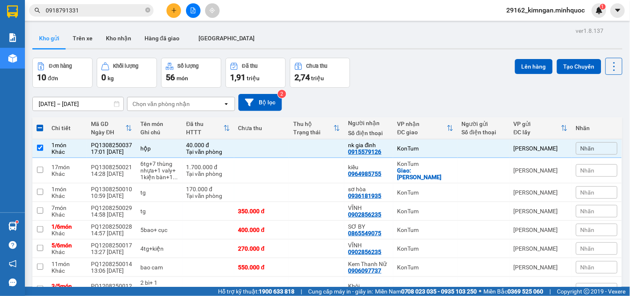
click at [508, 64] on div "Đơn hàng 10 đơn Khối lượng 0 kg Số lượng 56 món Đã thu 1,91 triệu Chưa thu 2,74…" at bounding box center [327, 73] width 590 height 30
click at [521, 65] on button "Lên hàng" at bounding box center [534, 66] width 38 height 15
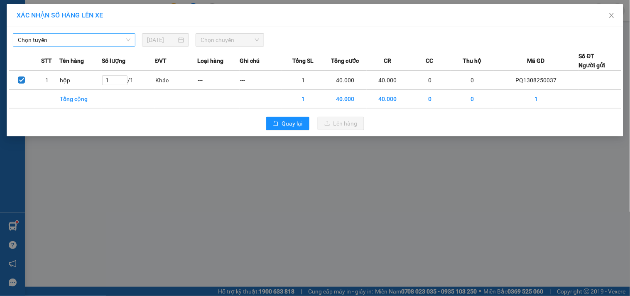
click at [134, 38] on div "Chọn tuyến" at bounding box center [74, 39] width 122 height 13
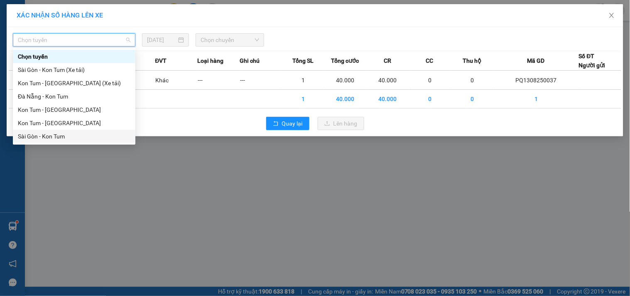
drag, startPoint x: 77, startPoint y: 137, endPoint x: 106, endPoint y: 122, distance: 32.9
click at [77, 137] on div "Sài Gòn - Kon Tum" at bounding box center [74, 136] width 113 height 9
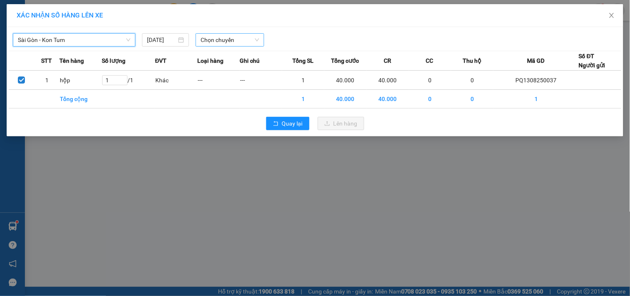
click at [250, 44] on span "Chọn chuyến" at bounding box center [230, 40] width 59 height 12
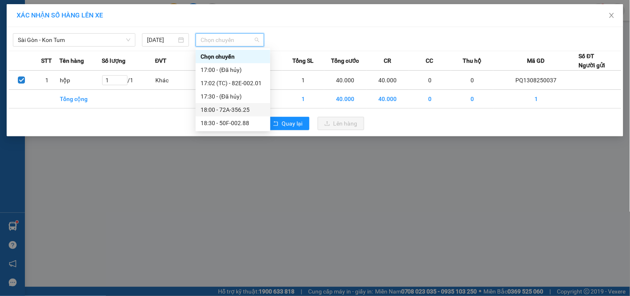
click at [234, 106] on div "18:00 - 72A-356.25" at bounding box center [233, 109] width 65 height 9
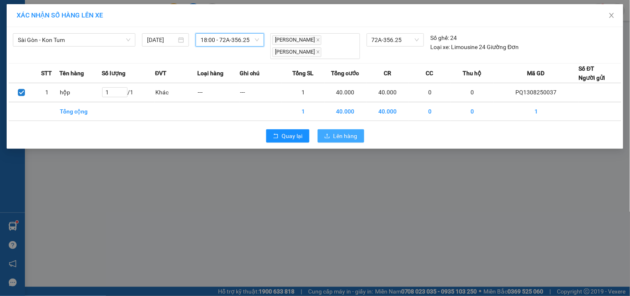
click at [335, 137] on span "Lên hàng" at bounding box center [345, 135] width 24 height 9
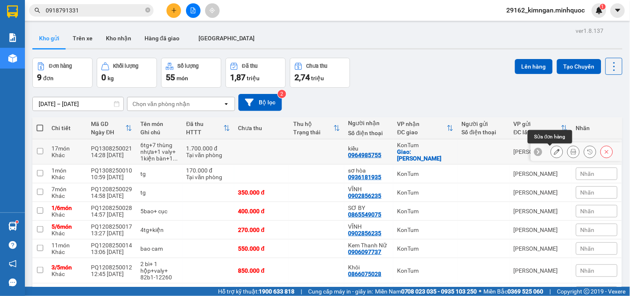
click at [554, 151] on icon at bounding box center [557, 152] width 6 height 6
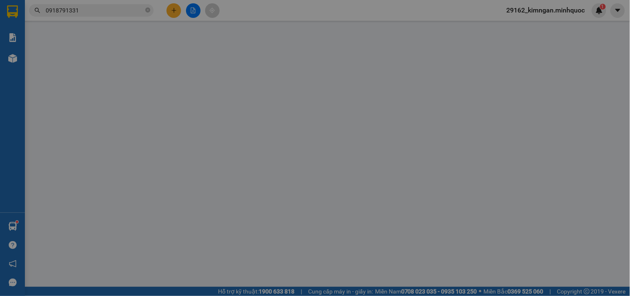
type input "0964985755"
type input "kiều"
checkbox input "true"
type input "[PERSON_NAME]"
type input "1.700.000"
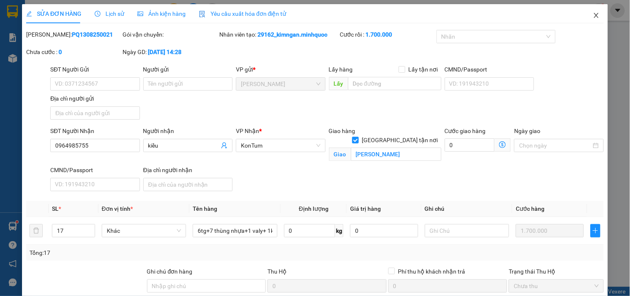
click at [593, 15] on icon "close" at bounding box center [596, 15] width 7 height 7
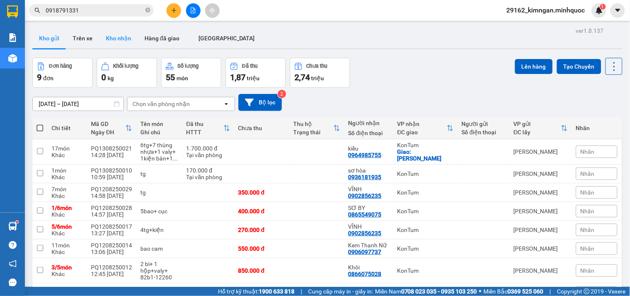
click at [114, 37] on button "Kho nhận" at bounding box center [118, 38] width 39 height 20
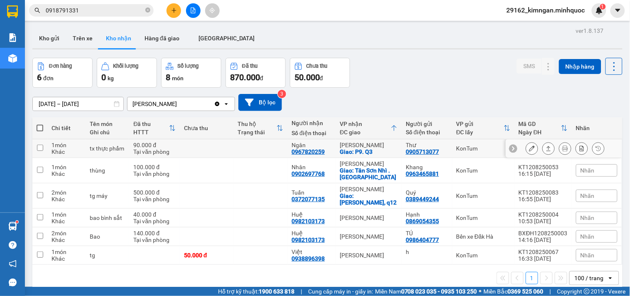
click at [526, 152] on button at bounding box center [532, 148] width 12 height 15
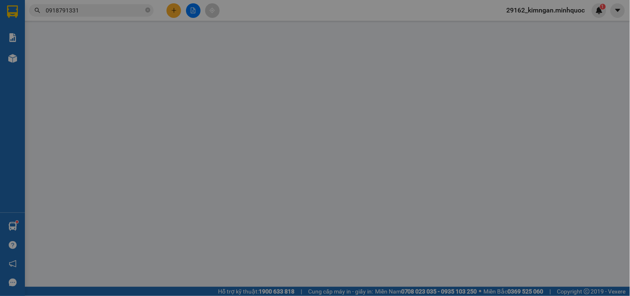
type input "0905713077"
type input "Thư"
type input "0967820259"
type input "Ngân"
checkbox input "true"
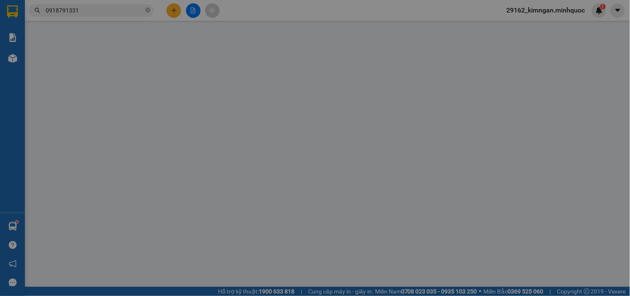
type input "P9. Q3"
type input "90.000"
type input "0"
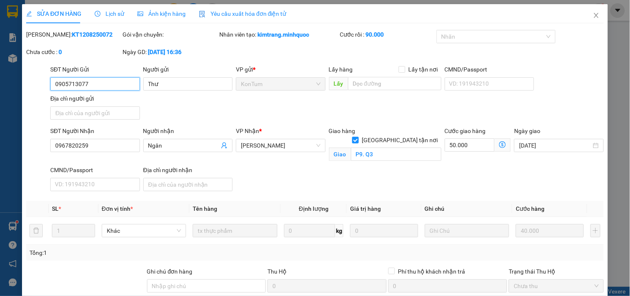
scroll to position [81, 0]
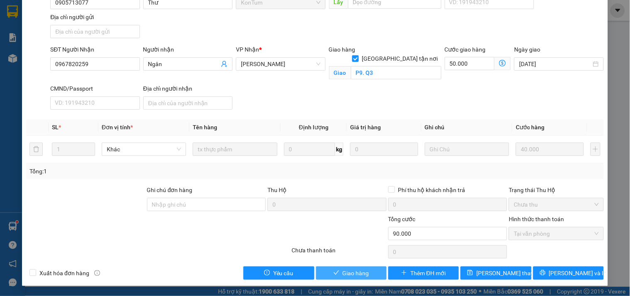
click at [355, 273] on span "Giao hàng" at bounding box center [356, 272] width 27 height 9
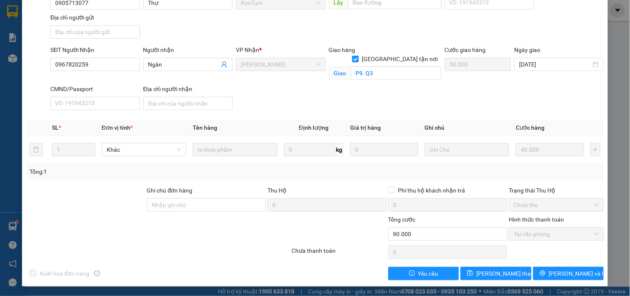
scroll to position [0, 0]
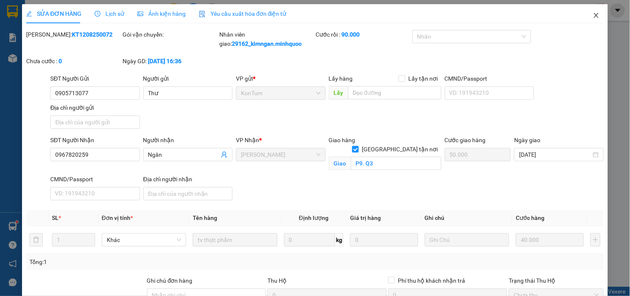
click at [585, 15] on span "Close" at bounding box center [596, 15] width 23 height 23
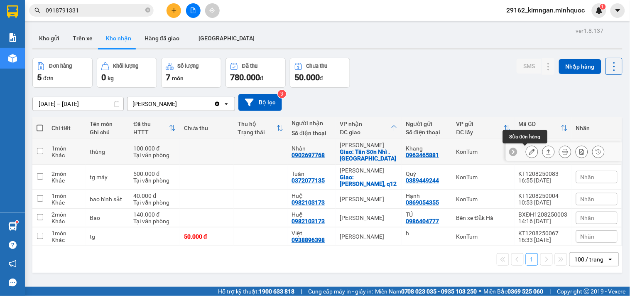
click at [529, 151] on icon at bounding box center [532, 152] width 6 height 6
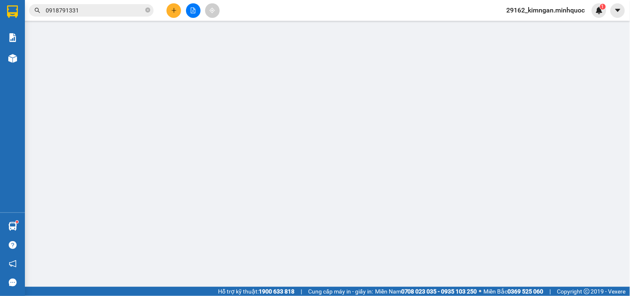
type input "0963465881"
type input "Khang"
type input "0902697768"
type input "Nhân"
checkbox input "true"
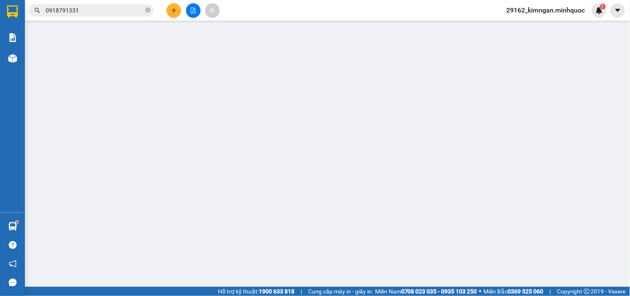
type input "Tân Sơn Nhì . [GEOGRAPHIC_DATA]"
type input "100.000"
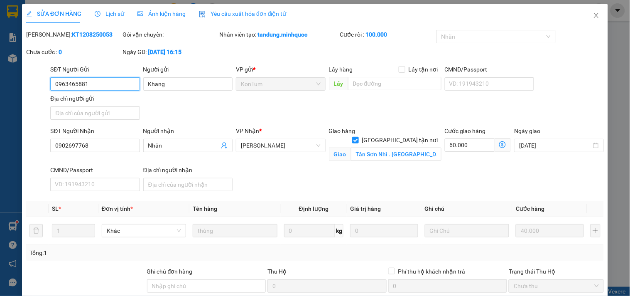
scroll to position [81, 0]
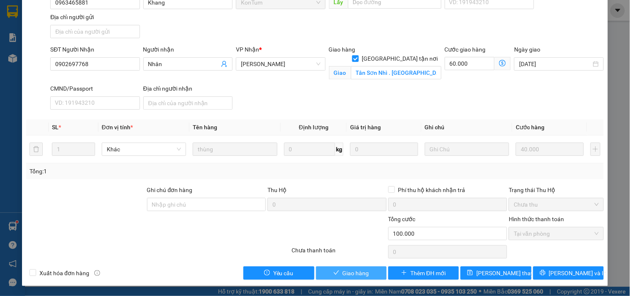
click at [348, 274] on span "Giao hàng" at bounding box center [356, 272] width 27 height 9
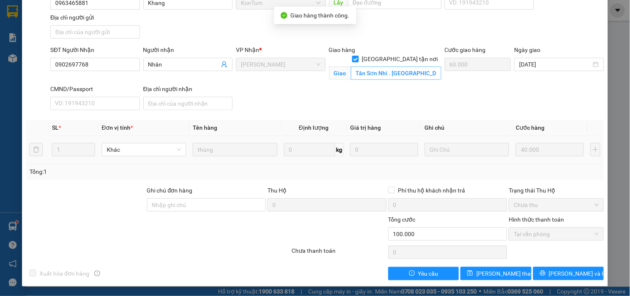
scroll to position [0, 0]
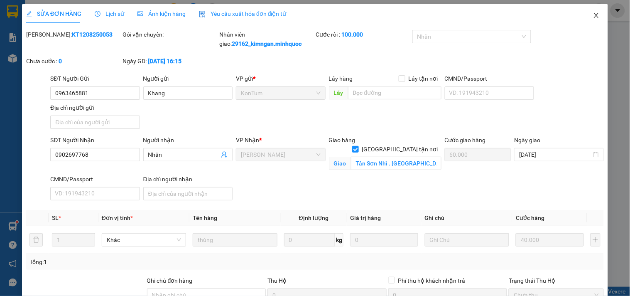
click at [587, 22] on span "Close" at bounding box center [596, 15] width 23 height 23
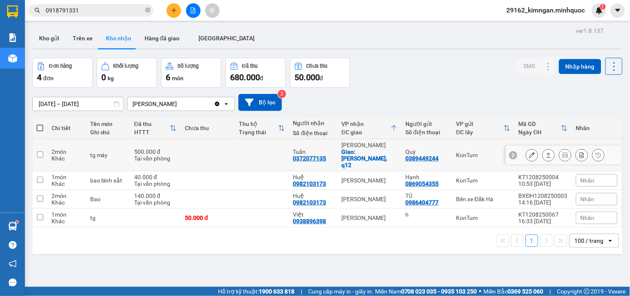
click at [526, 155] on button at bounding box center [532, 155] width 12 height 15
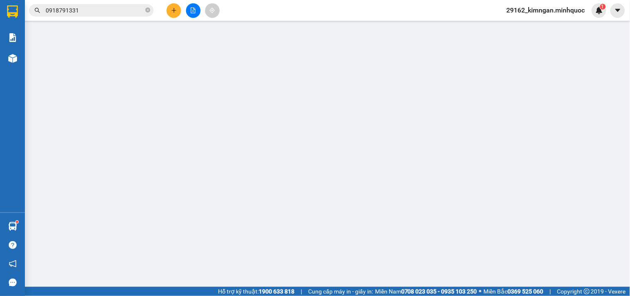
type input "0389449244"
type input "Quý"
type input "0372077135"
type input "Tuấn"
checkbox input "true"
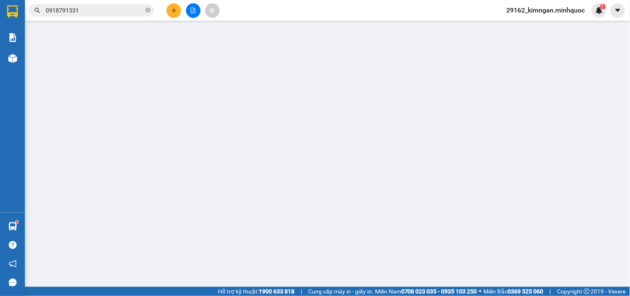
type input "p thạnh xuân, q12"
type input "500.000"
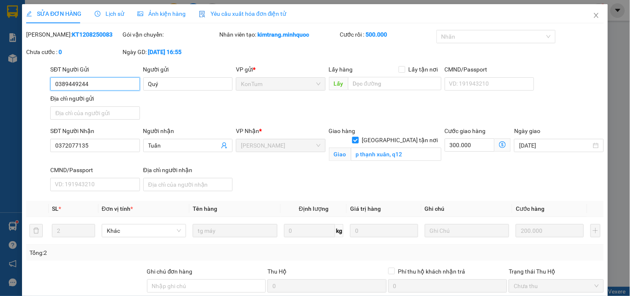
scroll to position [81, 0]
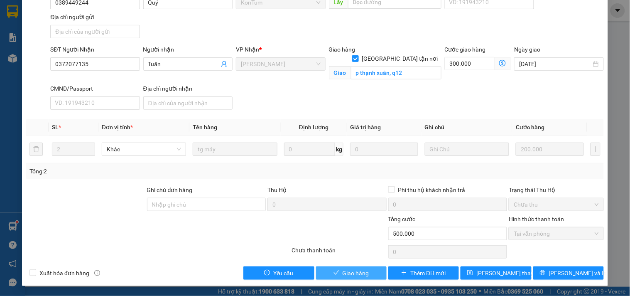
click at [362, 274] on span "Giao hàng" at bounding box center [356, 272] width 27 height 9
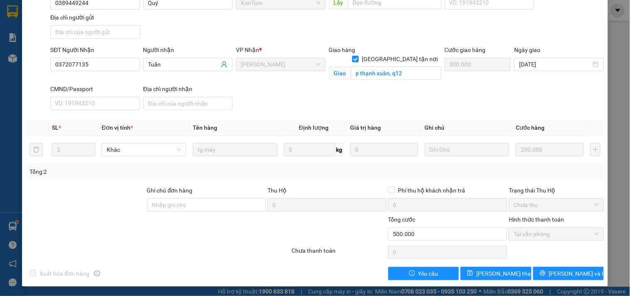
scroll to position [0, 0]
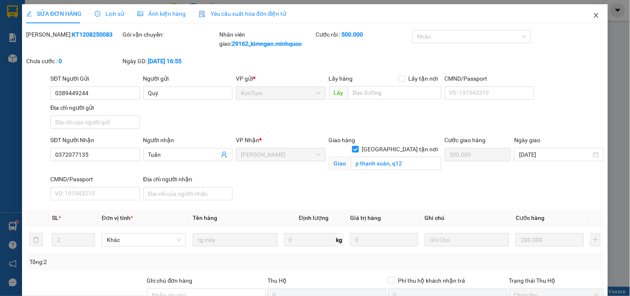
click at [585, 17] on span "Close" at bounding box center [596, 15] width 23 height 23
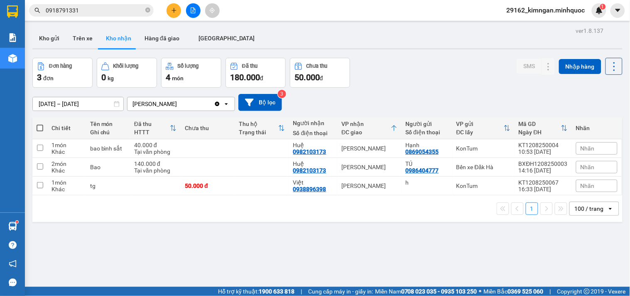
click at [198, 18] on div "Kết quả tìm kiếm ( 36 ) Bộ lọc Mã ĐH Trạng thái Món hàng Thu hộ Tổng cước Chưa …" at bounding box center [315, 10] width 630 height 21
click at [196, 15] on button at bounding box center [193, 10] width 15 height 15
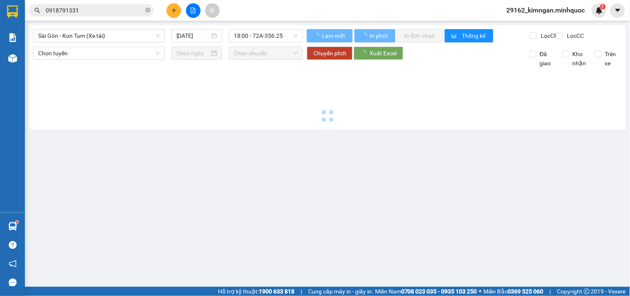
click at [126, 37] on span "Sài Gòn - Kon Tum (Xe tải)" at bounding box center [99, 35] width 122 height 12
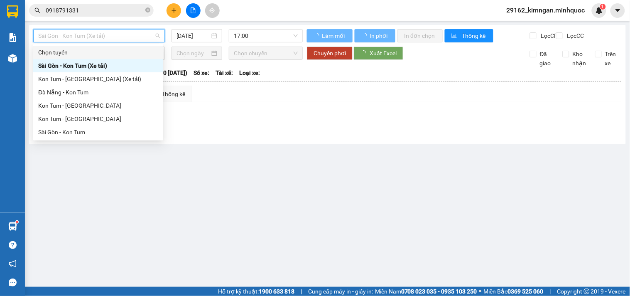
click at [71, 120] on div "Kon Tum - [GEOGRAPHIC_DATA]" at bounding box center [98, 118] width 120 height 9
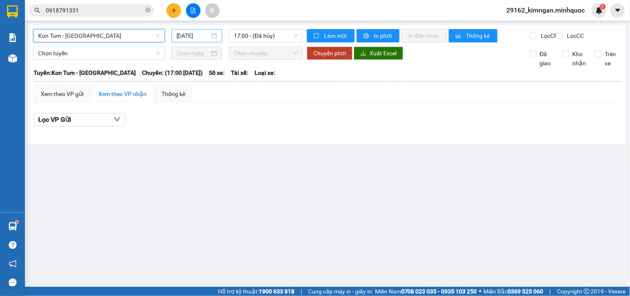
drag, startPoint x: 180, startPoint y: 44, endPoint x: 186, endPoint y: 39, distance: 8.2
click at [180, 42] on div "Kon Tum - [GEOGRAPHIC_DATA] Kon Tum - [GEOGRAPHIC_DATA] [DATE] 17:00 - (Đã hủy)" at bounding box center [167, 35] width 269 height 13
click at [186, 39] on input "[DATE]" at bounding box center [193, 35] width 34 height 9
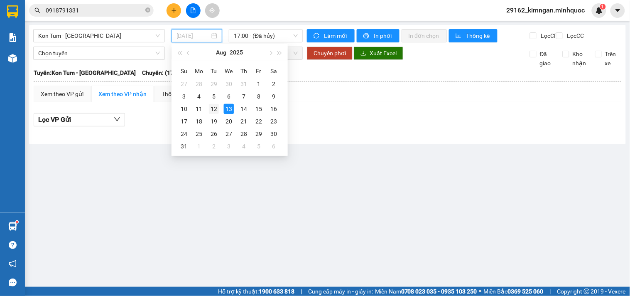
click at [213, 110] on div "12" at bounding box center [214, 109] width 10 height 10
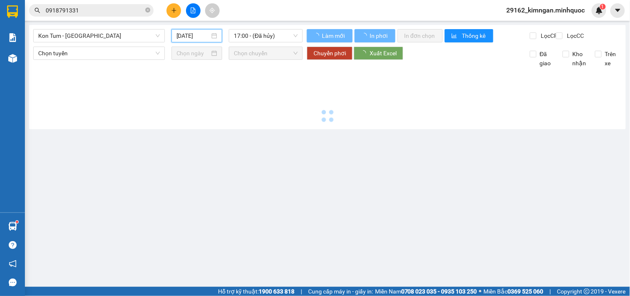
type input "[DATE]"
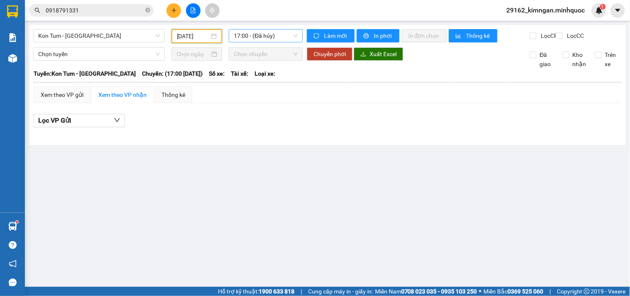
click at [271, 39] on span "17:00 - (Đã hủy)" at bounding box center [266, 35] width 64 height 12
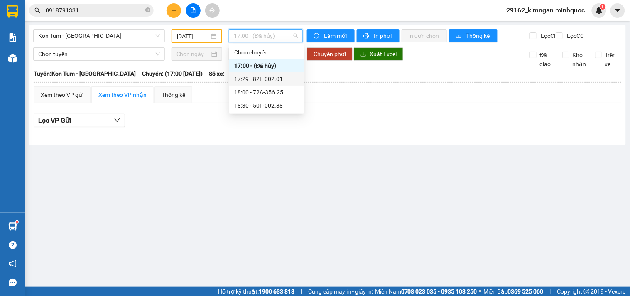
click at [276, 76] on div "17:29 - 82E-002.01" at bounding box center [266, 78] width 65 height 9
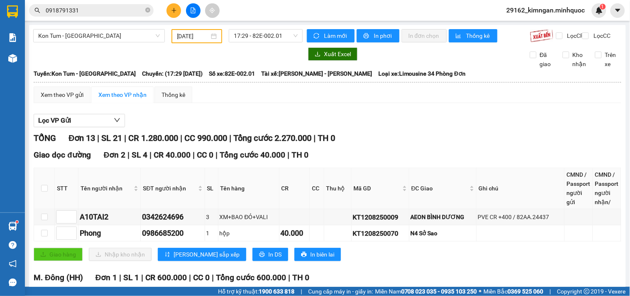
click at [269, 43] on div "Kon Tum - [GEOGRAPHIC_DATA] [DATE] 17:29 - 82E-002.01" at bounding box center [167, 36] width 269 height 14
click at [272, 43] on div "Kon Tum - [GEOGRAPHIC_DATA] [DATE] 17:29 - 82E-002.01" at bounding box center [167, 36] width 269 height 14
click at [277, 40] on span "17:29 - 82E-002.01" at bounding box center [266, 35] width 64 height 12
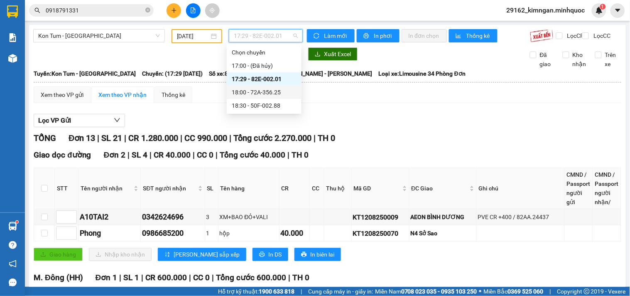
click at [278, 95] on div "18:00 - 72A-356.25" at bounding box center [264, 92] width 65 height 9
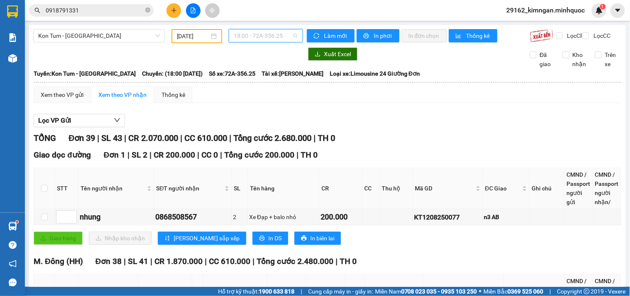
click at [270, 38] on span "18:00 - 72A-356.25" at bounding box center [266, 35] width 64 height 12
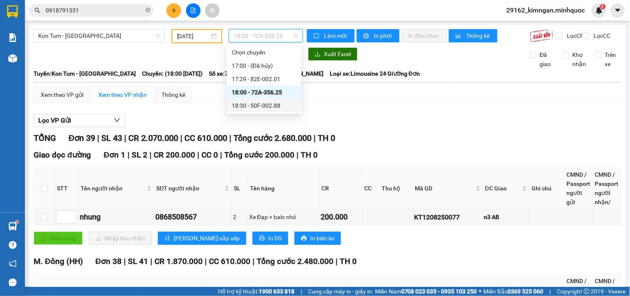
click at [267, 105] on div "18:30 - 50F-002.88" at bounding box center [264, 105] width 65 height 9
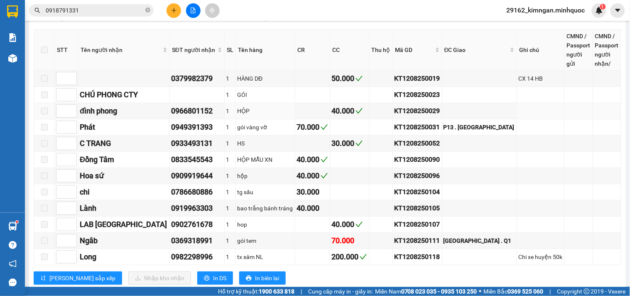
scroll to position [853, 0]
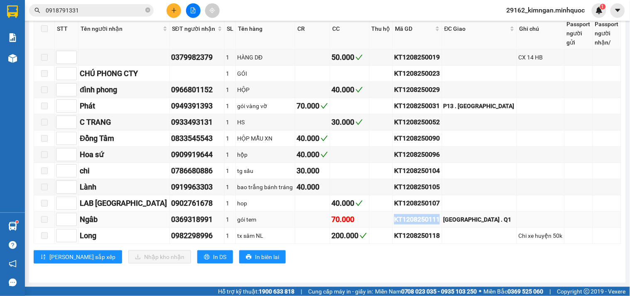
drag, startPoint x: 448, startPoint y: 217, endPoint x: 398, endPoint y: 222, distance: 50.0
click at [398, 222] on td "KT1208250111" at bounding box center [417, 219] width 49 height 16
copy div "KT1208250111"
drag, startPoint x: 107, startPoint y: 12, endPoint x: 55, endPoint y: 6, distance: 52.3
click at [106, 10] on div "Click to sort ascending" at bounding box center [115, 8] width 65 height 14
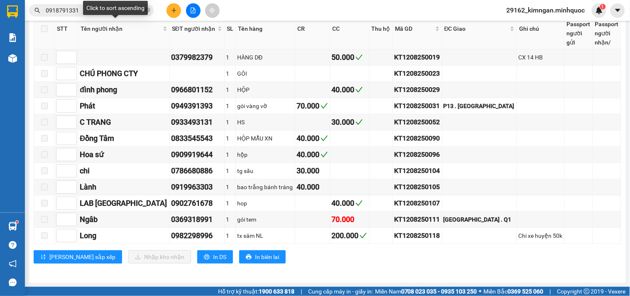
click at [106, 10] on div "Click to sort ascending" at bounding box center [115, 8] width 65 height 14
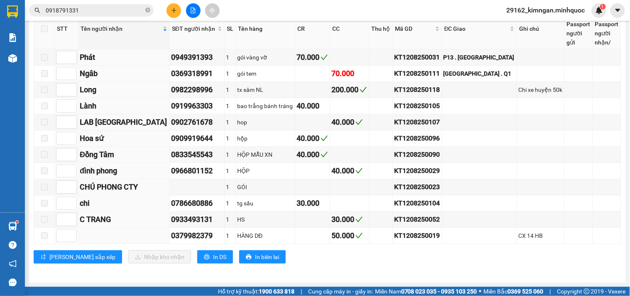
click at [56, 10] on input "0918791331" at bounding box center [95, 10] width 98 height 9
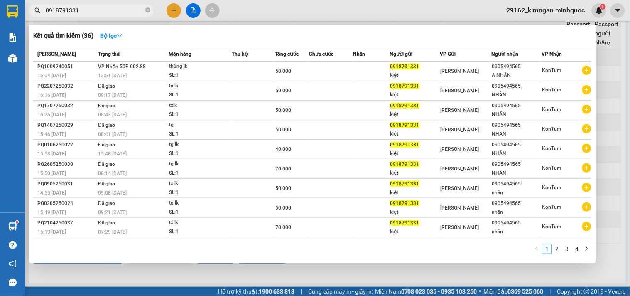
paste input "KT1208250111"
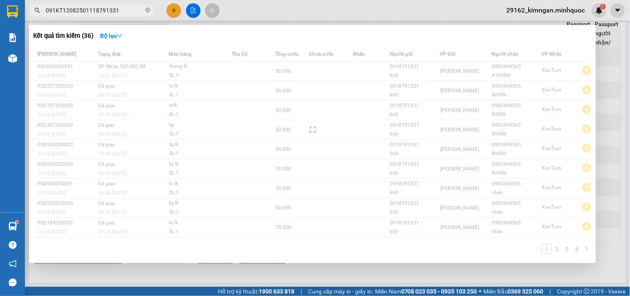
drag, startPoint x: 126, startPoint y: 13, endPoint x: 0, endPoint y: 2, distance: 126.7
click at [0, 2] on section "Kết quả tìm kiếm ( 36 ) Bộ lọc Mã ĐH Trạng thái Món hàng Thu hộ Tổng cước Chưa …" at bounding box center [315, 148] width 630 height 296
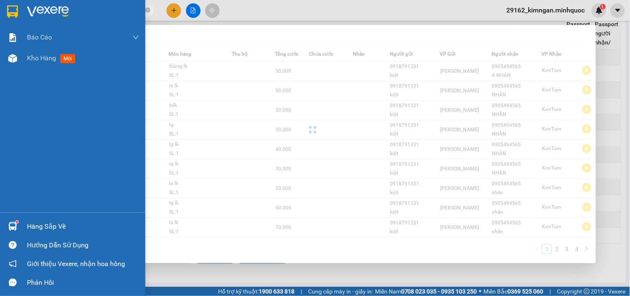
paste input "KT120825011"
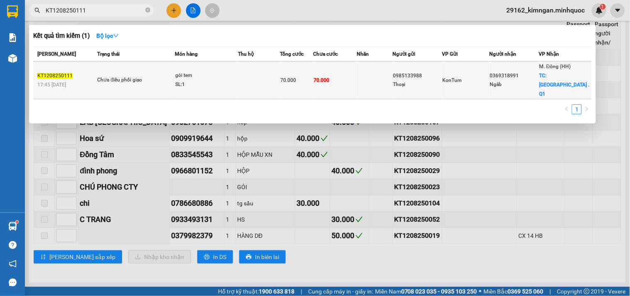
type input "KT1208250111"
click at [353, 69] on td "70.000" at bounding box center [335, 80] width 44 height 38
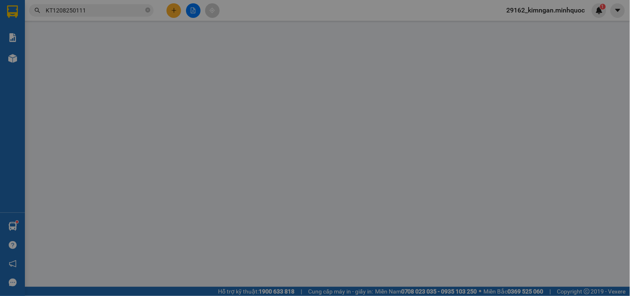
type input "0985133988"
type input "Thoại"
type input "0369318991"
type input "Ngâb"
checkbox input "true"
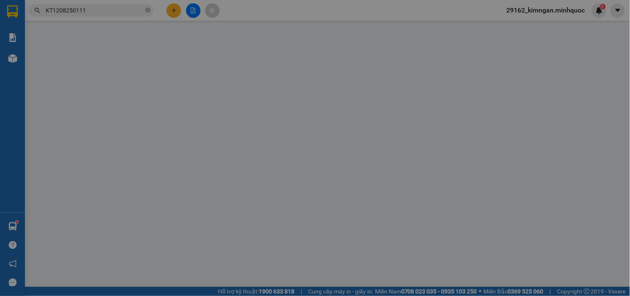
type input "[GEOGRAPHIC_DATA] . Q1"
type input "70.000"
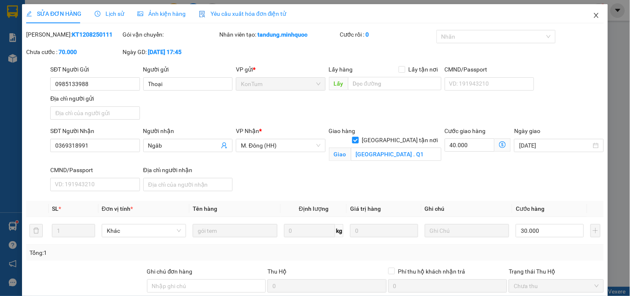
click at [593, 18] on icon "close" at bounding box center [596, 15] width 7 height 7
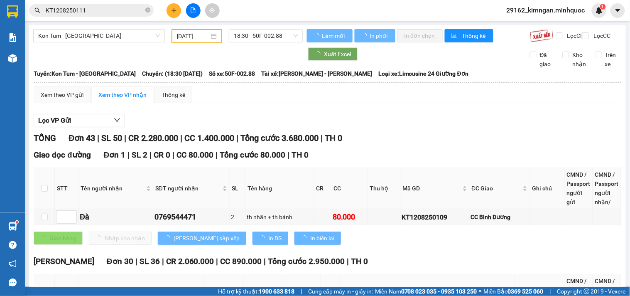
click at [96, 13] on input "KT1208250111" at bounding box center [95, 10] width 98 height 9
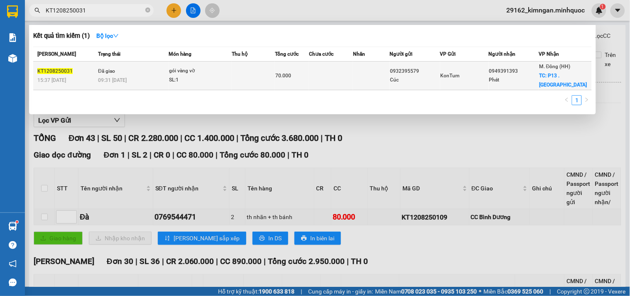
type input "KT1208250031"
click at [286, 73] on span "70.000" at bounding box center [283, 76] width 16 height 6
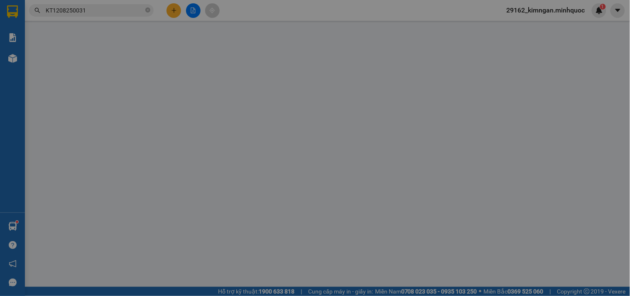
type input "0932395579"
type input "Cúc"
type input "0949391393"
type input "Phát"
checkbox input "true"
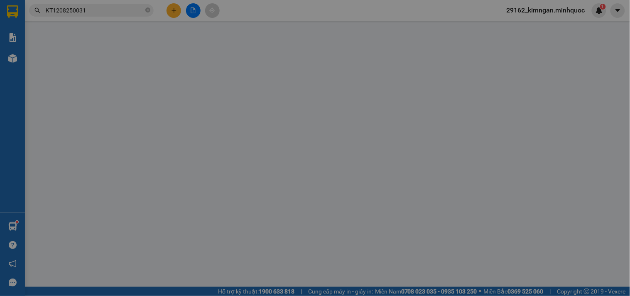
type input "P13 . [GEOGRAPHIC_DATA]"
type input "40.000"
type input "70.000"
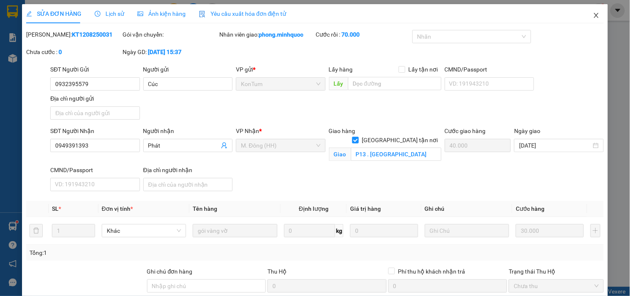
click at [598, 18] on span "Close" at bounding box center [596, 15] width 23 height 23
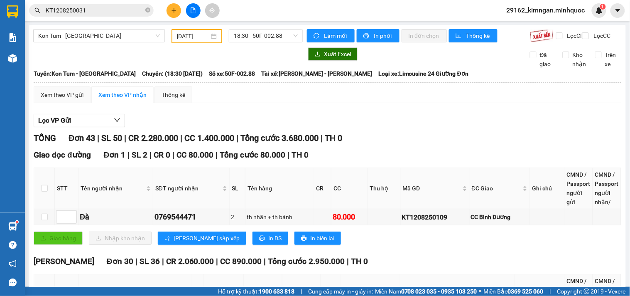
click at [77, 12] on input "KT1208250031" at bounding box center [95, 10] width 98 height 9
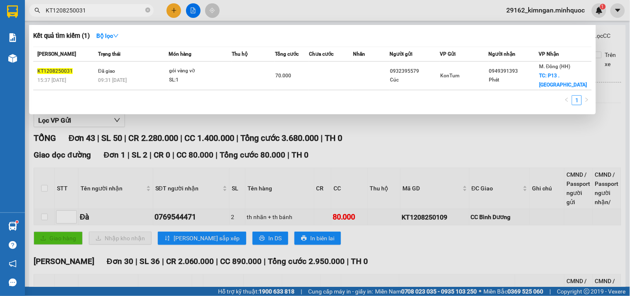
drag, startPoint x: 77, startPoint y: 12, endPoint x: 94, endPoint y: 11, distance: 17.4
click at [94, 11] on input "KT1208250031" at bounding box center [95, 10] width 98 height 9
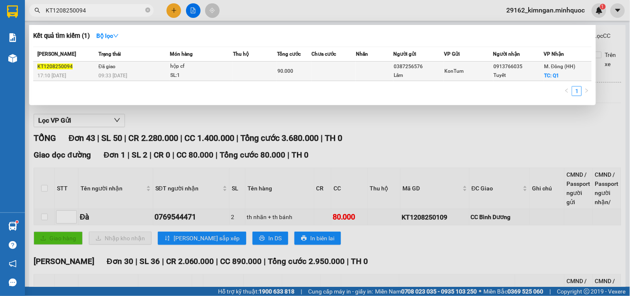
type input "KT1208250094"
click at [298, 78] on td "90.000" at bounding box center [294, 71] width 34 height 20
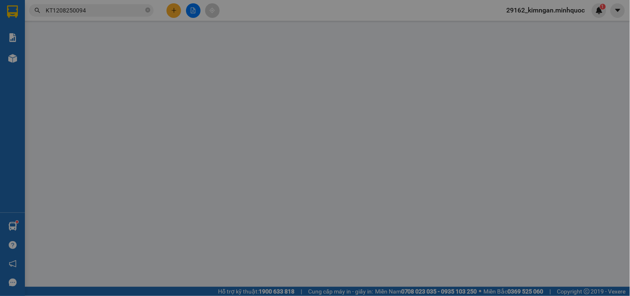
type input "0387256576"
type input "Lâm"
type input "0913766035"
type input "Tuyết"
checkbox input "true"
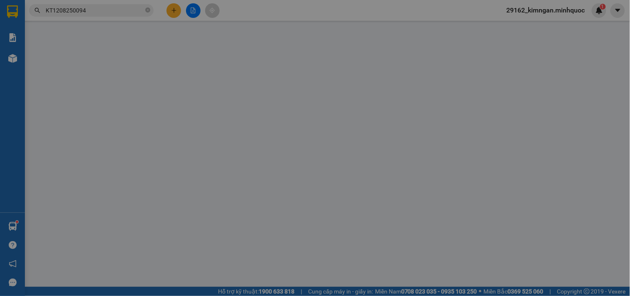
type input "Q1"
type input "50.000"
type input "90.000"
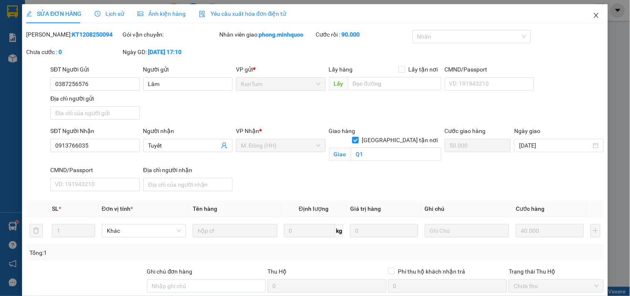
click at [585, 11] on span "Close" at bounding box center [596, 15] width 23 height 23
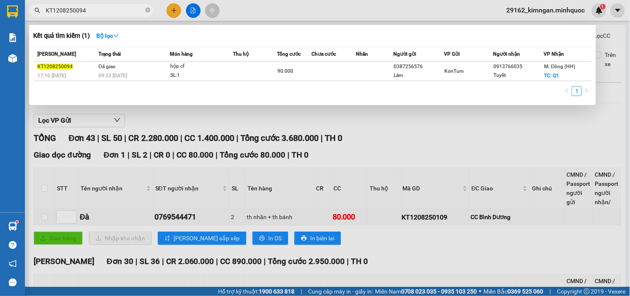
drag, startPoint x: 78, startPoint y: 9, endPoint x: 91, endPoint y: 9, distance: 12.9
click at [91, 9] on input "KT1208250094" at bounding box center [95, 10] width 98 height 9
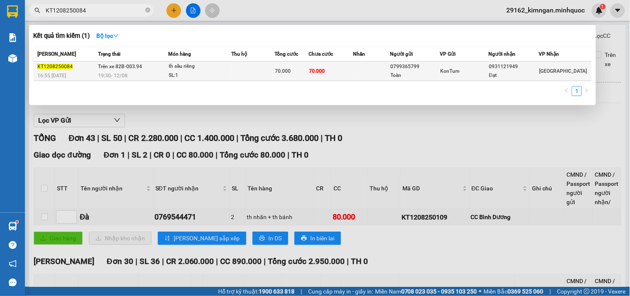
type input "KT1208250084"
click at [209, 63] on div "th sầu riêng" at bounding box center [200, 66] width 62 height 9
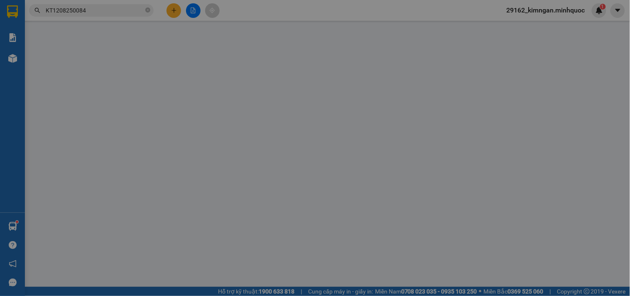
type input "0799365799"
type input "Toàn"
type input "0931121949"
type input "Đạt"
type input "70.000"
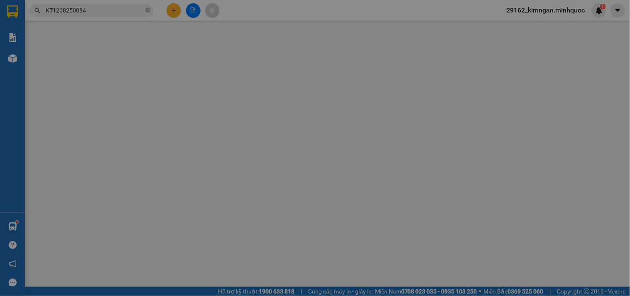
type input "70.000"
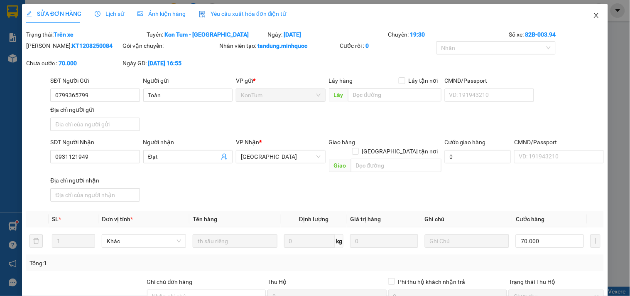
click at [595, 14] on span "Close" at bounding box center [596, 15] width 23 height 23
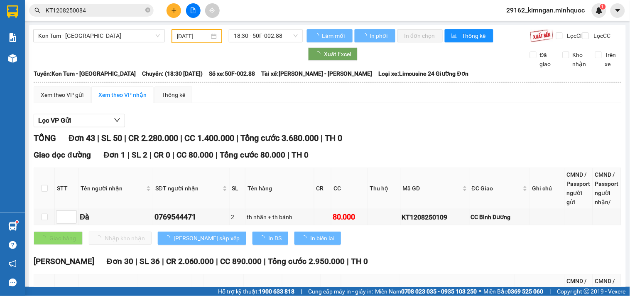
click at [107, 9] on input "KT1208250084" at bounding box center [95, 10] width 98 height 9
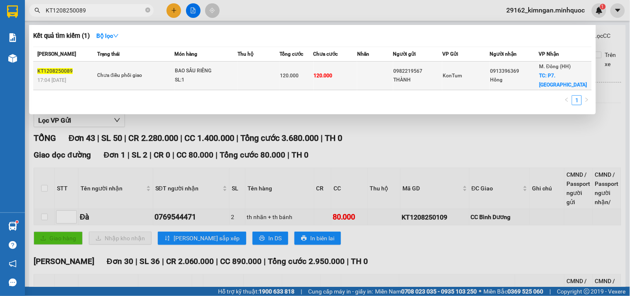
type input "KT1208250089"
click at [254, 61] on td at bounding box center [258, 75] width 42 height 29
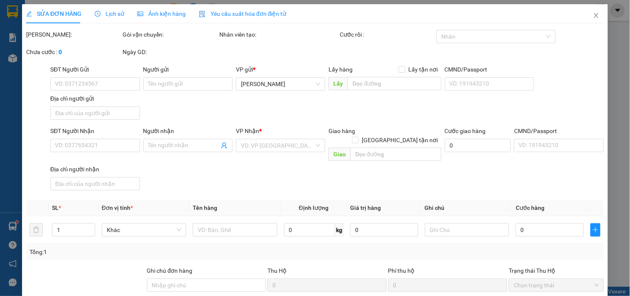
type input "0982219567"
type input "THÀNH"
type input "0913396369"
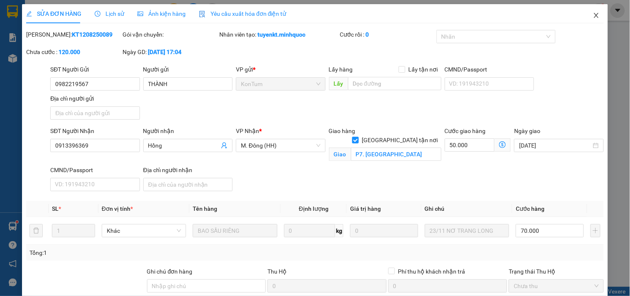
click at [596, 19] on span "Close" at bounding box center [596, 15] width 23 height 23
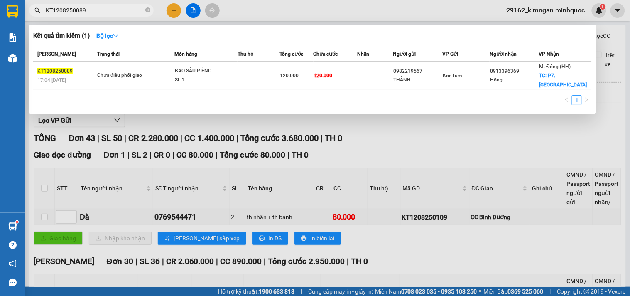
drag, startPoint x: 76, startPoint y: 10, endPoint x: 93, endPoint y: 11, distance: 17.0
click at [93, 11] on input "KT1208250089" at bounding box center [95, 10] width 98 height 9
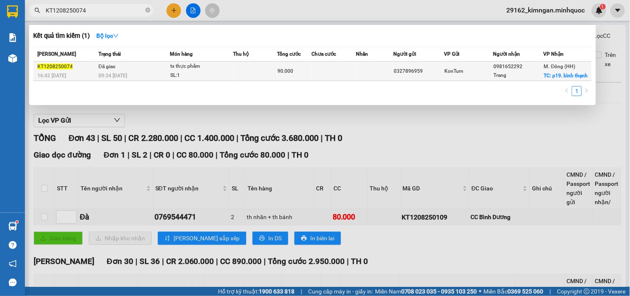
click at [186, 76] on div "SL: 1" at bounding box center [201, 75] width 62 height 9
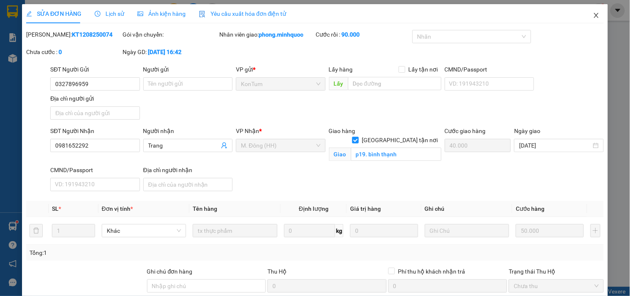
click at [585, 14] on span "Close" at bounding box center [596, 15] width 23 height 23
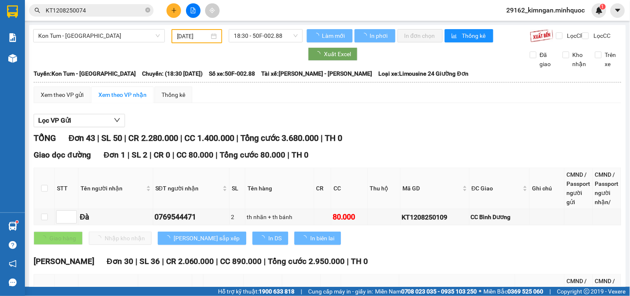
click at [99, 15] on span "KT1208250074" at bounding box center [91, 10] width 125 height 12
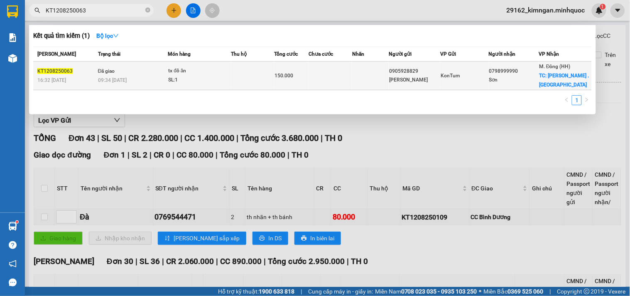
click at [234, 73] on td at bounding box center [252, 75] width 43 height 29
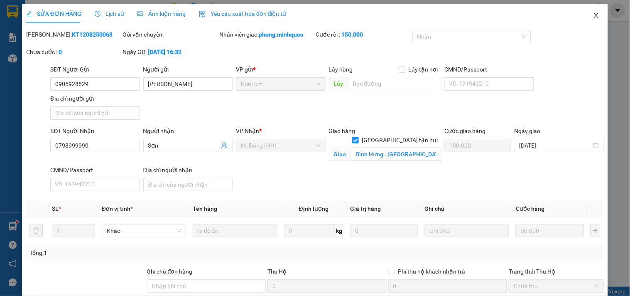
click at [593, 18] on icon "close" at bounding box center [596, 15] width 7 height 7
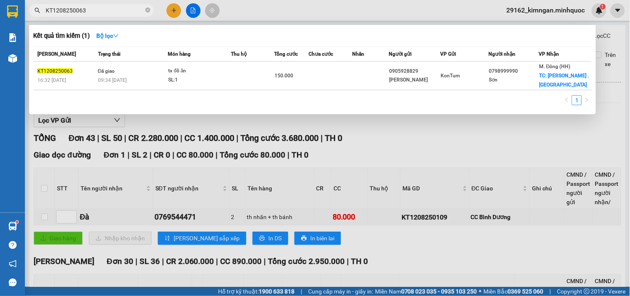
drag, startPoint x: 78, startPoint y: 13, endPoint x: 90, endPoint y: 13, distance: 12.0
click at [90, 13] on input "KT1208250063" at bounding box center [95, 10] width 98 height 9
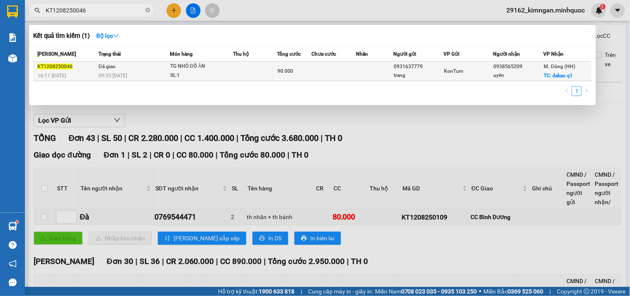
click at [197, 76] on div "SL: 1" at bounding box center [201, 75] width 62 height 9
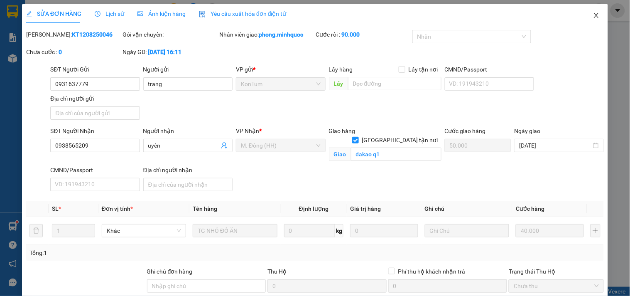
click at [585, 8] on span "Close" at bounding box center [596, 15] width 23 height 23
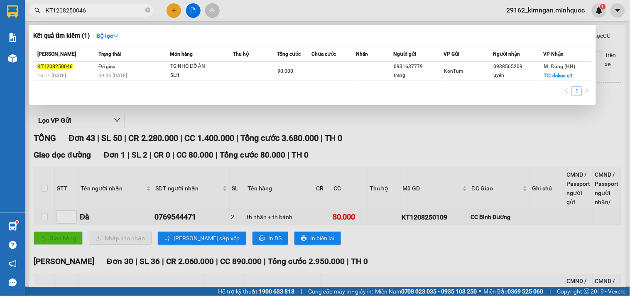
drag, startPoint x: 82, startPoint y: 10, endPoint x: 97, endPoint y: 11, distance: 15.0
click at [97, 11] on input "KT1208250046" at bounding box center [95, 10] width 98 height 9
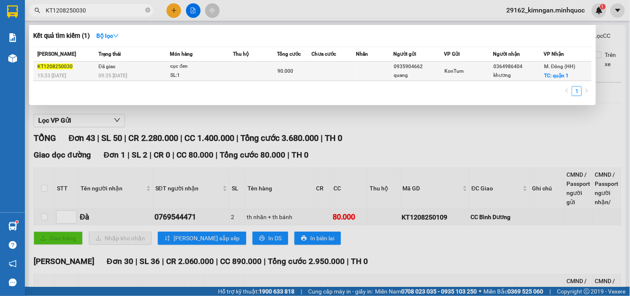
click at [144, 71] on div "09:35 [DATE]" at bounding box center [133, 75] width 71 height 9
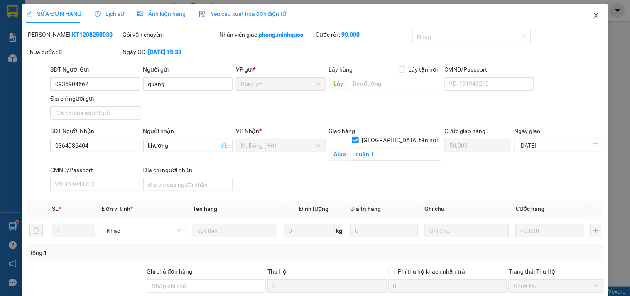
click at [594, 15] on span "Close" at bounding box center [596, 15] width 23 height 23
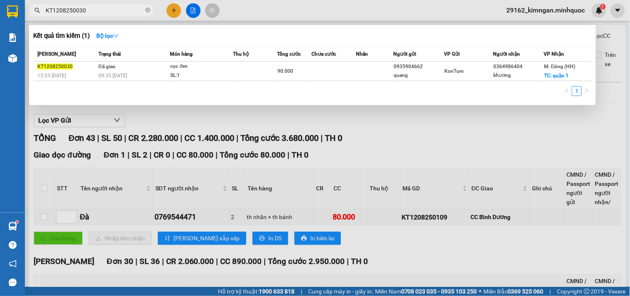
drag, startPoint x: 76, startPoint y: 13, endPoint x: 92, endPoint y: 13, distance: 16.6
click at [92, 13] on input "KT1208250030" at bounding box center [95, 10] width 98 height 9
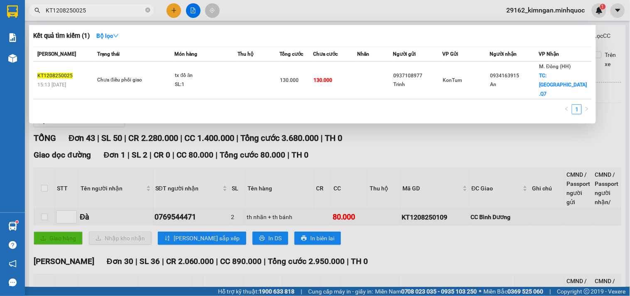
click at [119, 83] on div "[PERSON_NAME] thái Món hàng Thu hộ Tổng cước Chưa cước Nhãn Người gửi VP Gửi Ng…" at bounding box center [312, 83] width 558 height 73
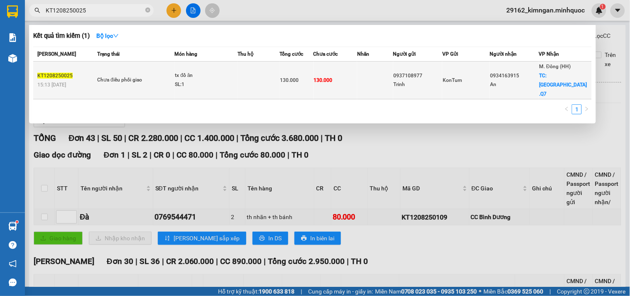
click at [133, 76] on div "Chưa điều phối giao" at bounding box center [128, 80] width 62 height 9
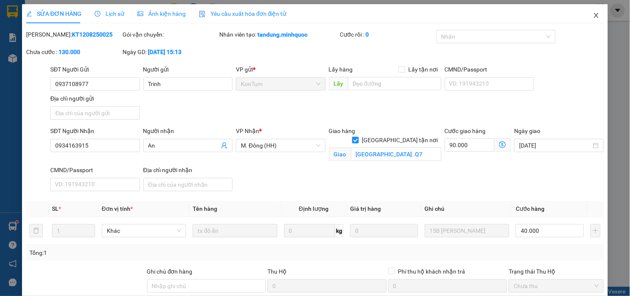
click at [585, 17] on span "Close" at bounding box center [596, 15] width 23 height 23
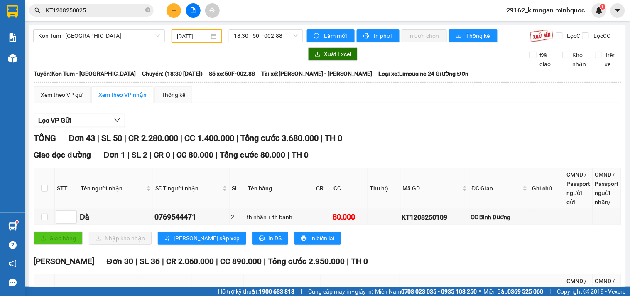
click at [90, 9] on input "KT1208250025" at bounding box center [95, 10] width 98 height 9
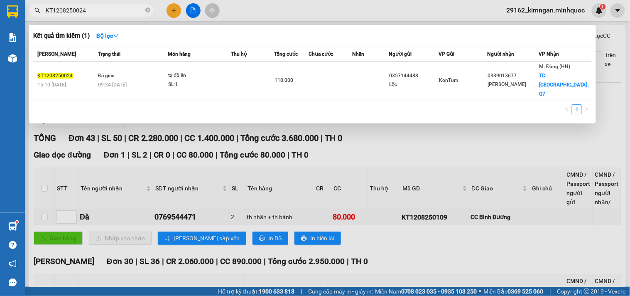
click at [233, 60] on th "Thu hộ" at bounding box center [252, 54] width 43 height 15
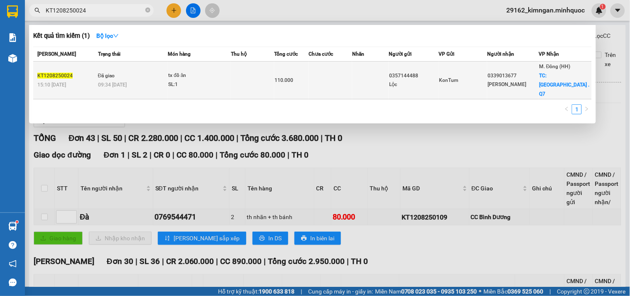
click at [230, 71] on div "tx đồ ăn" at bounding box center [199, 75] width 62 height 9
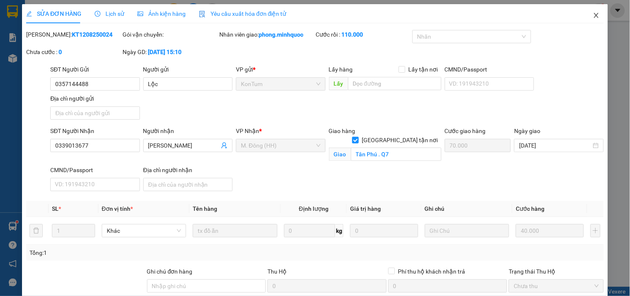
click at [586, 20] on span "Close" at bounding box center [596, 15] width 23 height 23
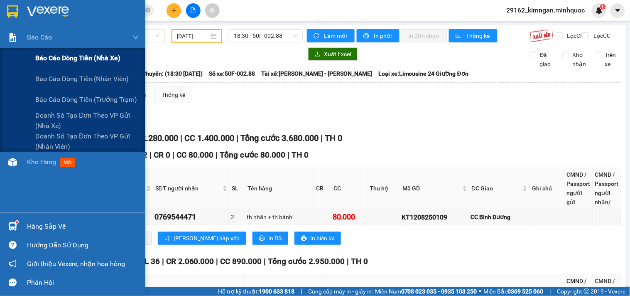
click at [24, 65] on div "Báo cáo dòng tiền (nhà xe)" at bounding box center [72, 58] width 145 height 21
